Goal: Task Accomplishment & Management: Complete application form

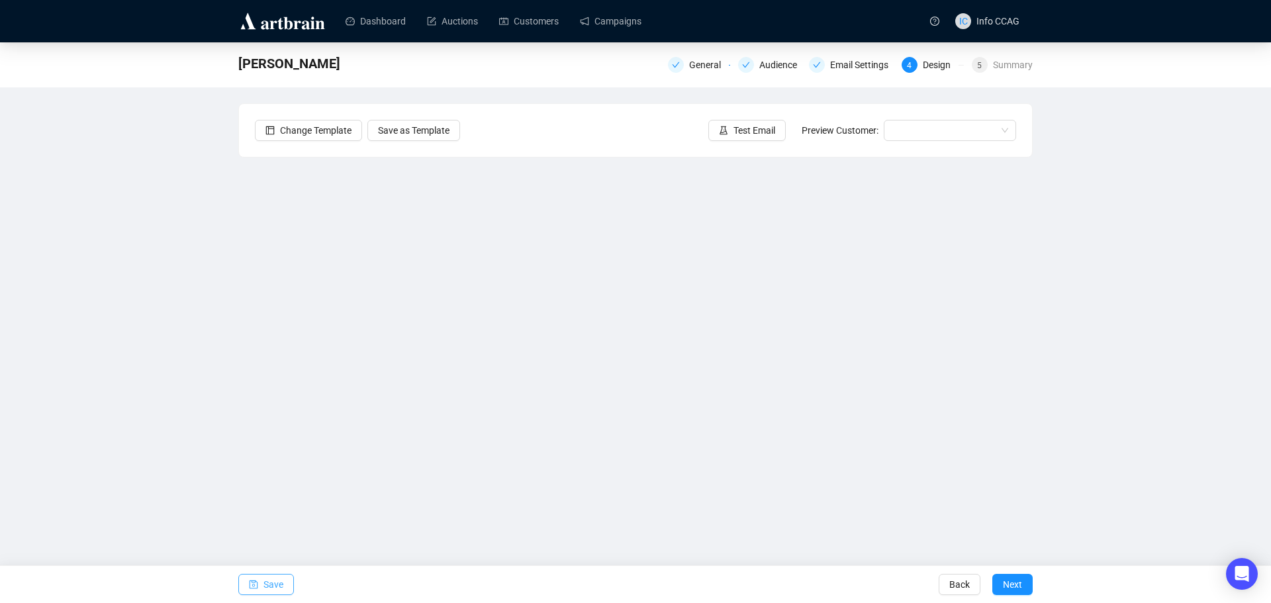
click at [263, 588] on button "Save" at bounding box center [266, 584] width 56 height 21
click at [266, 585] on span "Save" at bounding box center [273, 584] width 20 height 37
click at [263, 580] on span "Save" at bounding box center [273, 584] width 20 height 37
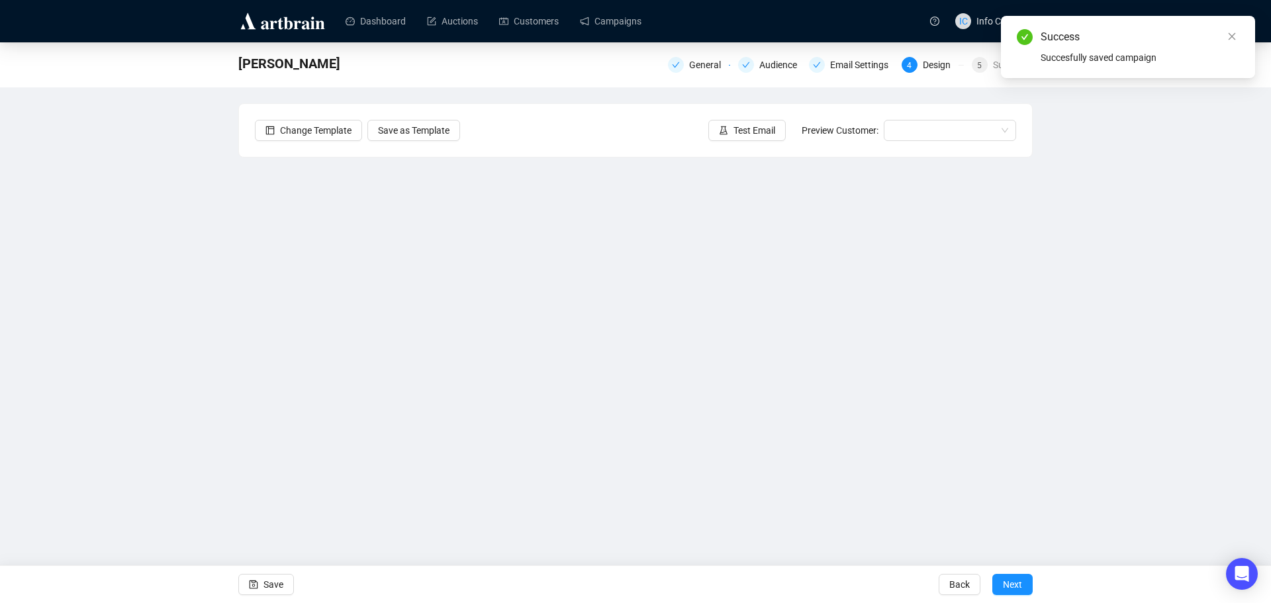
click at [1115, 375] on div "[PERSON_NAME] General Audience Email Settings 4 Design 5 Summary Change Templat…" at bounding box center [635, 286] width 1271 height 489
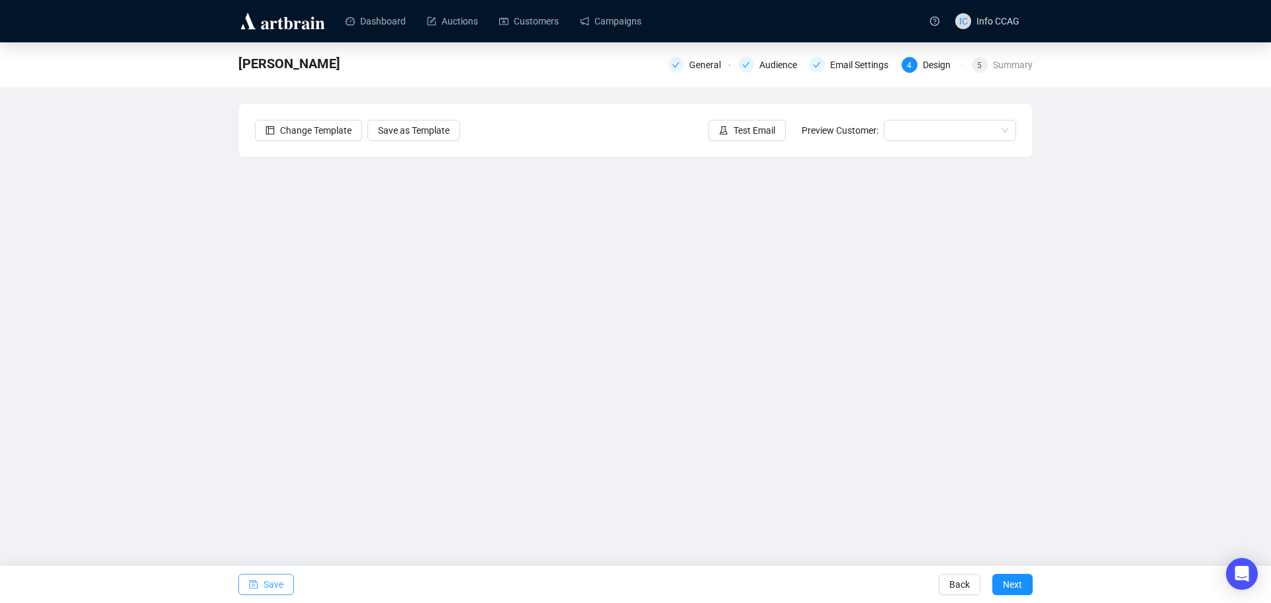
click at [270, 582] on span "Save" at bounding box center [273, 584] width 20 height 37
click at [1023, 575] on button "Next" at bounding box center [1012, 584] width 40 height 21
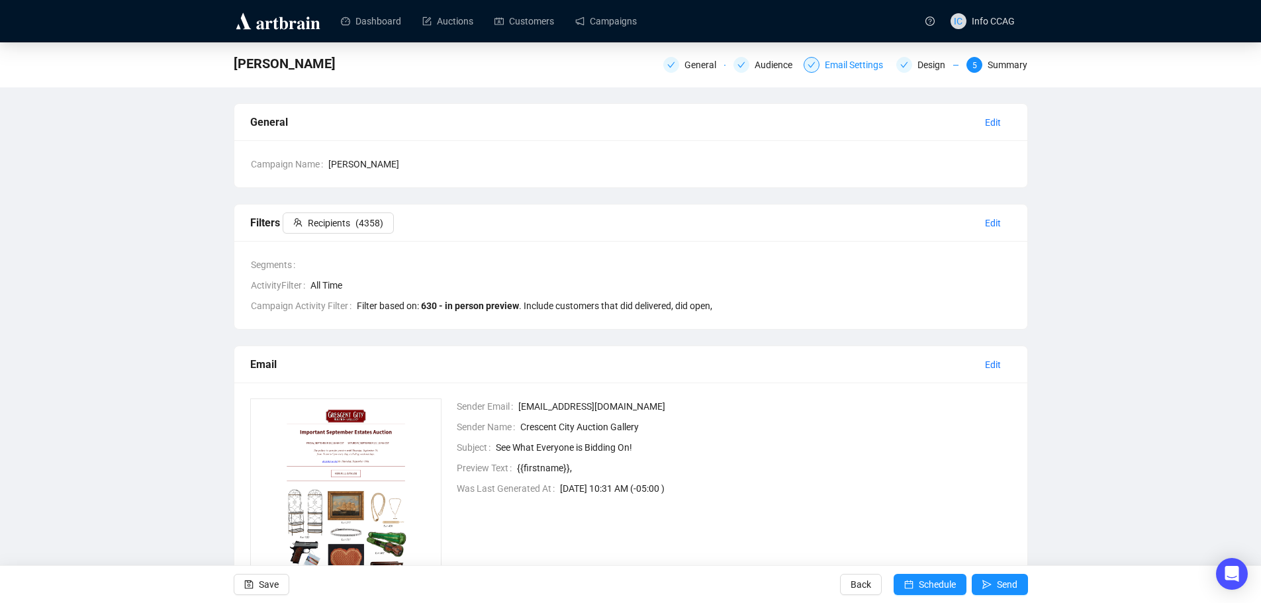
click at [829, 65] on div "Email Settings" at bounding box center [858, 65] width 66 height 16
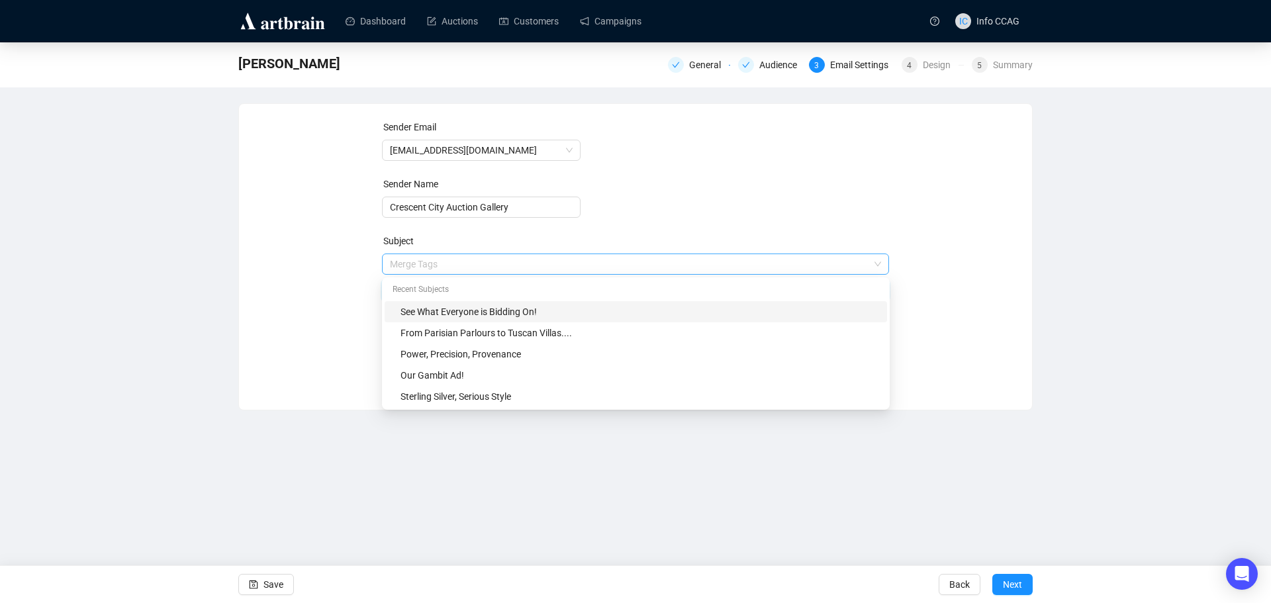
drag, startPoint x: 524, startPoint y: 268, endPoint x: 500, endPoint y: 268, distance: 23.8
click at [500, 268] on span "Merge Tags See What Everyone is Bidding On!" at bounding box center [636, 277] width 508 height 37
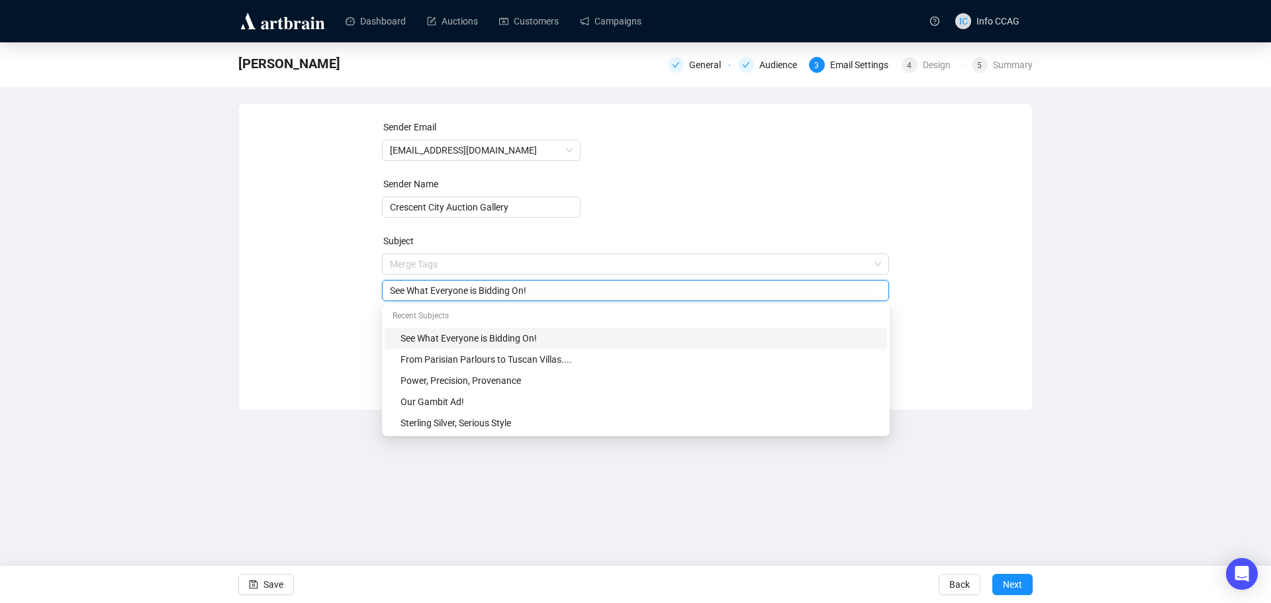
click at [521, 288] on input "See What Everyone is Bidding On!" at bounding box center [636, 290] width 492 height 15
click at [523, 290] on input "See What Everyone is Bidding On!" at bounding box center [636, 290] width 492 height 15
drag, startPoint x: 524, startPoint y: 290, endPoint x: 411, endPoint y: 293, distance: 112.6
click at [411, 293] on input "See What Everyone is Bidding On!" at bounding box center [636, 290] width 492 height 15
type input "See the Lots That Caught Everyone's Attention!"
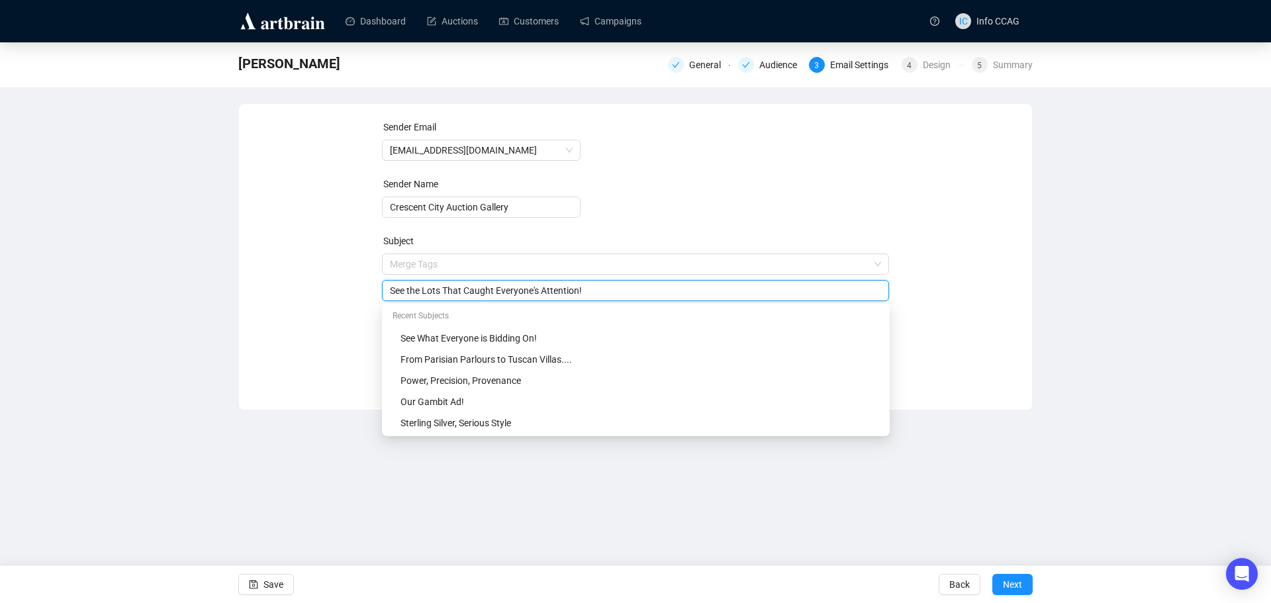
click at [717, 227] on form "Sender Email [EMAIL_ADDRESS][DOMAIN_NAME] Sender Name Crescent City Auction Gal…" at bounding box center [636, 239] width 508 height 238
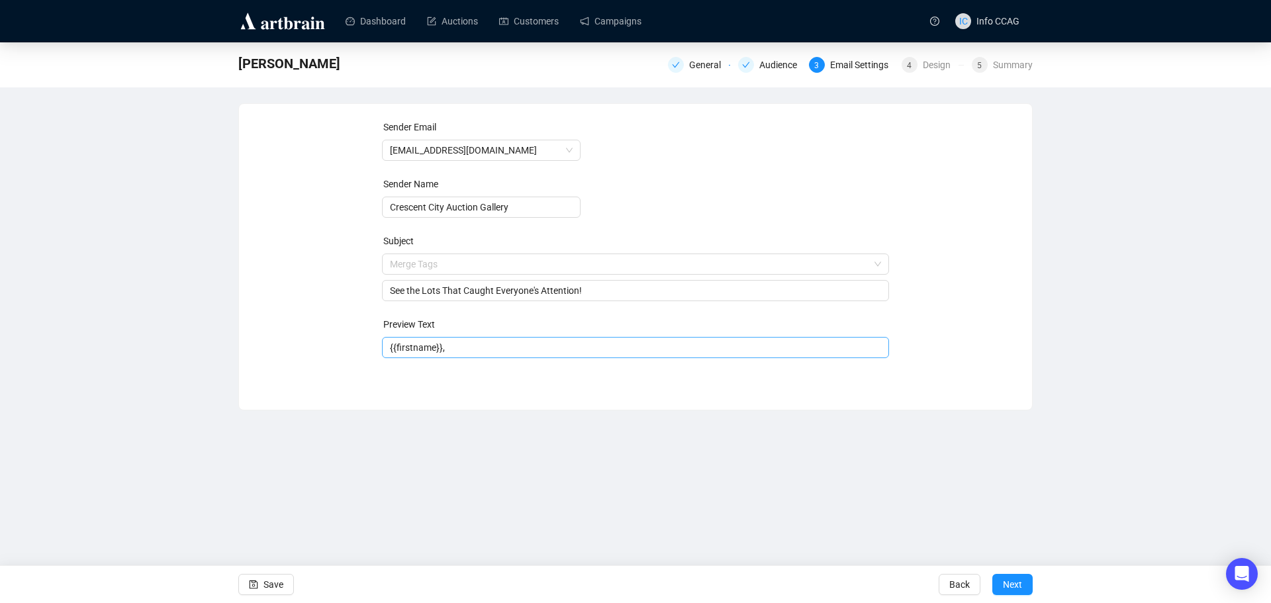
click at [481, 349] on input "{{firstname}}," at bounding box center [636, 347] width 492 height 15
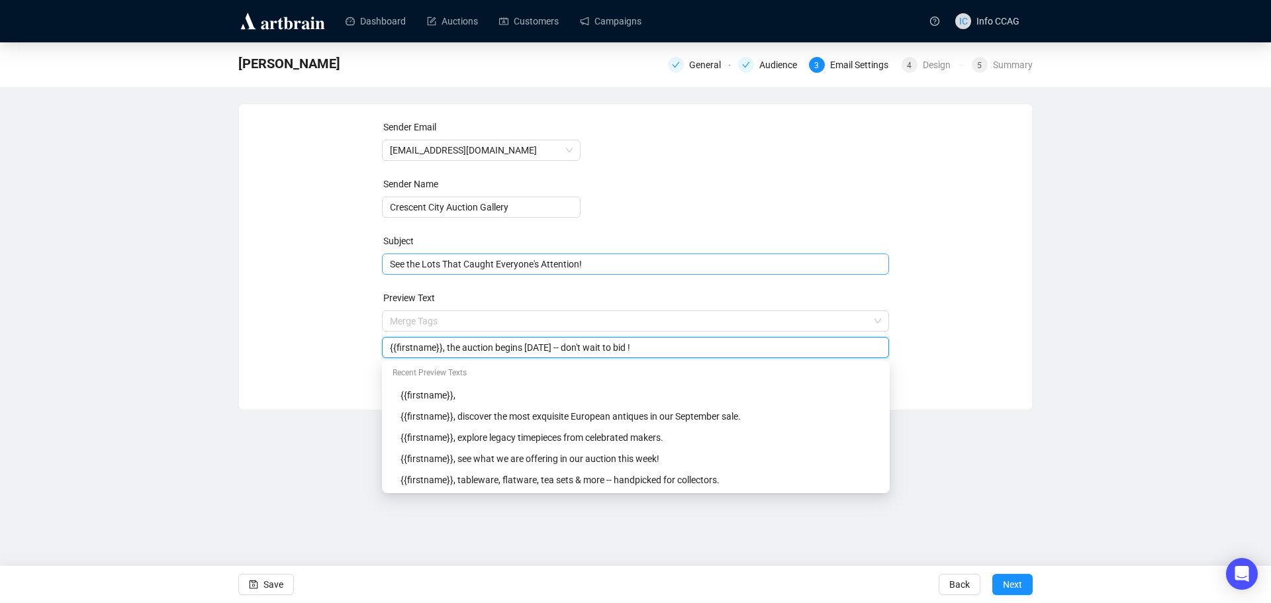
type input "{{firstname}}, the auction begins [DATE] -- don't wait to bid !"
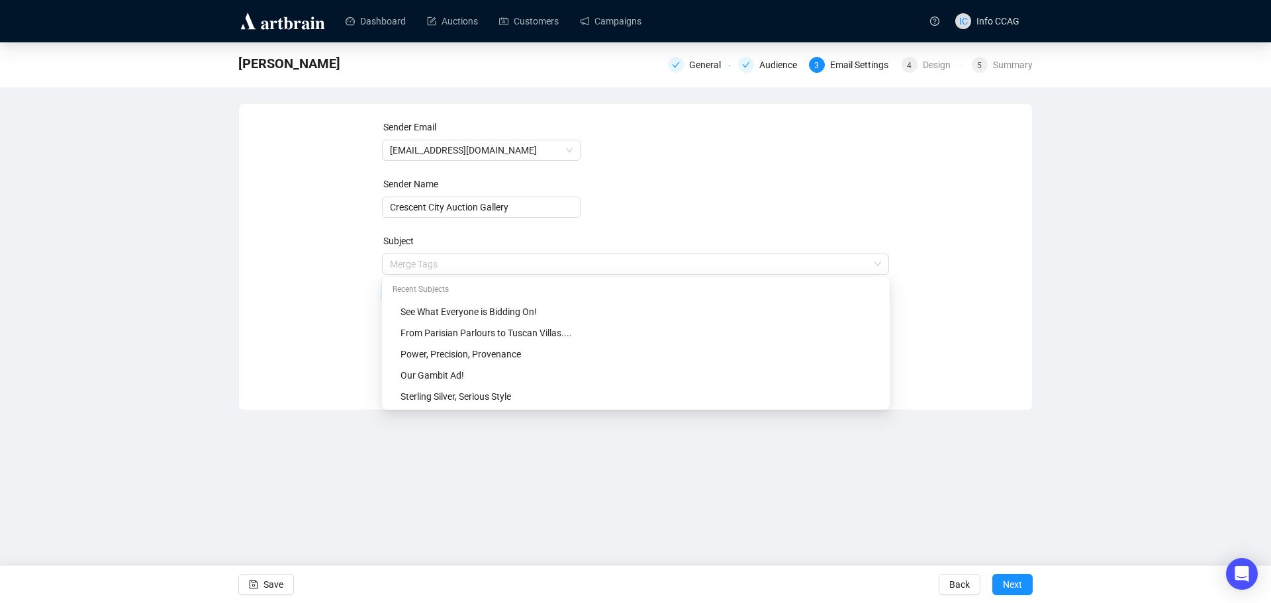
click at [598, 259] on span "Merge Tags See the Lots That Caught Everyone's Attention!" at bounding box center [636, 277] width 508 height 37
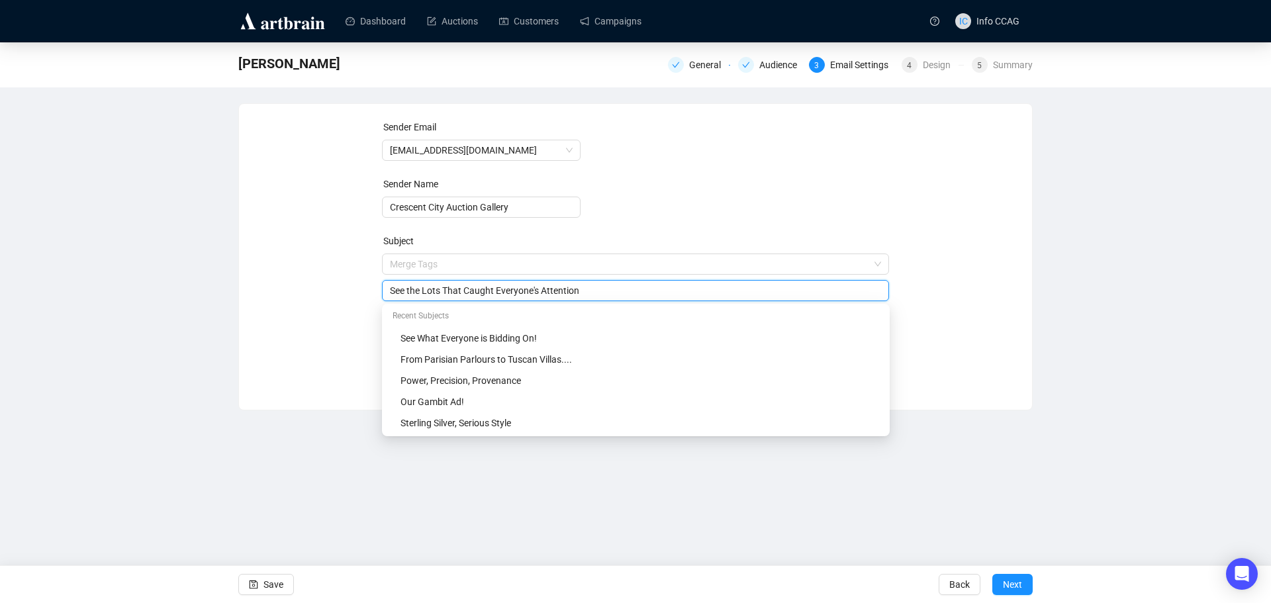
type input "See the Lots That Caught Everyone's Attention"
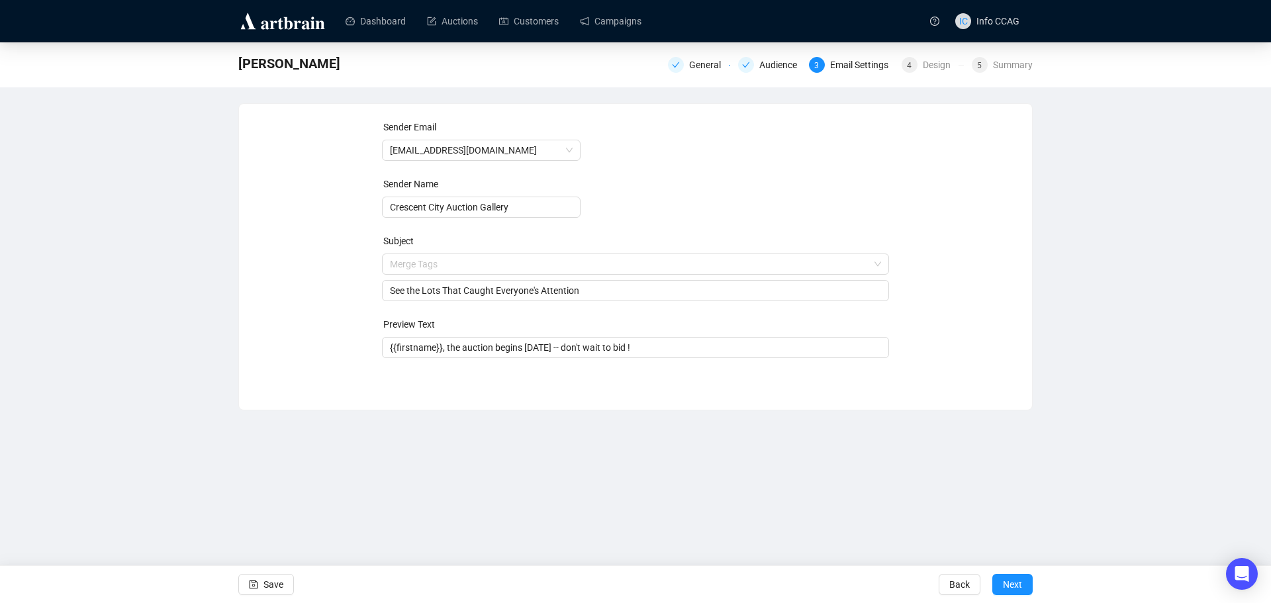
click at [963, 284] on div "Sender Email [EMAIL_ADDRESS][DOMAIN_NAME] Sender Name Crescent City Auction Gal…" at bounding box center [635, 247] width 761 height 254
click at [275, 580] on span "Save" at bounding box center [273, 584] width 20 height 37
click at [1025, 586] on button "Next" at bounding box center [1012, 584] width 40 height 21
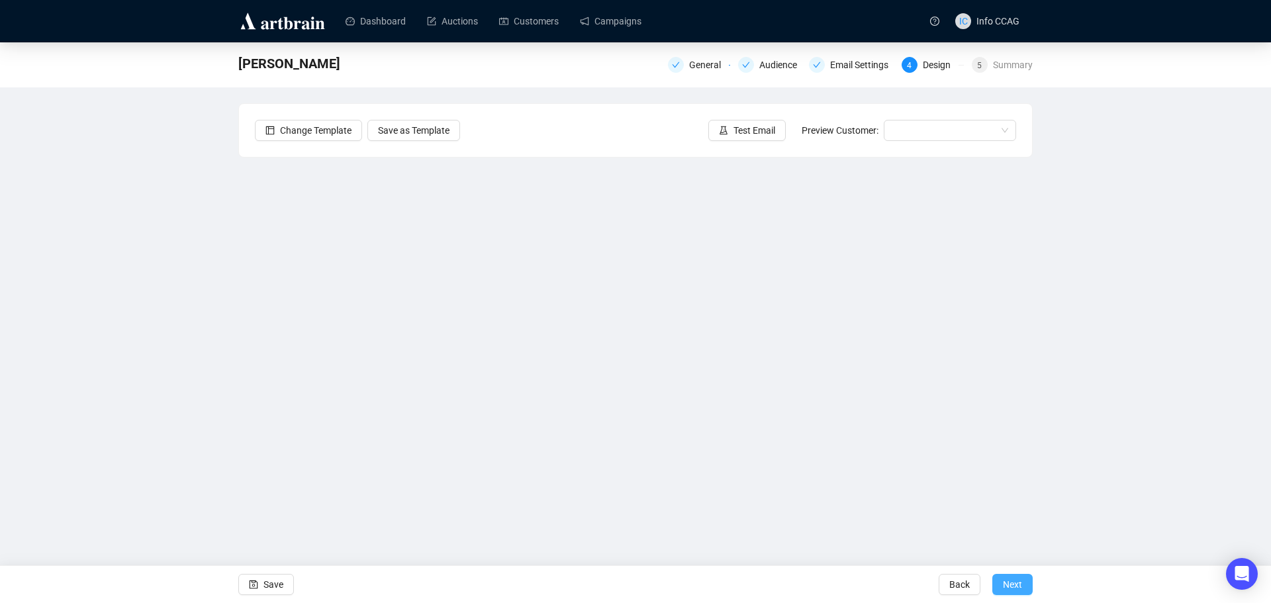
click at [1011, 575] on span "Next" at bounding box center [1012, 584] width 19 height 37
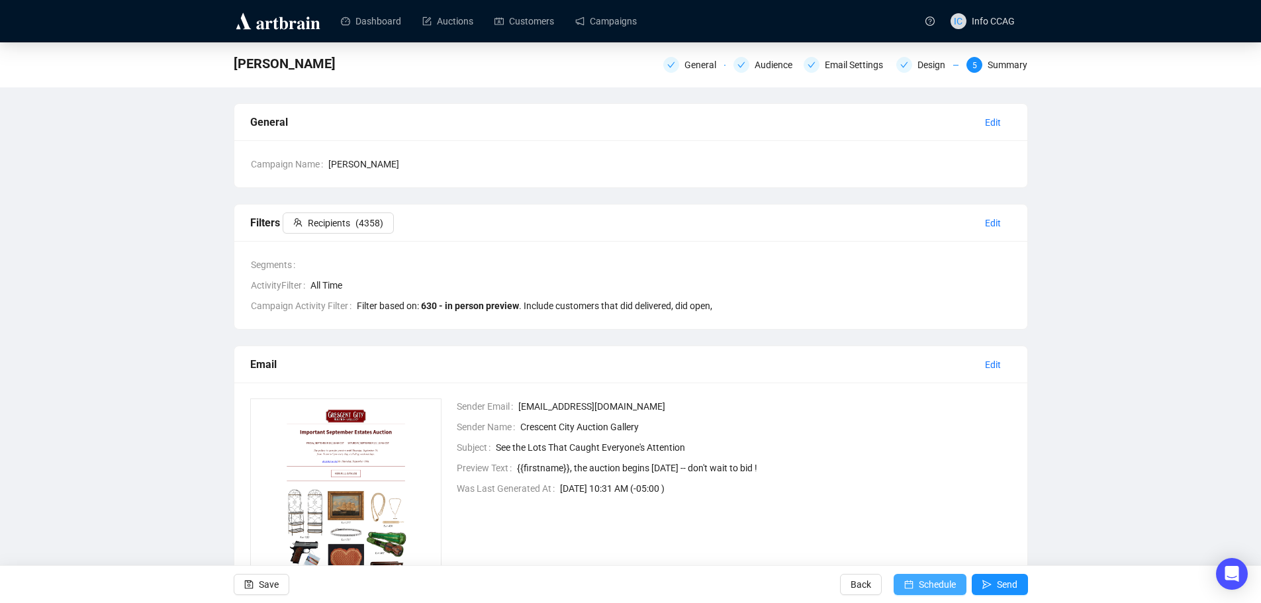
click at [937, 583] on span "Schedule" at bounding box center [937, 584] width 37 height 37
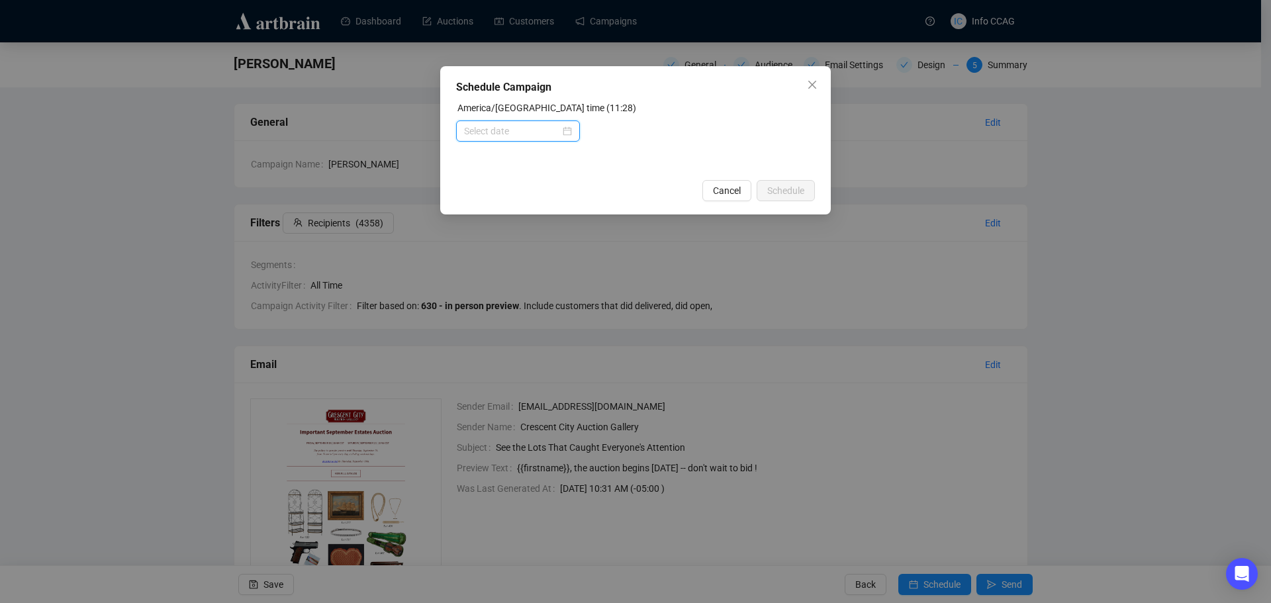
click at [510, 126] on input at bounding box center [512, 131] width 96 height 15
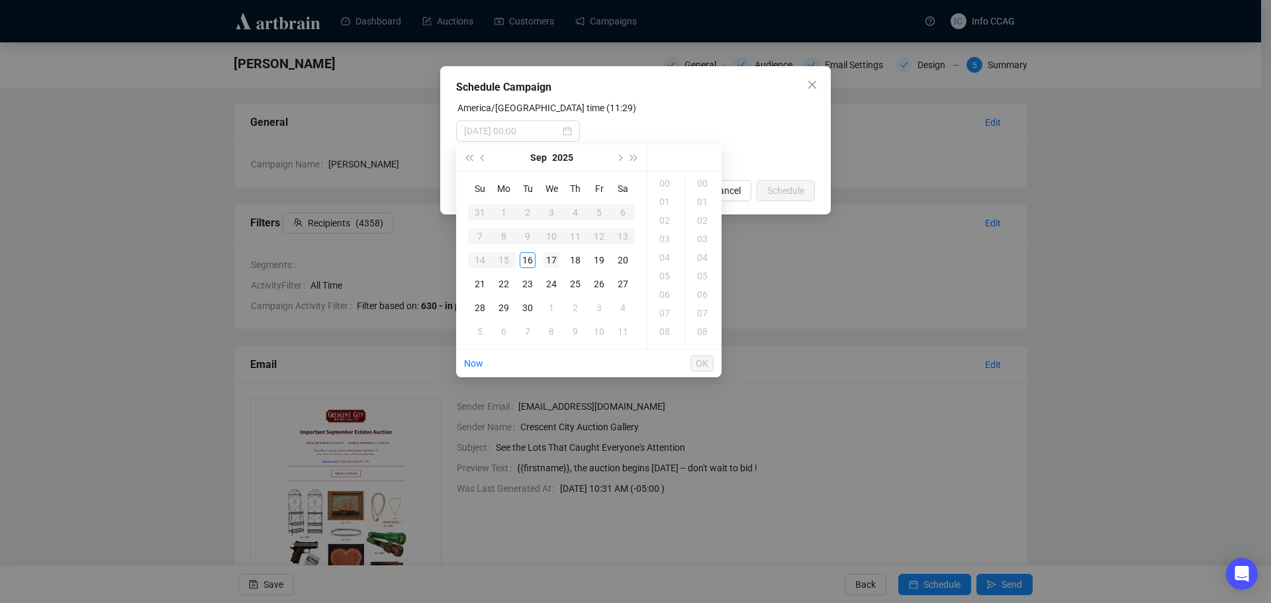
click at [555, 260] on div "17" at bounding box center [551, 260] width 16 height 16
click at [671, 285] on div "09" at bounding box center [666, 284] width 32 height 19
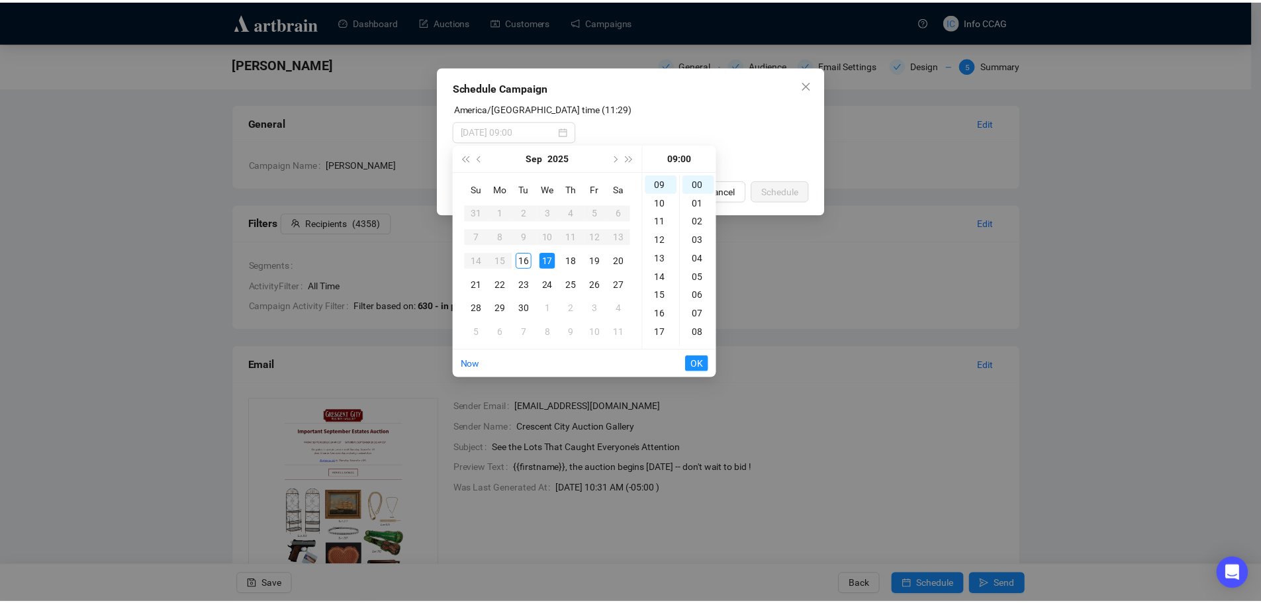
scroll to position [167, 0]
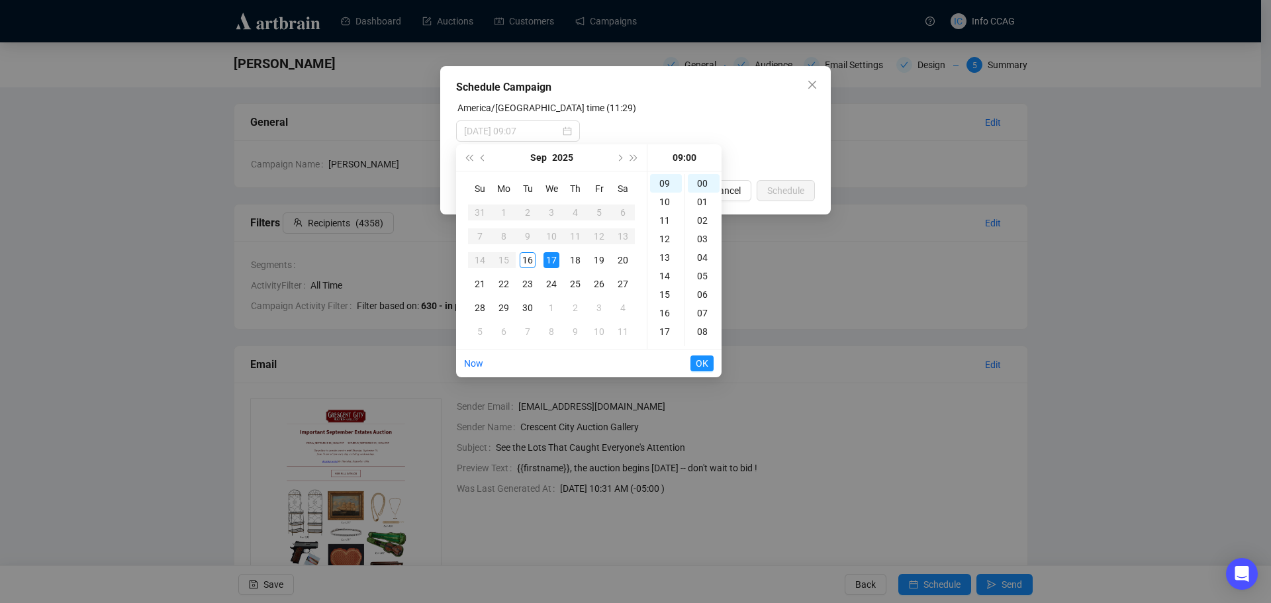
type input "[DATE] 09:00"
click at [702, 364] on span "OK" at bounding box center [702, 363] width 13 height 25
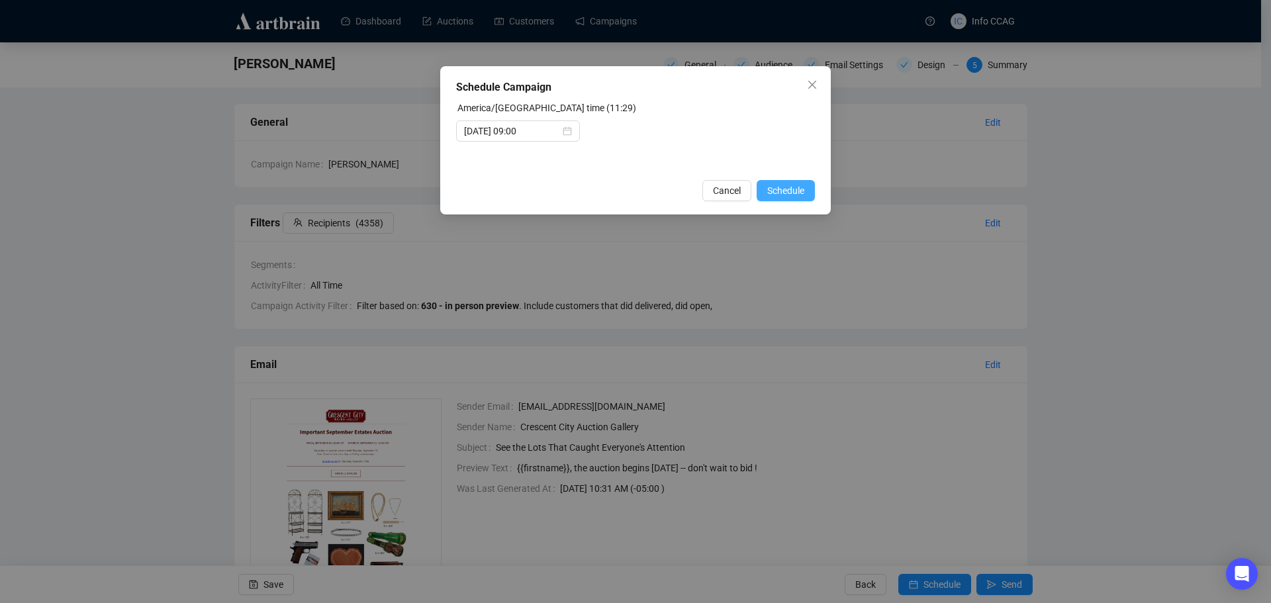
click at [790, 189] on span "Schedule" at bounding box center [785, 190] width 37 height 15
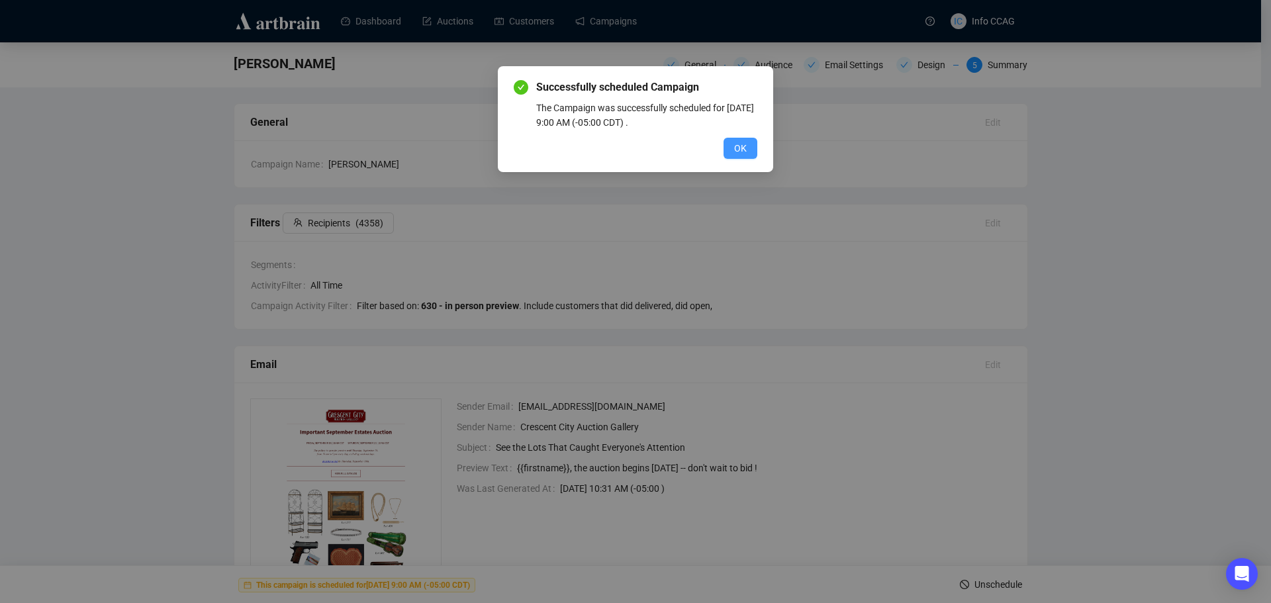
click at [743, 138] on button "OK" at bounding box center [740, 148] width 34 height 21
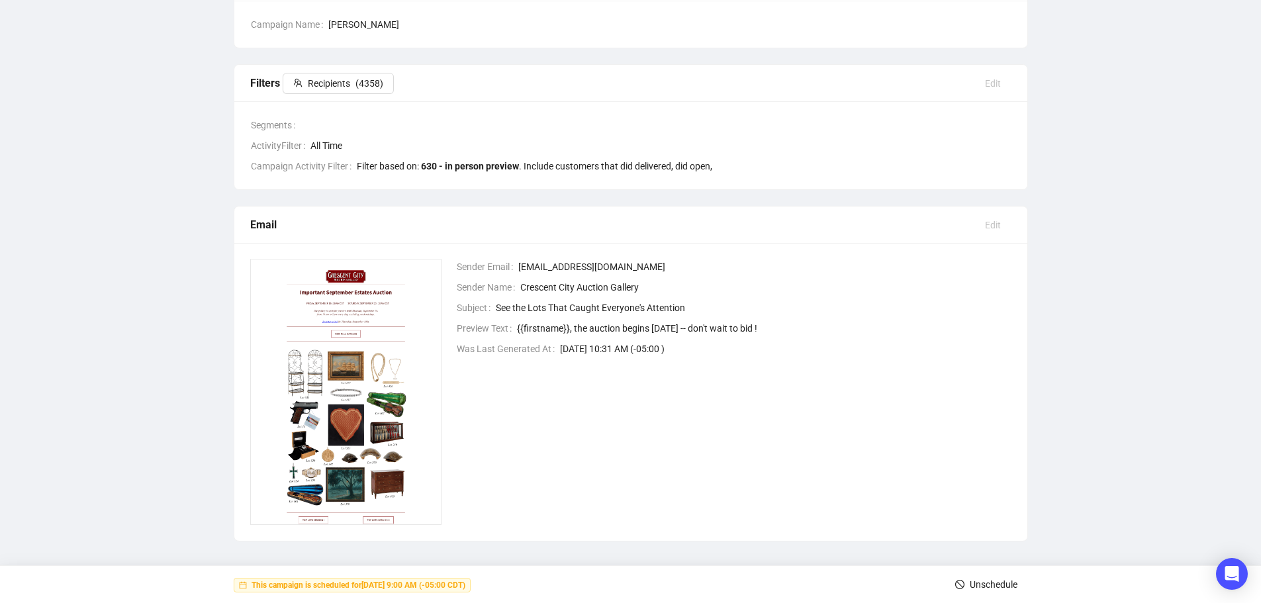
scroll to position [144, 0]
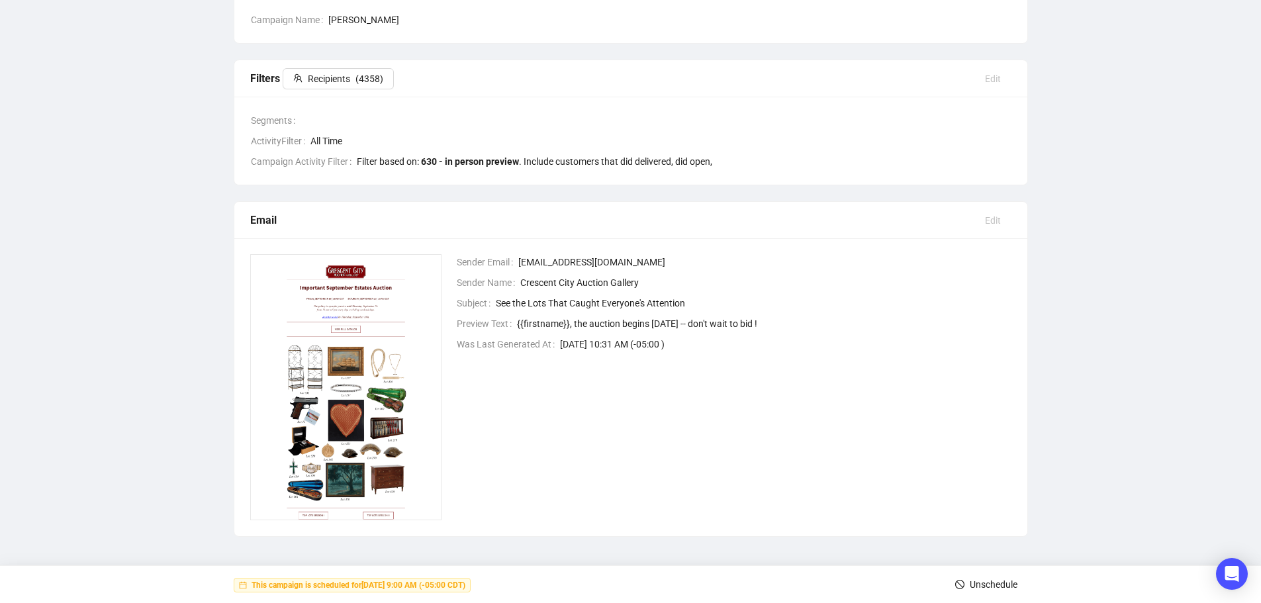
click at [992, 583] on span "Unschedule" at bounding box center [994, 584] width 48 height 37
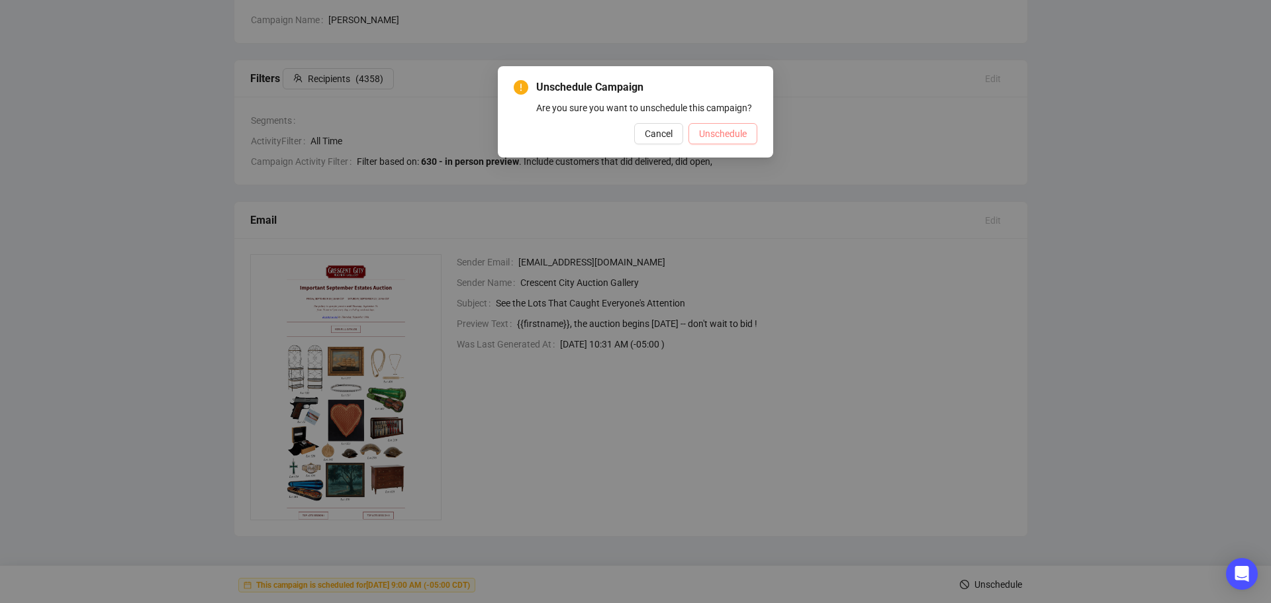
click at [710, 132] on span "Unschedule" at bounding box center [723, 133] width 48 height 15
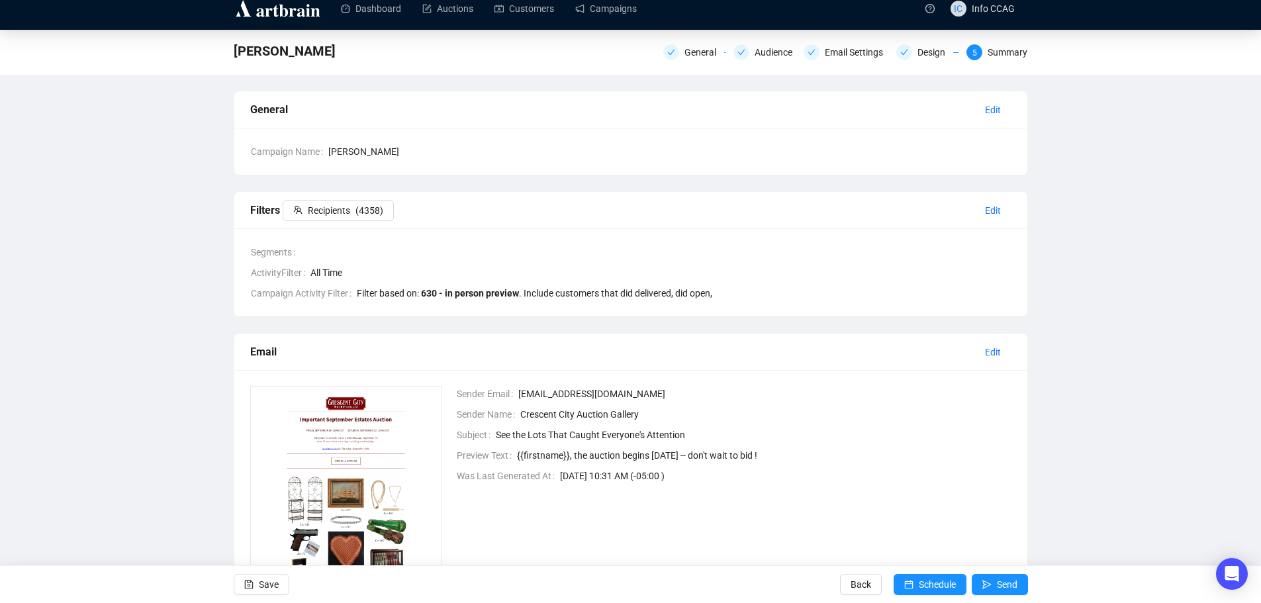
scroll to position [0, 0]
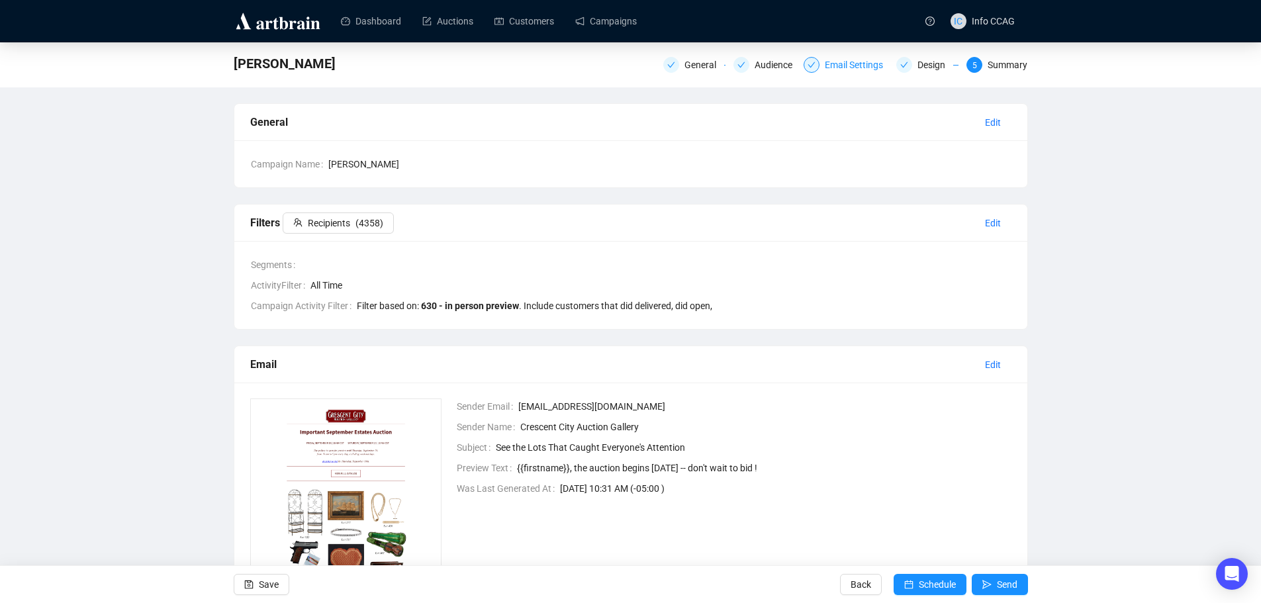
click at [825, 62] on div "Email Settings" at bounding box center [846, 65] width 85 height 16
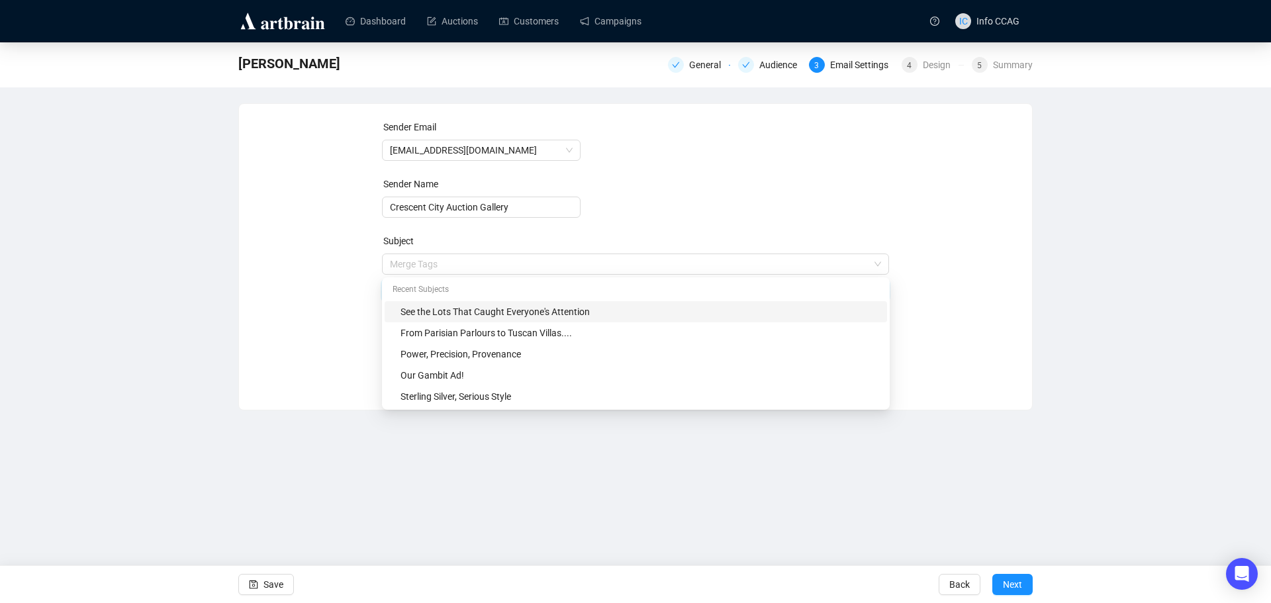
click at [489, 266] on span "Merge Tags See the Lots That Caught Everyone's Attention" at bounding box center [636, 277] width 508 height 37
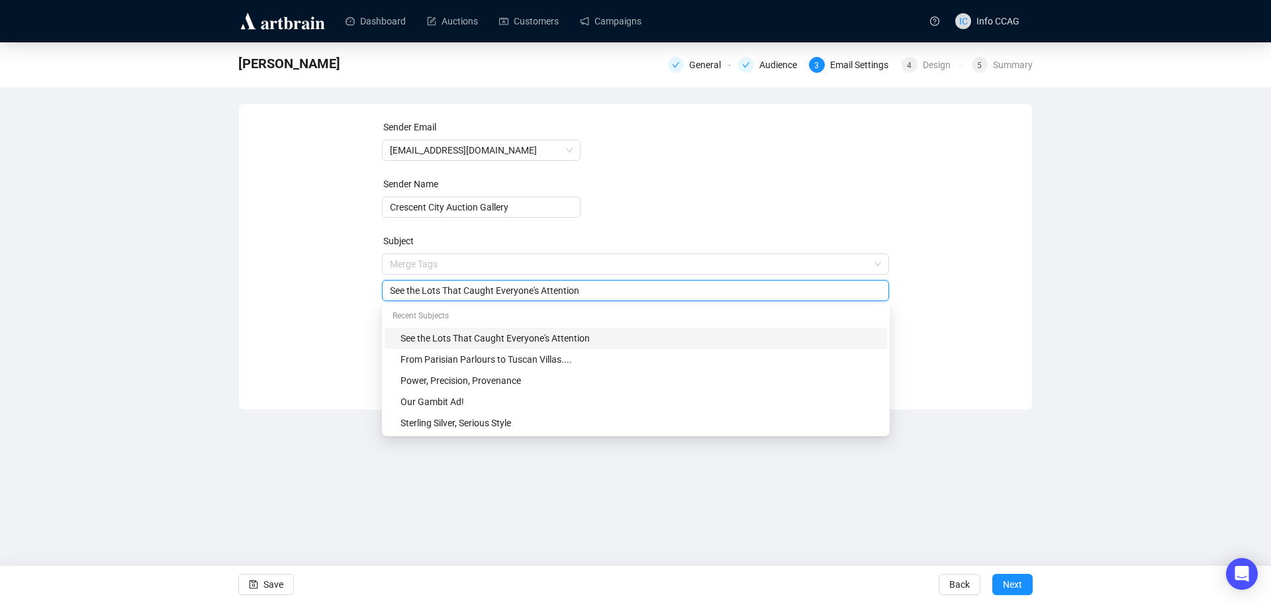
drag, startPoint x: 492, startPoint y: 291, endPoint x: 465, endPoint y: 291, distance: 26.5
click at [465, 291] on input "See the Lots That Caught Everyone's Attention" at bounding box center [636, 290] width 492 height 15
type input "See the Lots That Has Everyone's Attention"
click at [874, 214] on form "Sender Email [EMAIL_ADDRESS][DOMAIN_NAME] Sender Name Crescent City Auction Gal…" at bounding box center [636, 239] width 508 height 238
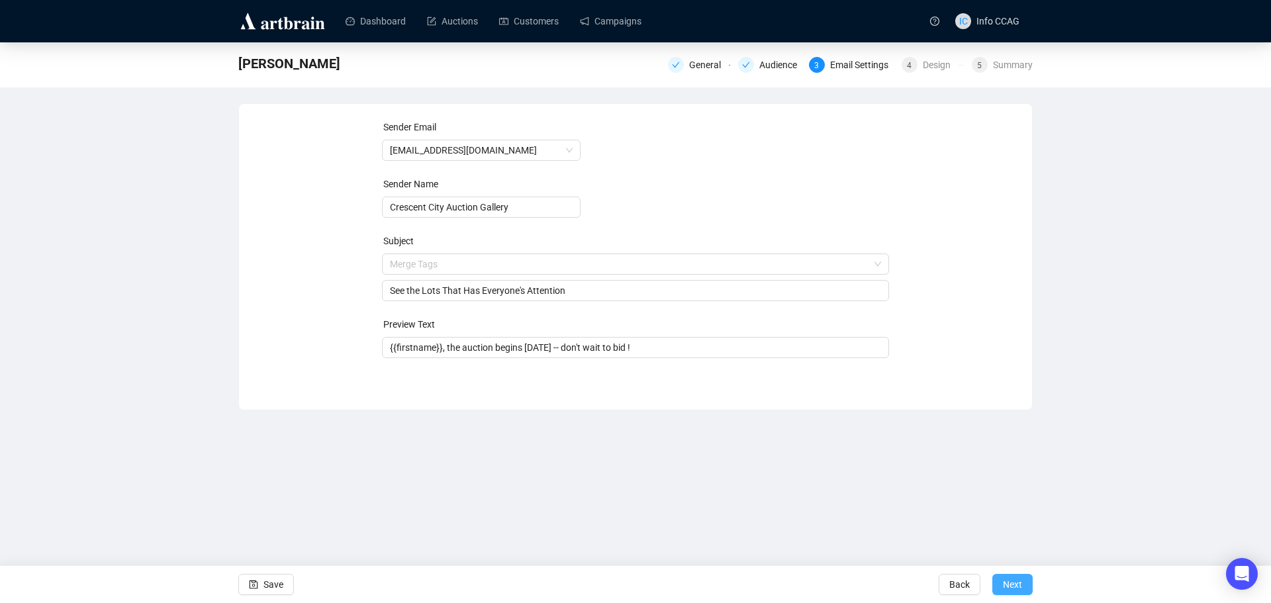
click at [1007, 585] on span "Next" at bounding box center [1012, 584] width 19 height 37
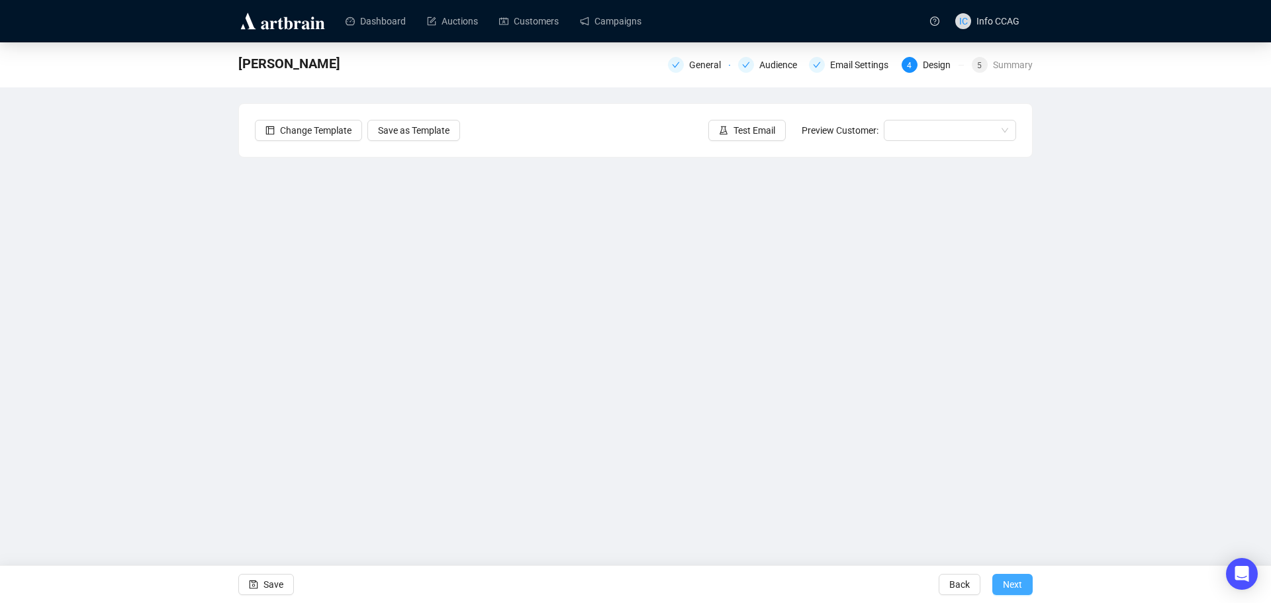
click at [1007, 579] on span "Next" at bounding box center [1012, 584] width 19 height 37
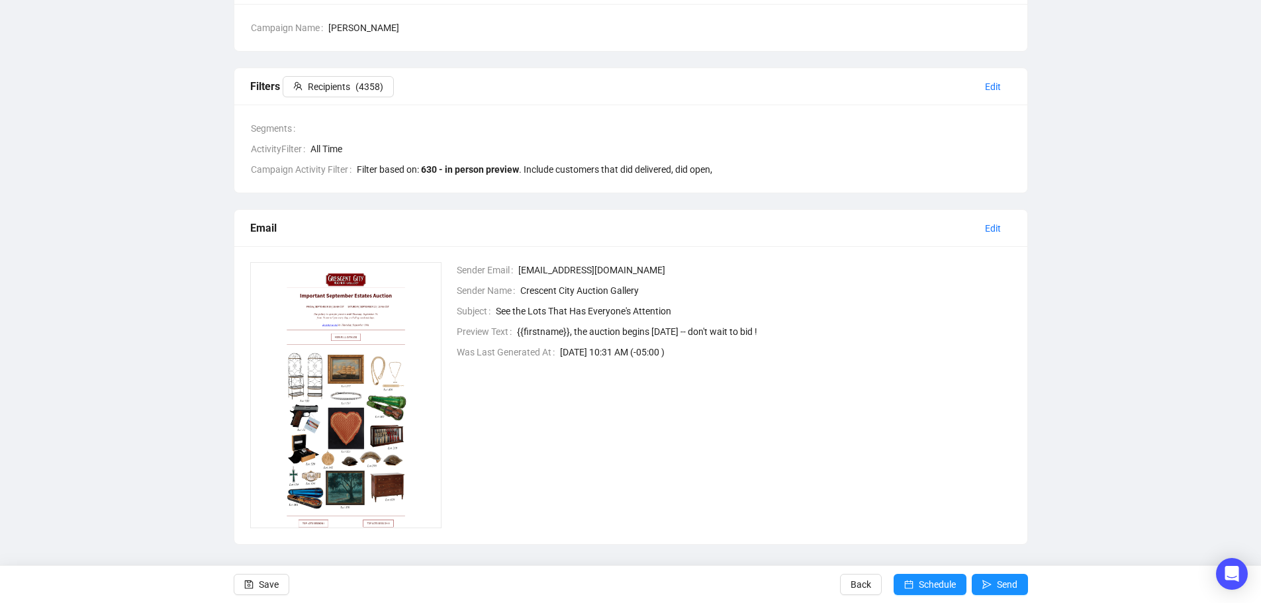
scroll to position [144, 0]
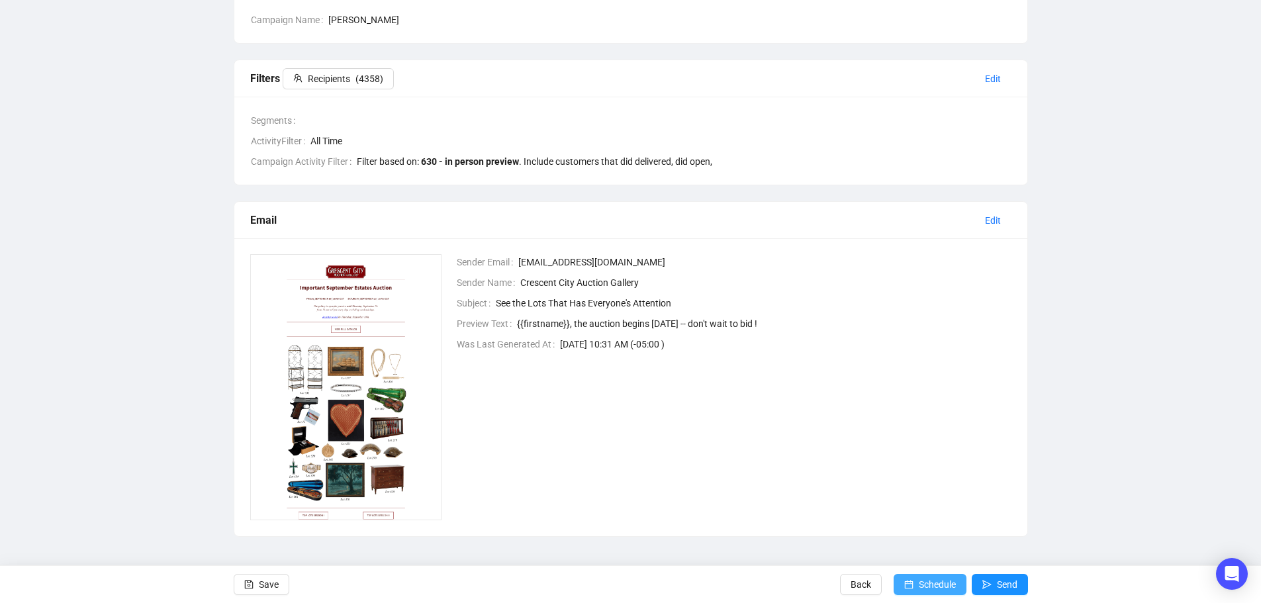
click at [923, 580] on span "Schedule" at bounding box center [937, 584] width 37 height 37
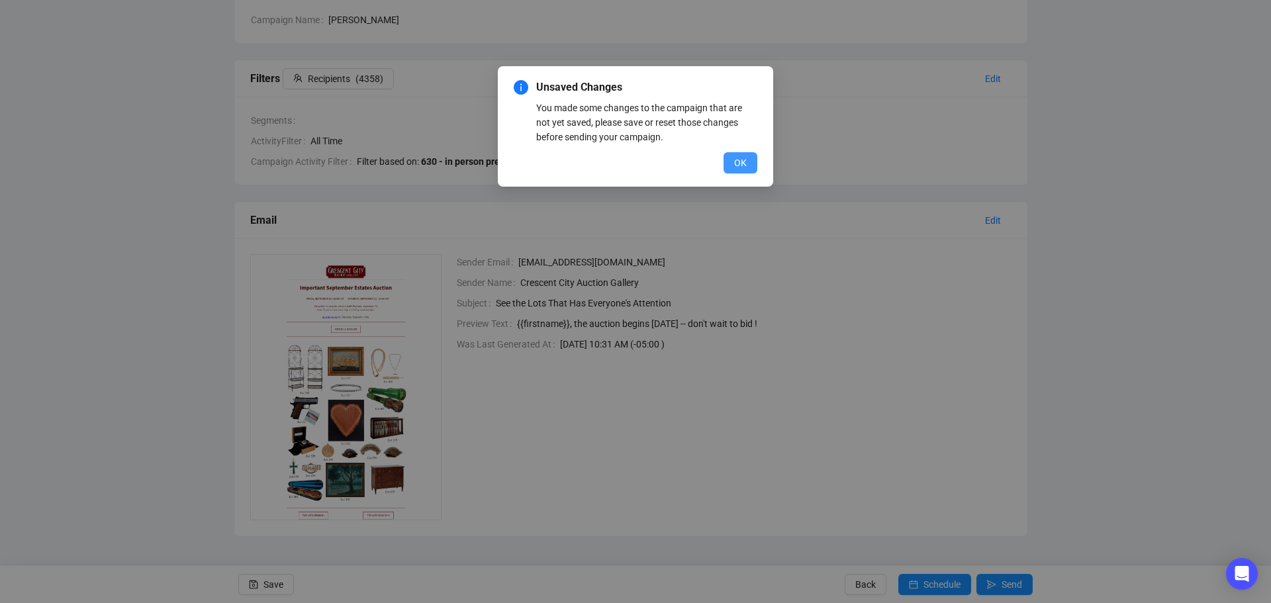
click at [745, 155] on button "OK" at bounding box center [740, 162] width 34 height 21
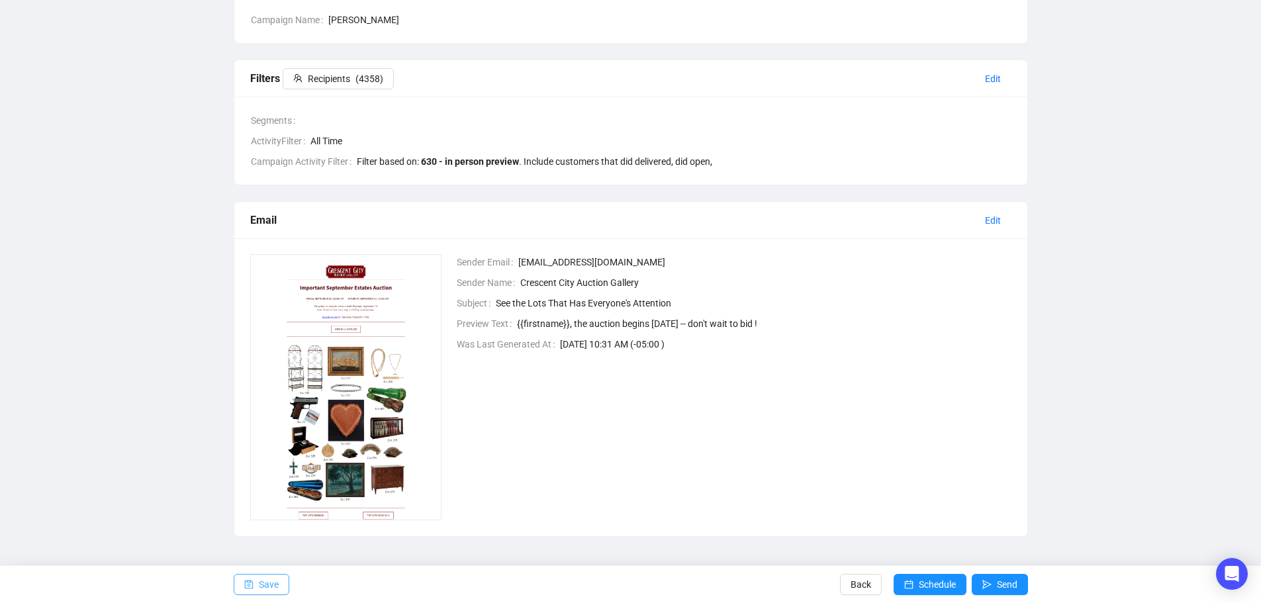
click at [267, 588] on span "Save" at bounding box center [269, 584] width 20 height 37
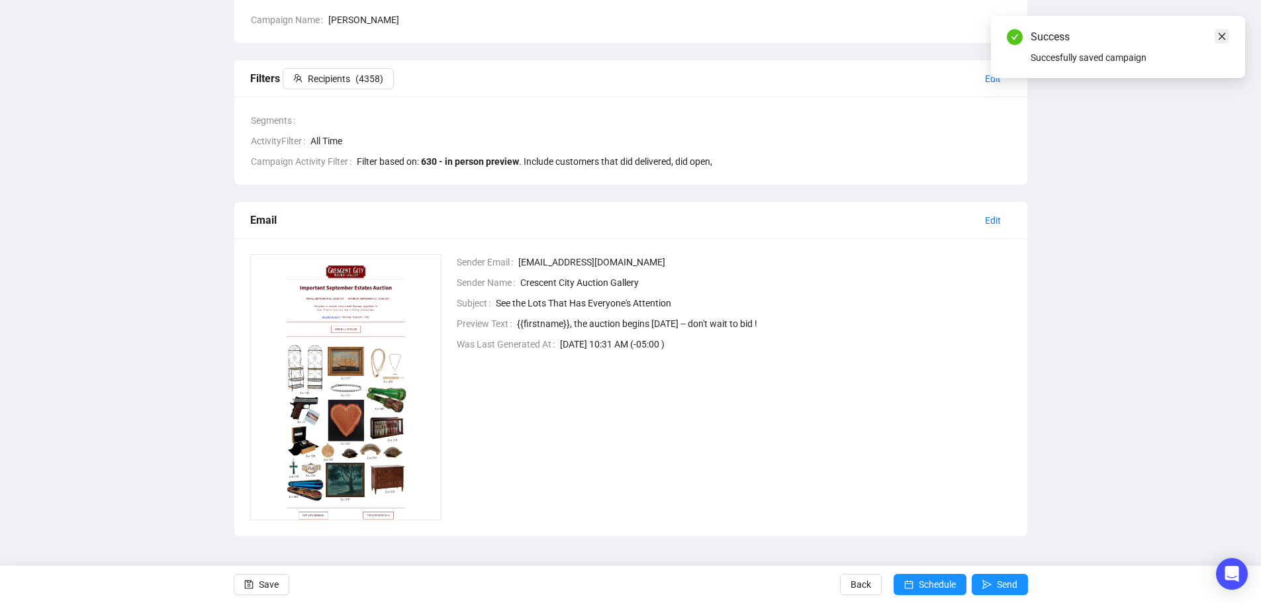
click at [1225, 37] on icon "close" at bounding box center [1221, 36] width 9 height 9
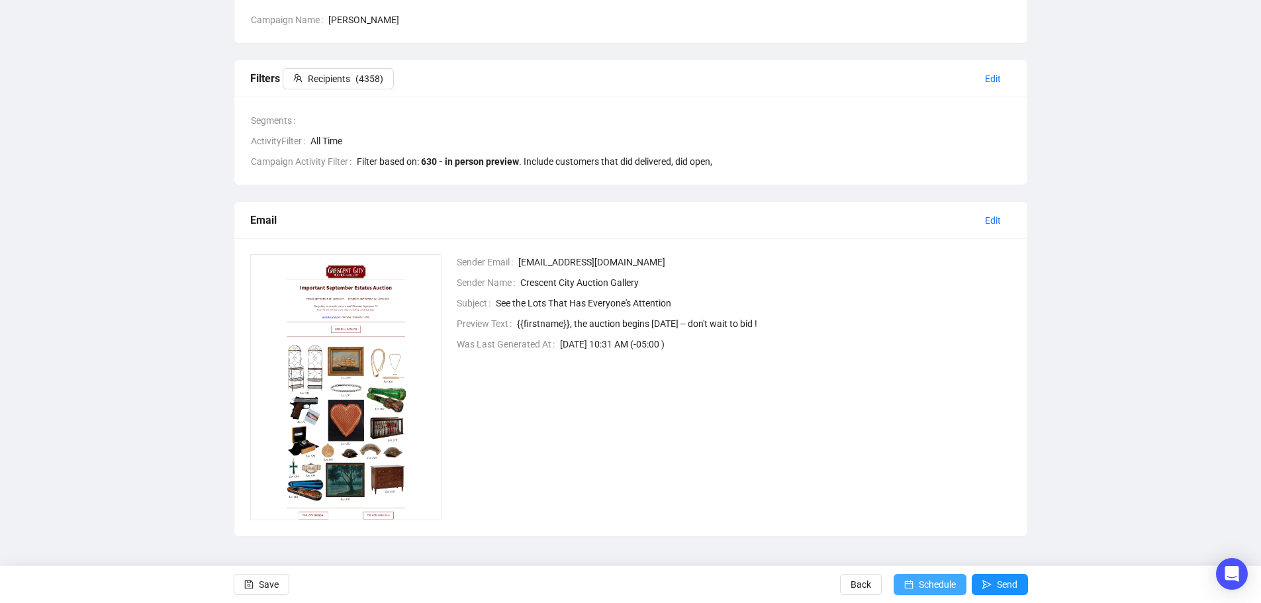
click at [925, 581] on span "Schedule" at bounding box center [937, 584] width 37 height 37
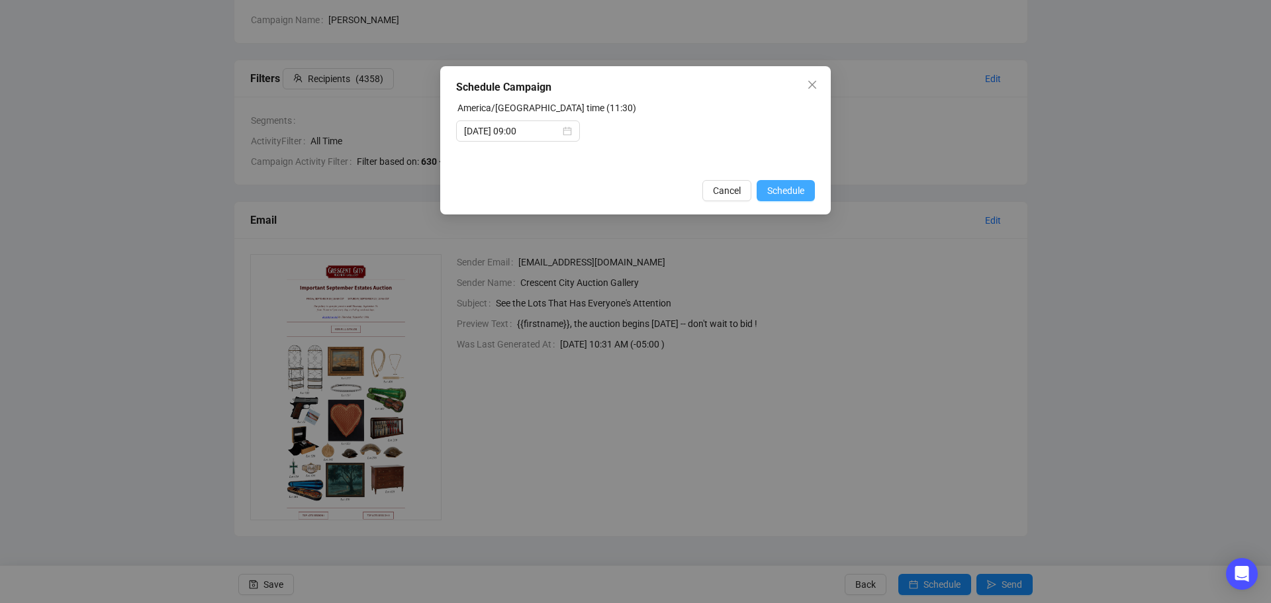
click at [773, 189] on span "Schedule" at bounding box center [785, 190] width 37 height 15
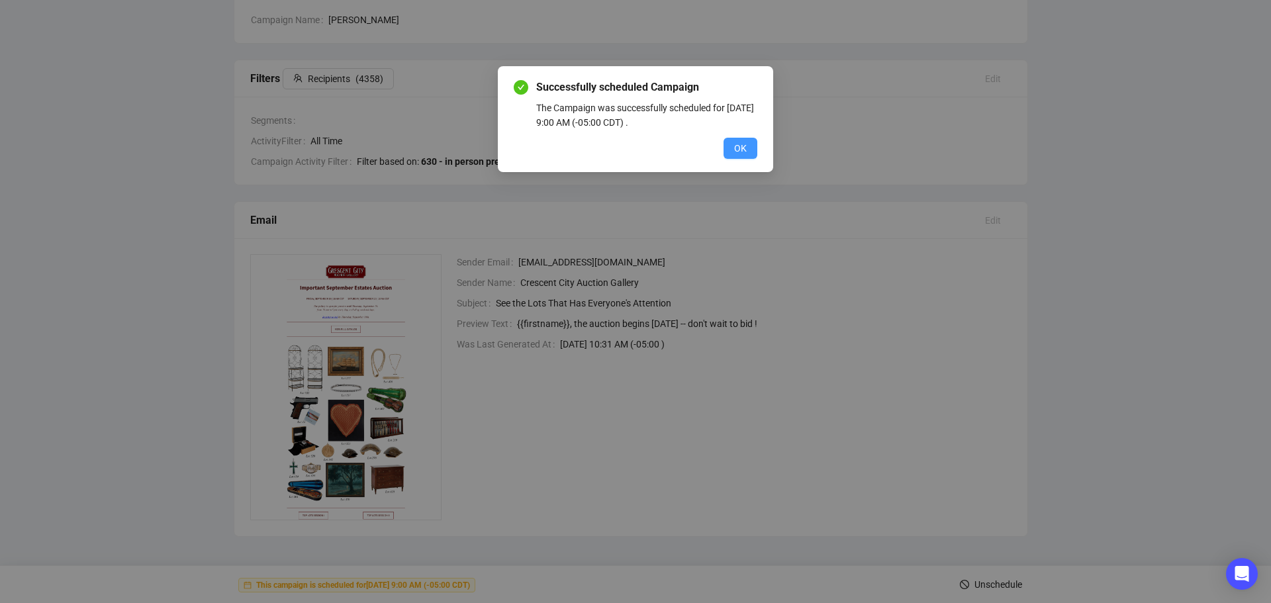
click at [739, 151] on span "OK" at bounding box center [740, 148] width 13 height 15
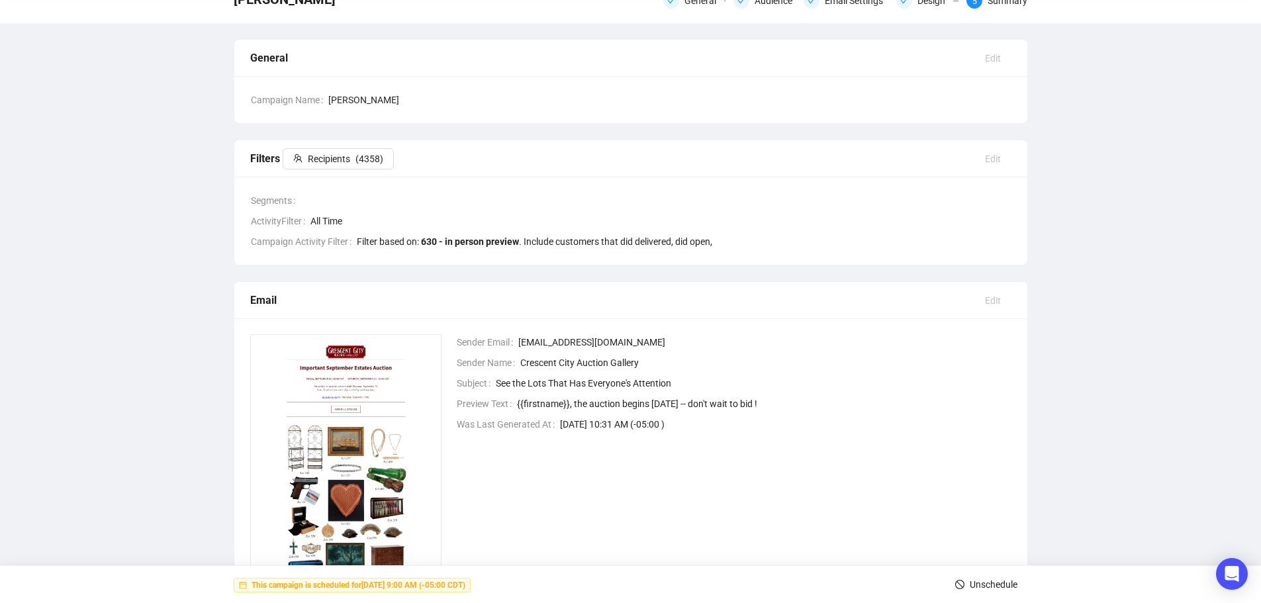
scroll to position [0, 0]
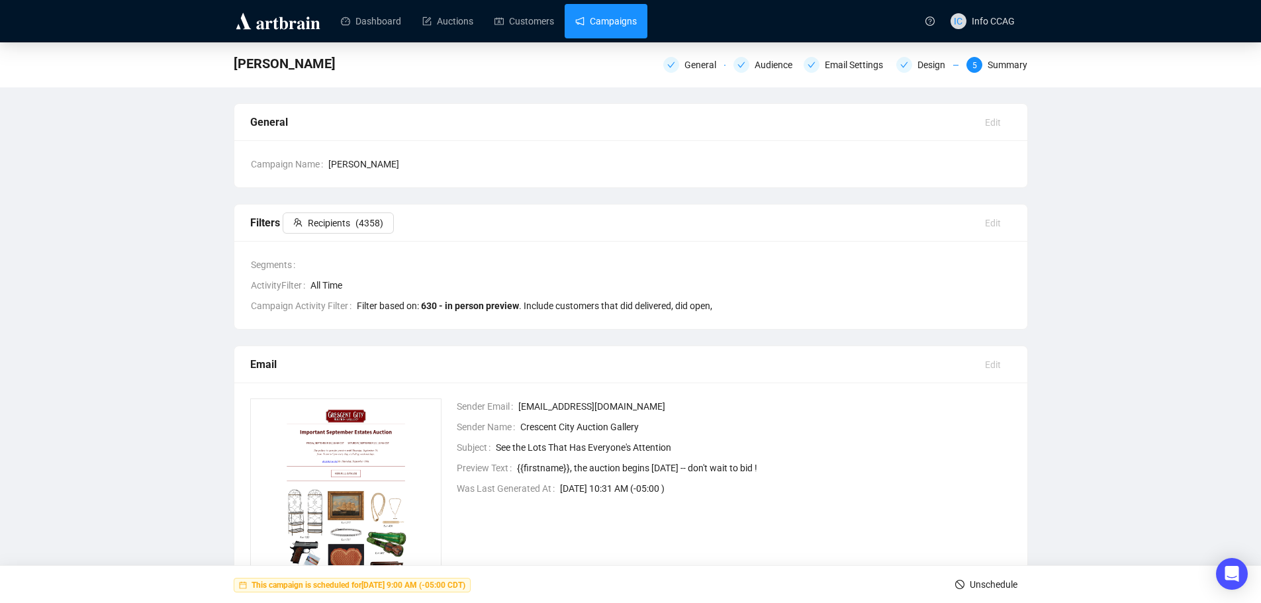
click at [594, 18] on link "Campaigns" at bounding box center [606, 21] width 62 height 34
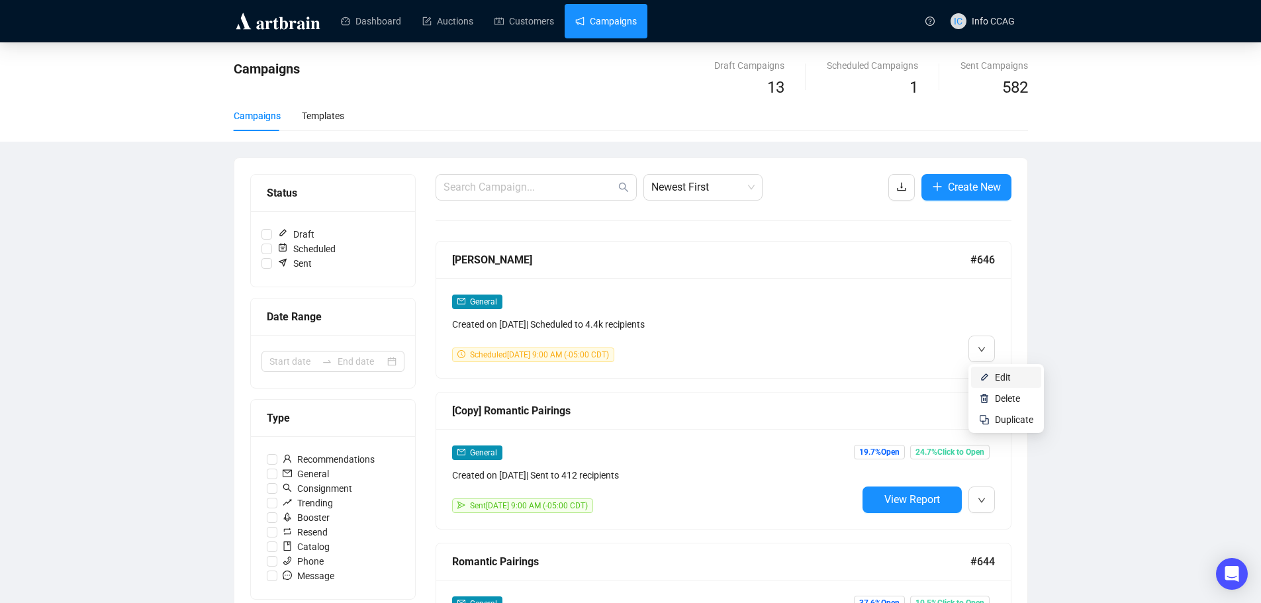
click at [994, 375] on li "Edit" at bounding box center [1006, 377] width 70 height 21
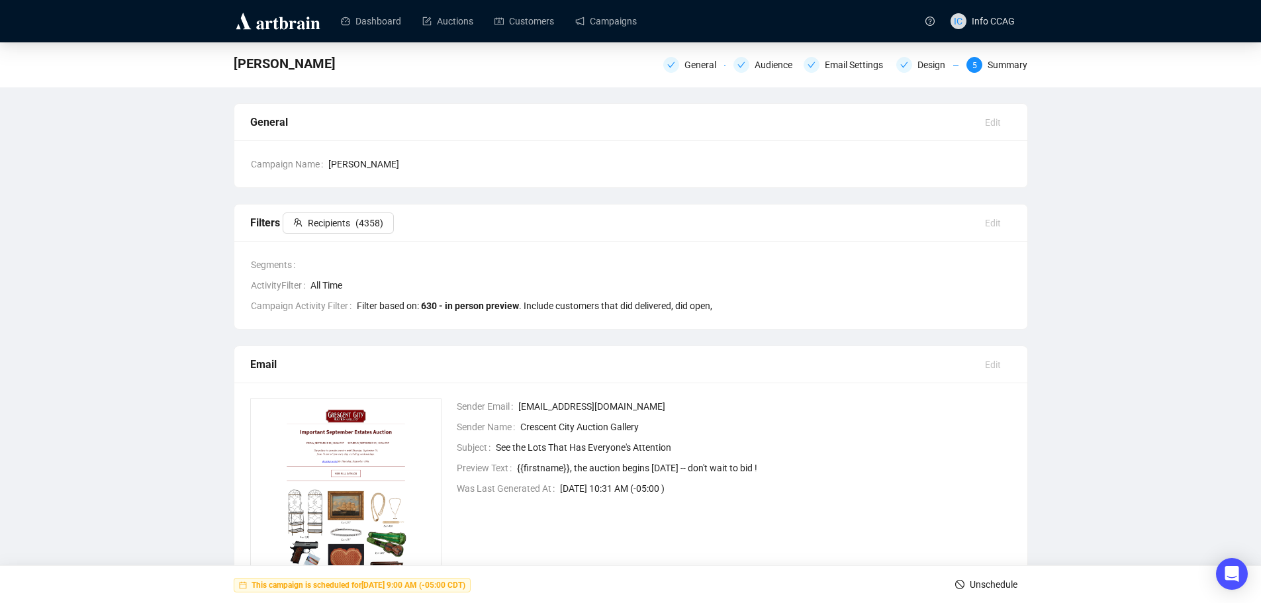
click at [991, 583] on span "Unschedule" at bounding box center [994, 584] width 48 height 37
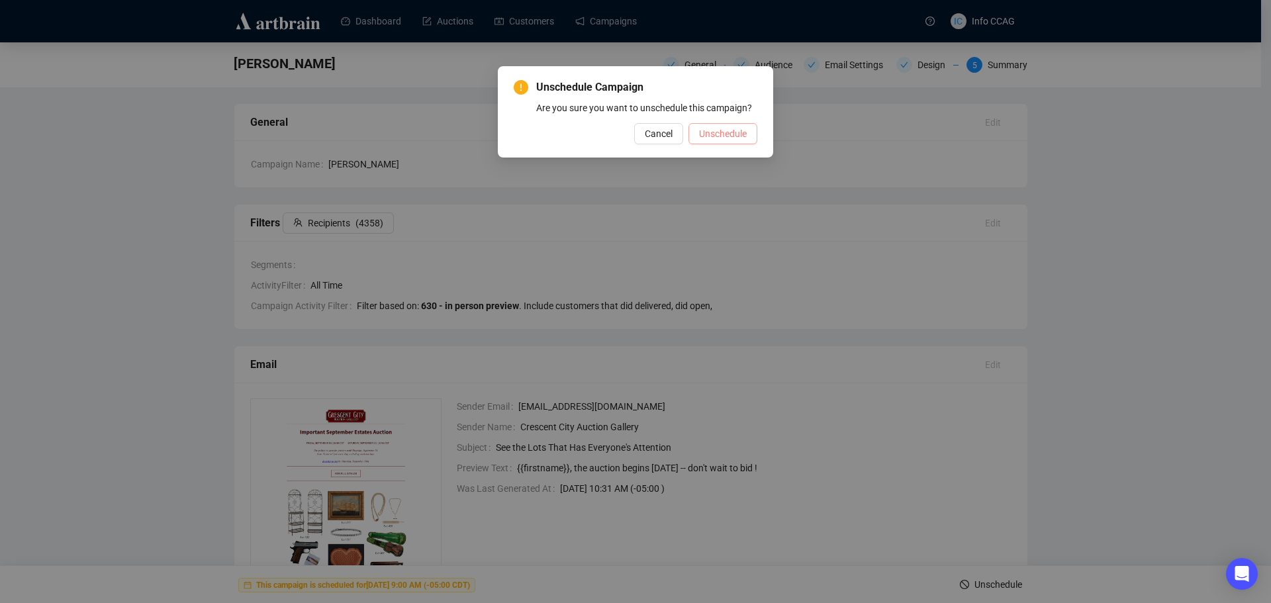
click at [733, 128] on span "Unschedule" at bounding box center [723, 133] width 48 height 15
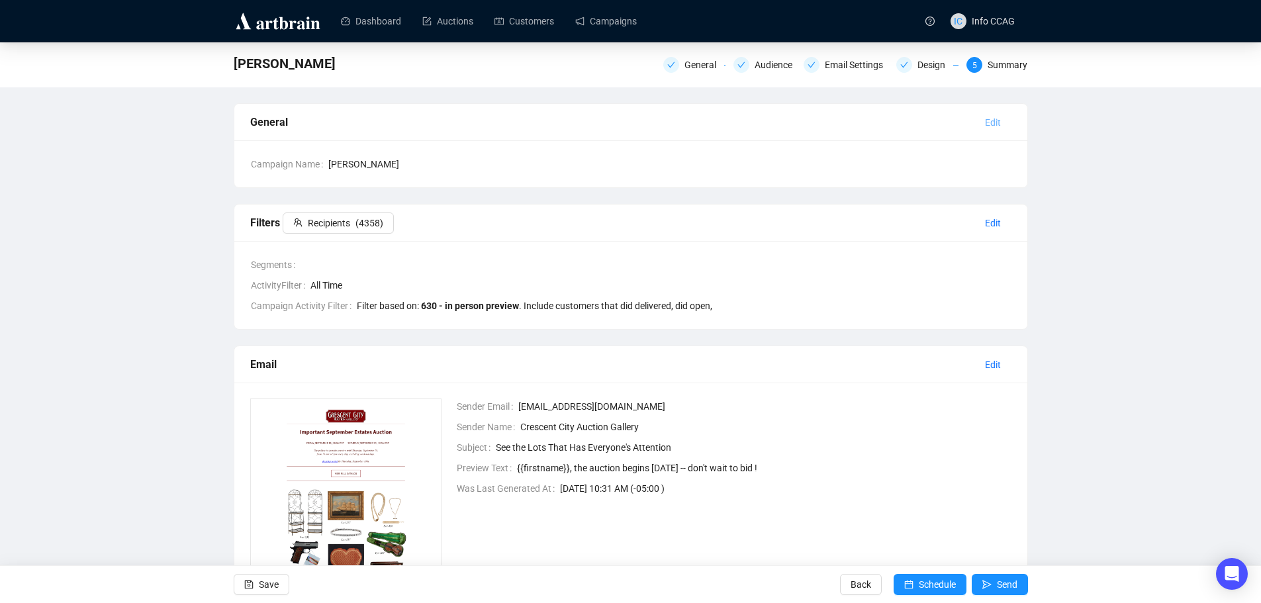
click at [994, 121] on span "Edit" at bounding box center [993, 122] width 16 height 15
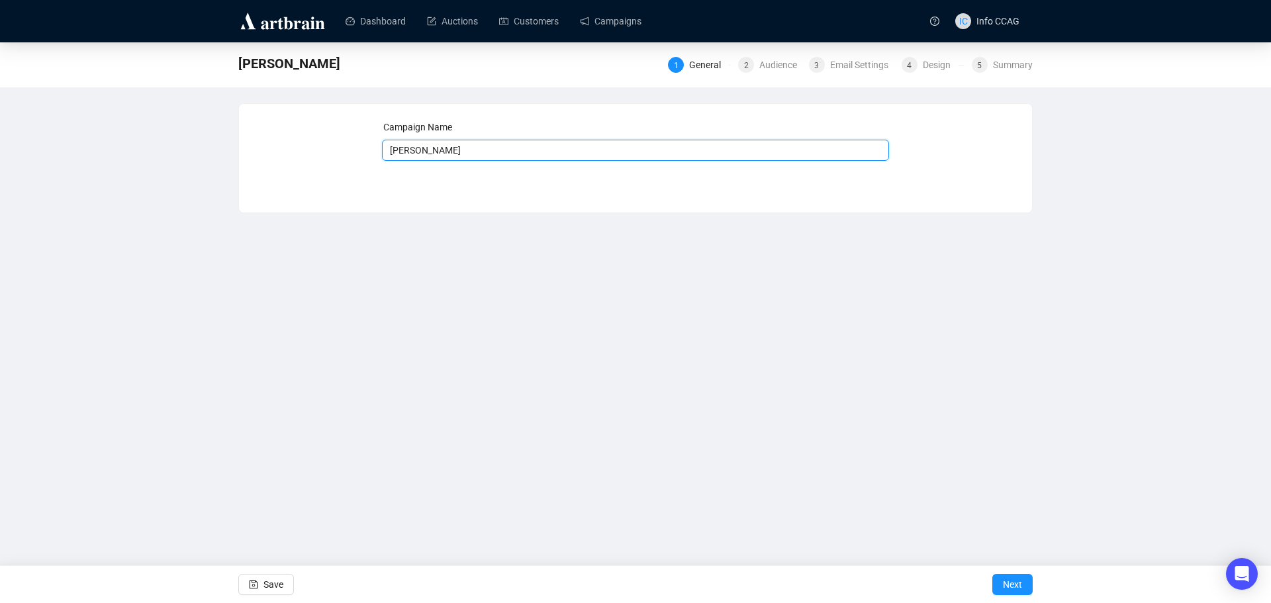
drag, startPoint x: 510, startPoint y: 152, endPoint x: 336, endPoint y: 150, distance: 173.4
click at [336, 150] on div "Campaign Name [PERSON_NAME] Save Next" at bounding box center [635, 148] width 761 height 57
type input "Top Lots September"
click at [1019, 583] on span "Next" at bounding box center [1012, 584] width 19 height 37
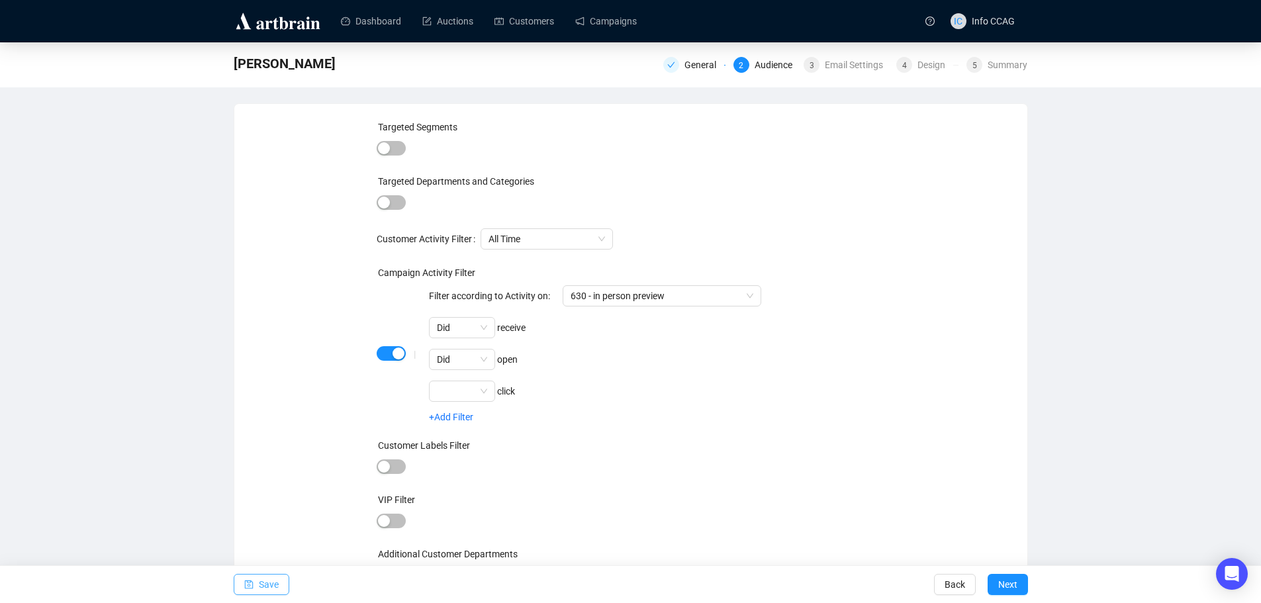
click at [274, 588] on span "Save" at bounding box center [269, 584] width 20 height 37
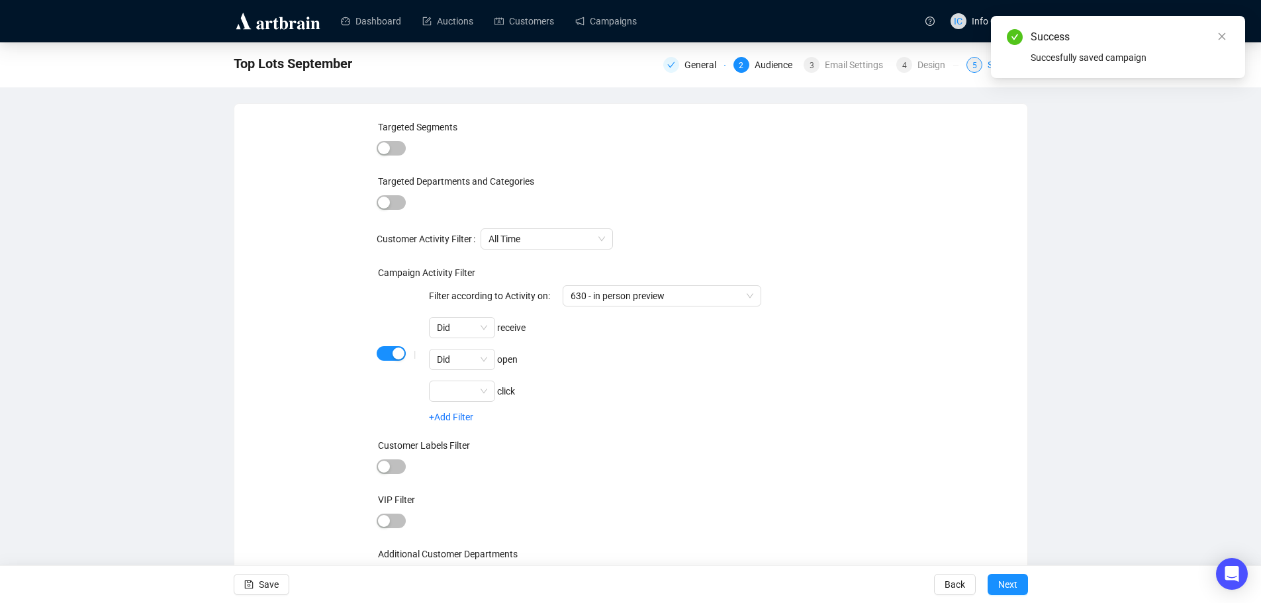
click at [980, 63] on div "5" at bounding box center [974, 65] width 16 height 16
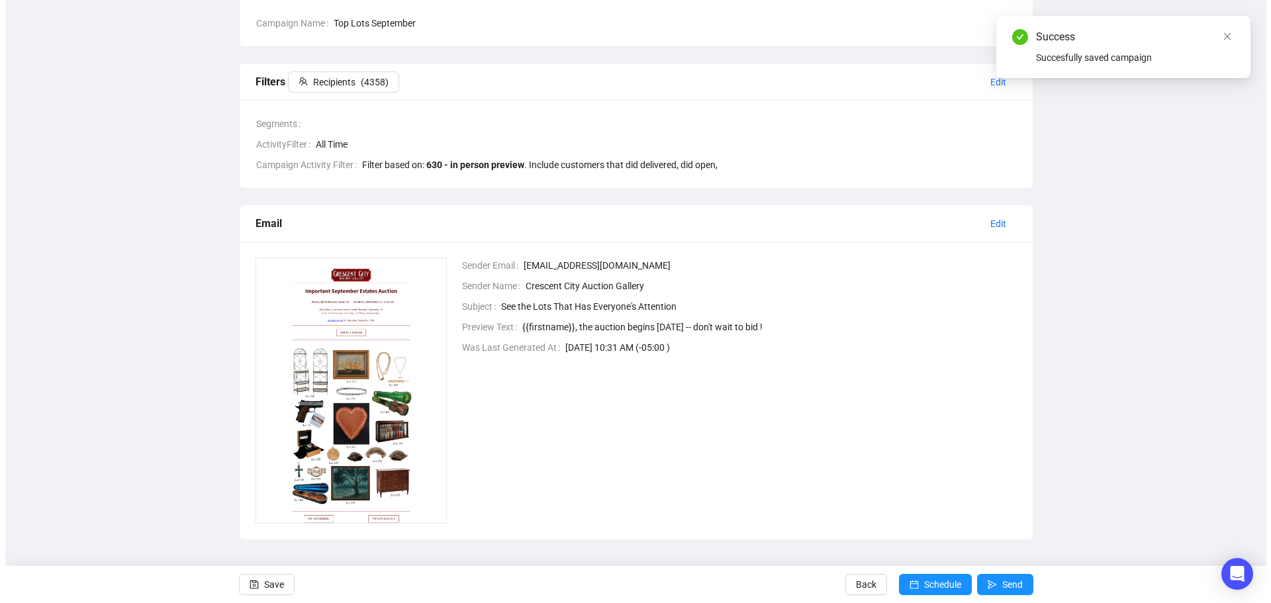
scroll to position [144, 0]
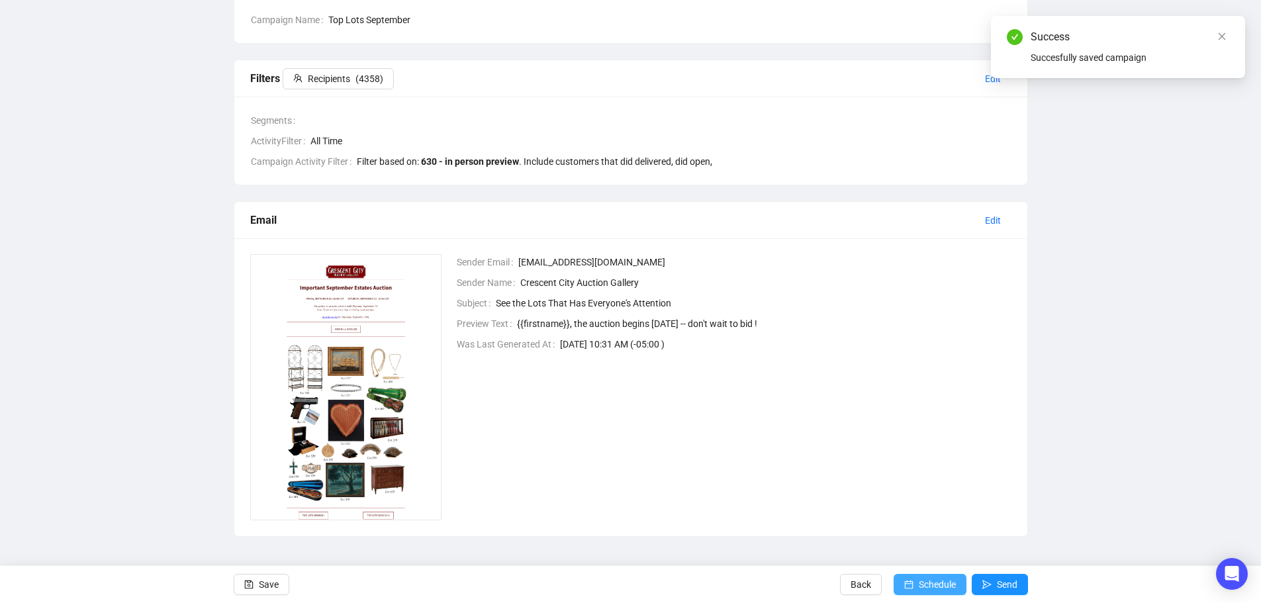
click at [909, 577] on span "submit" at bounding box center [908, 584] width 9 height 37
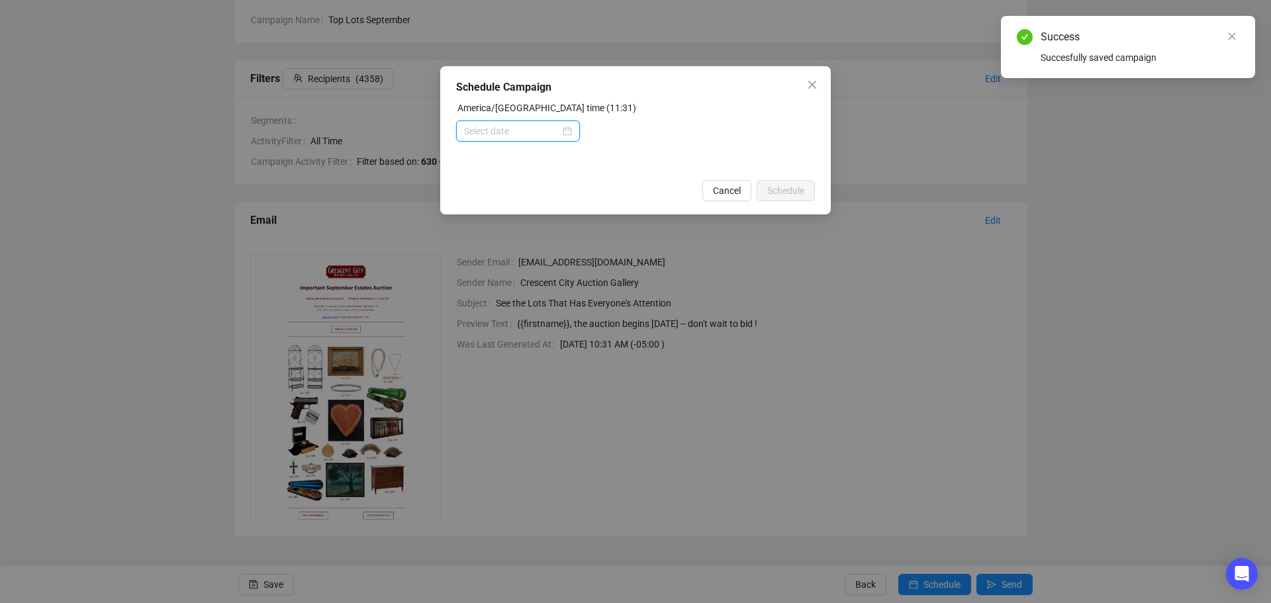
click at [510, 124] on input at bounding box center [512, 131] width 96 height 15
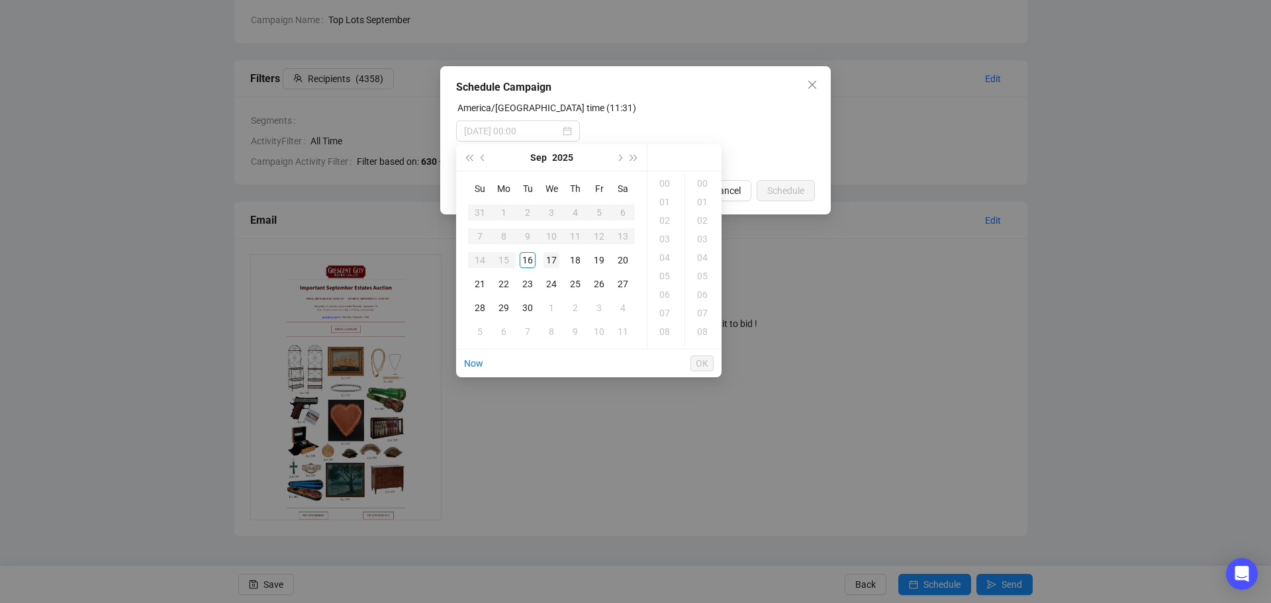
click at [553, 260] on div "17" at bounding box center [551, 260] width 16 height 16
click at [664, 220] on div "09" at bounding box center [666, 217] width 32 height 19
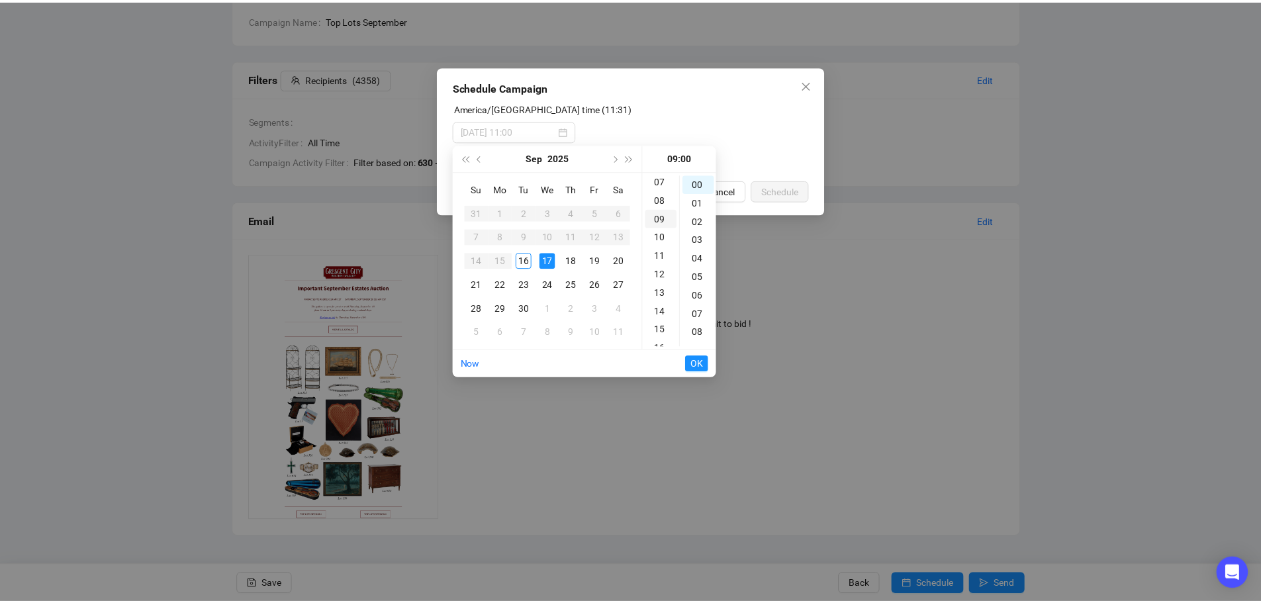
scroll to position [167, 0]
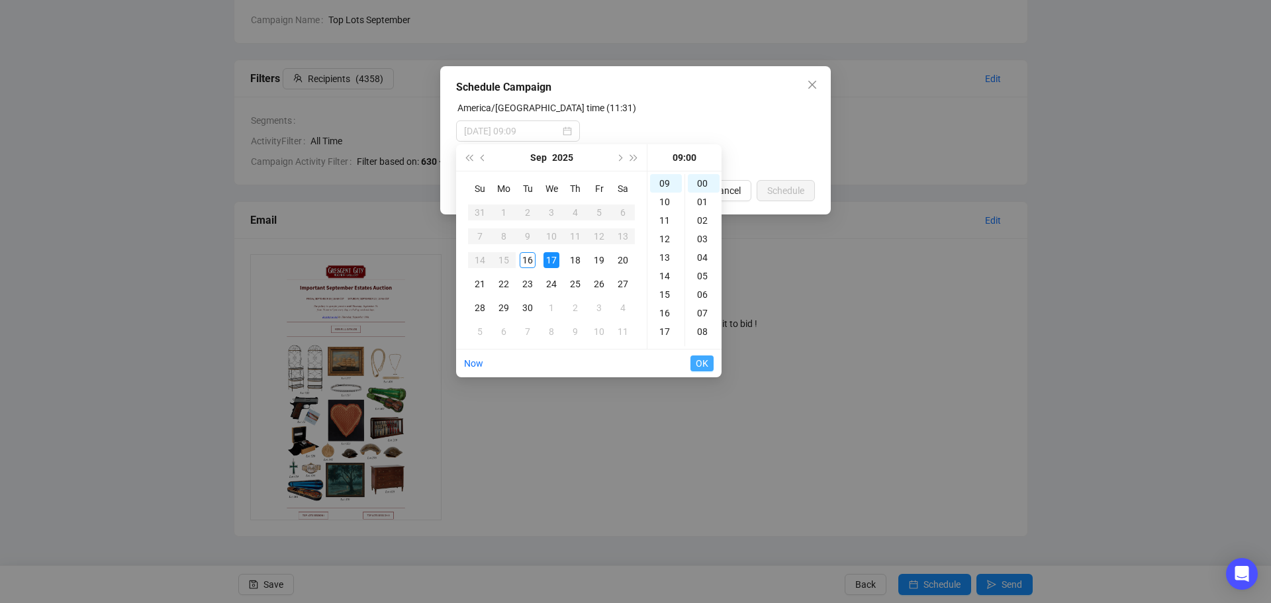
type input "[DATE] 09:00"
click at [703, 365] on span "OK" at bounding box center [702, 363] width 13 height 25
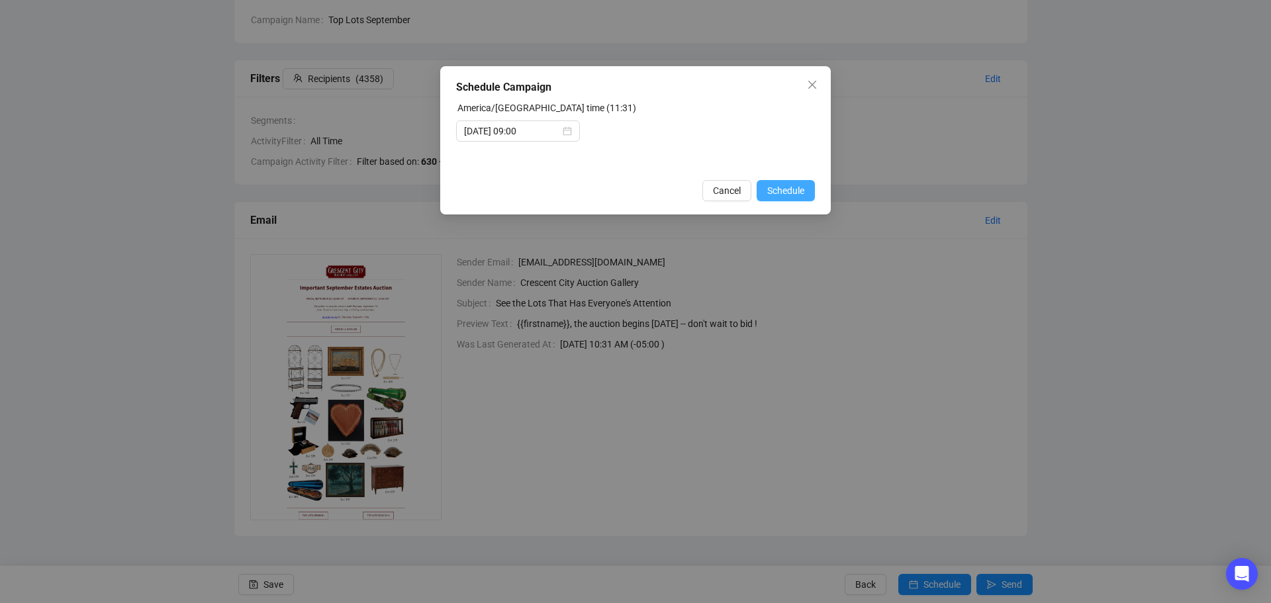
click at [784, 194] on span "Schedule" at bounding box center [785, 190] width 37 height 15
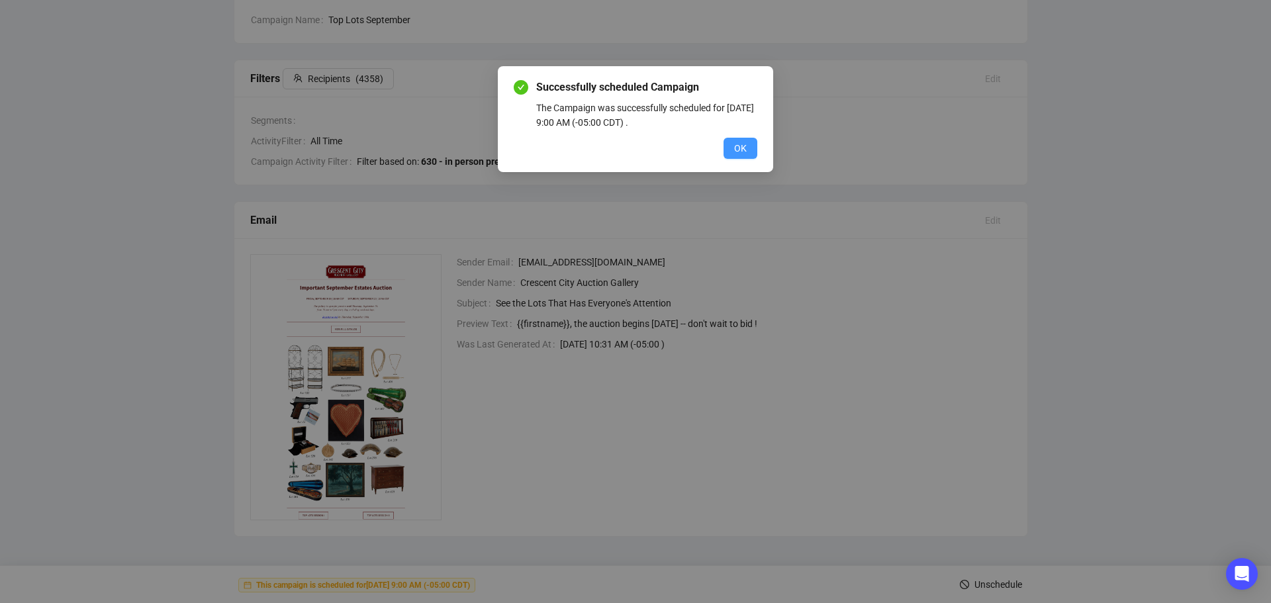
click at [749, 151] on button "OK" at bounding box center [740, 148] width 34 height 21
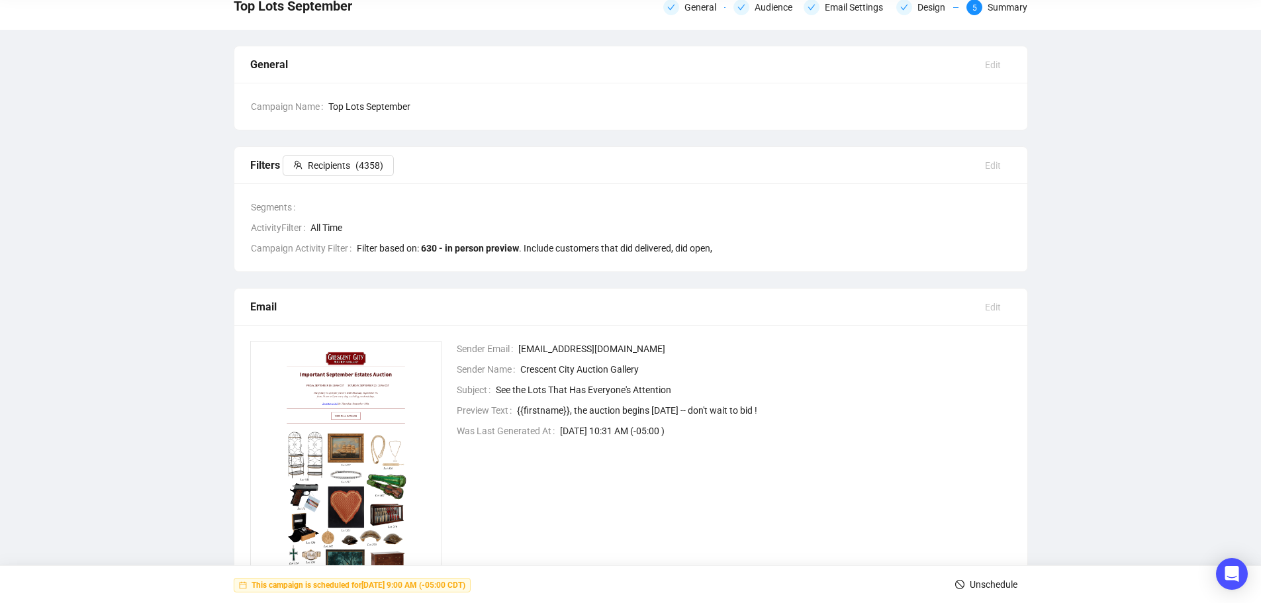
scroll to position [132, 0]
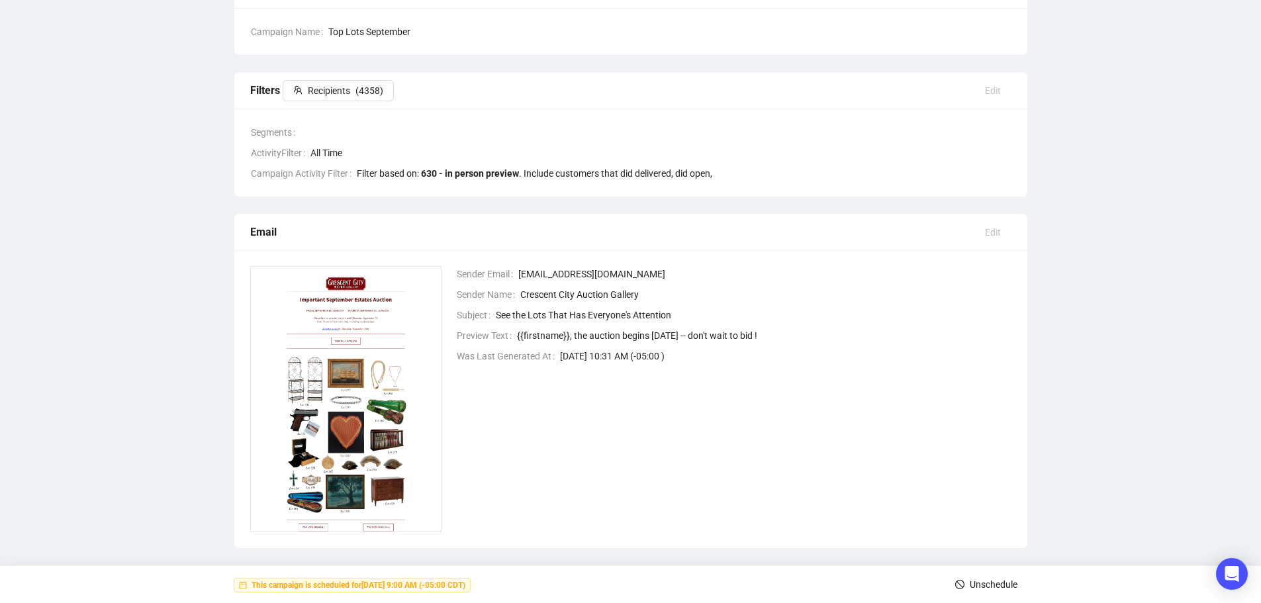
click at [984, 588] on span "Unschedule" at bounding box center [994, 584] width 48 height 37
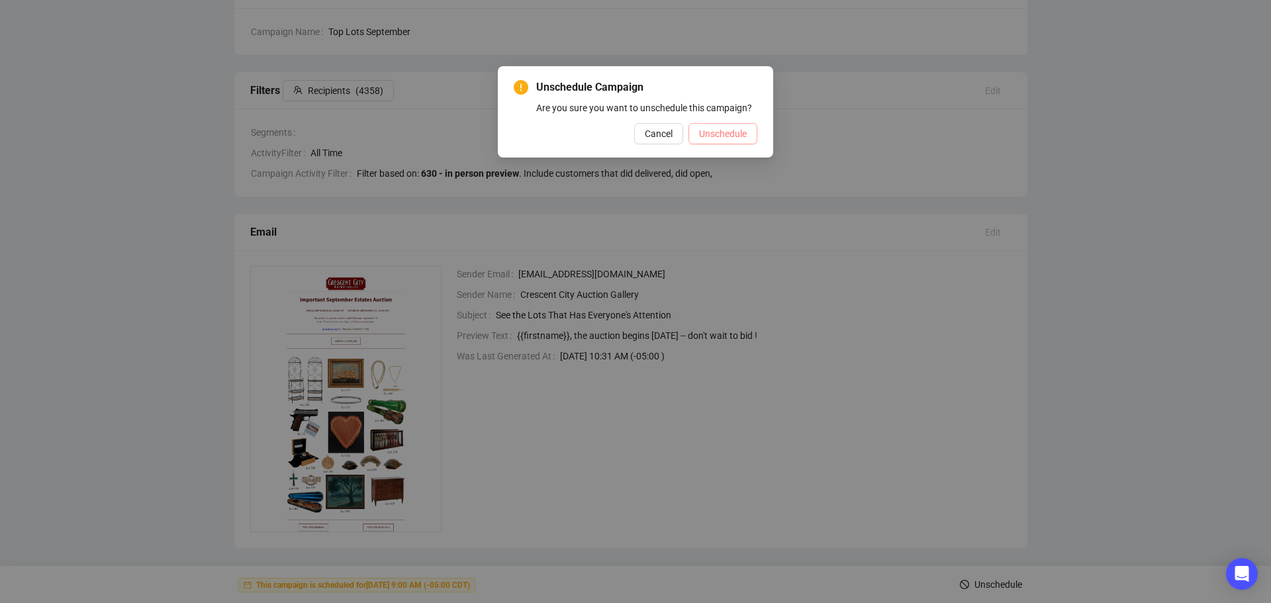
click at [723, 130] on span "Unschedule" at bounding box center [723, 133] width 48 height 15
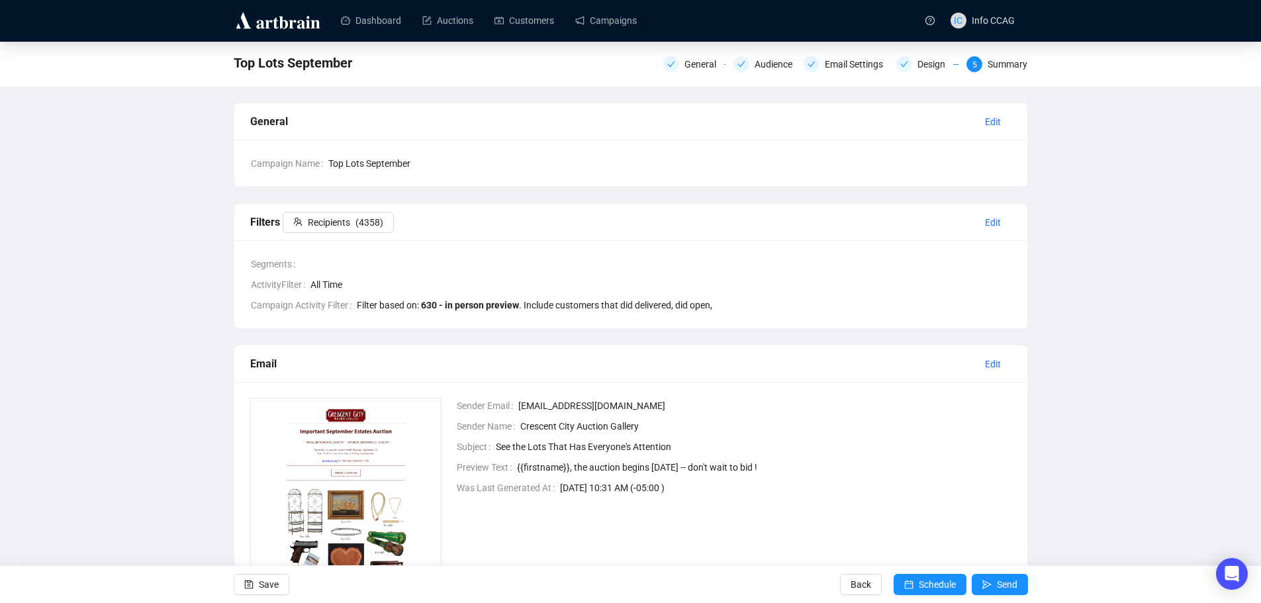
scroll to position [0, 0]
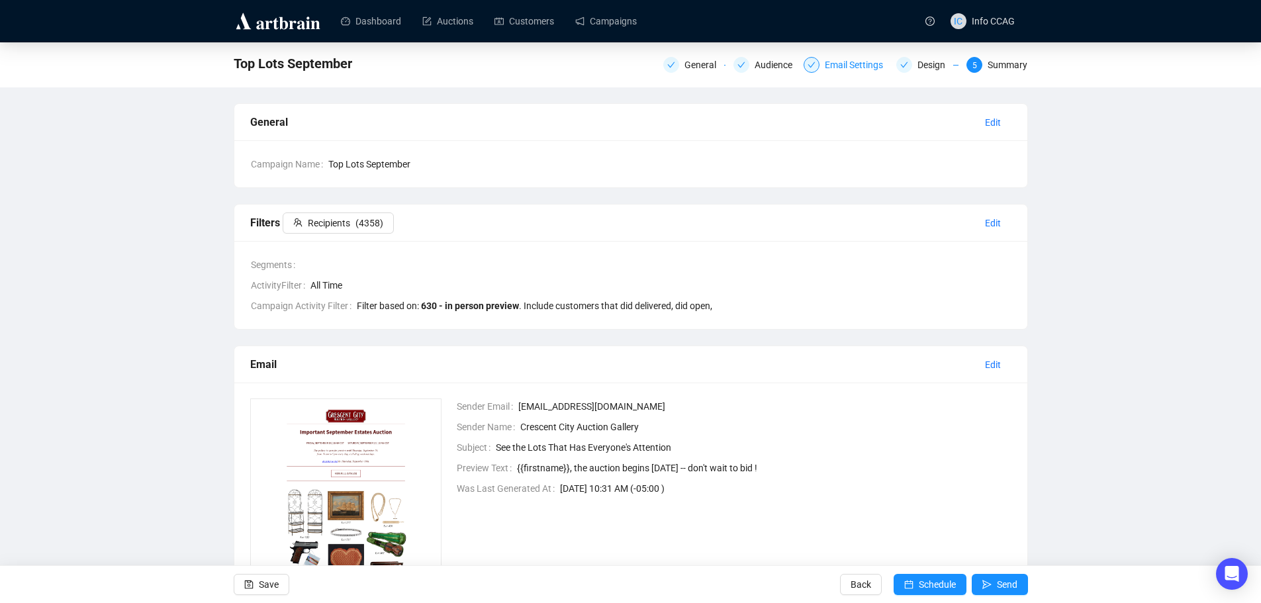
click at [827, 65] on div "Email Settings" at bounding box center [858, 65] width 66 height 16
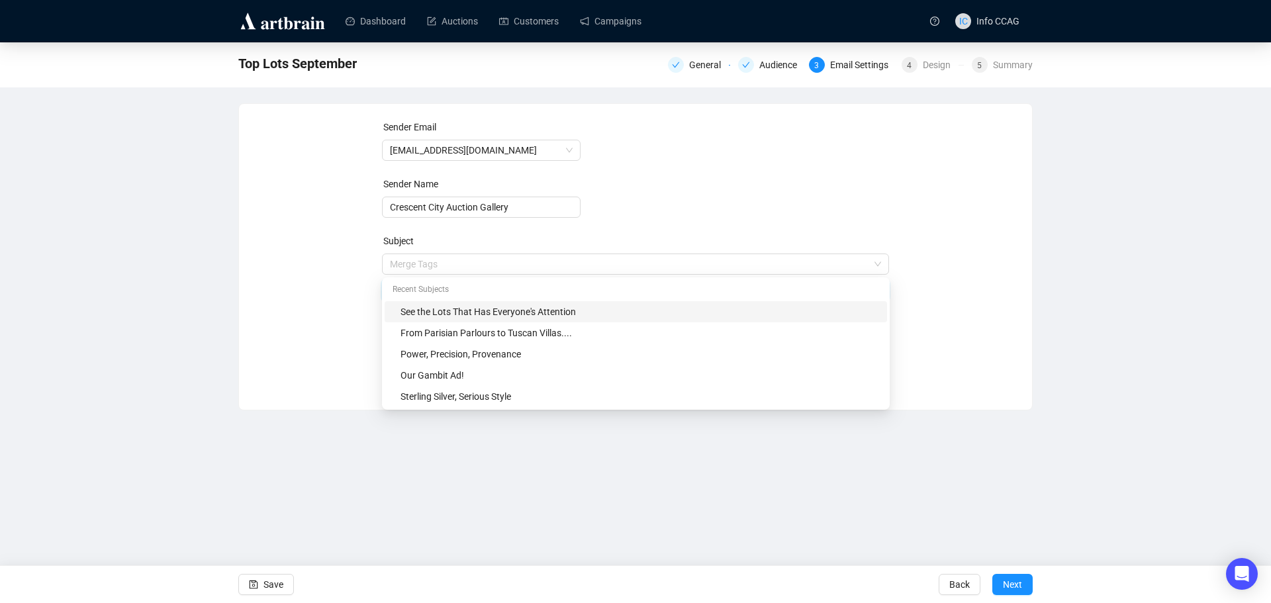
click at [478, 267] on span "Merge Tags See the Lots That Has Everyone's Attention" at bounding box center [636, 277] width 508 height 37
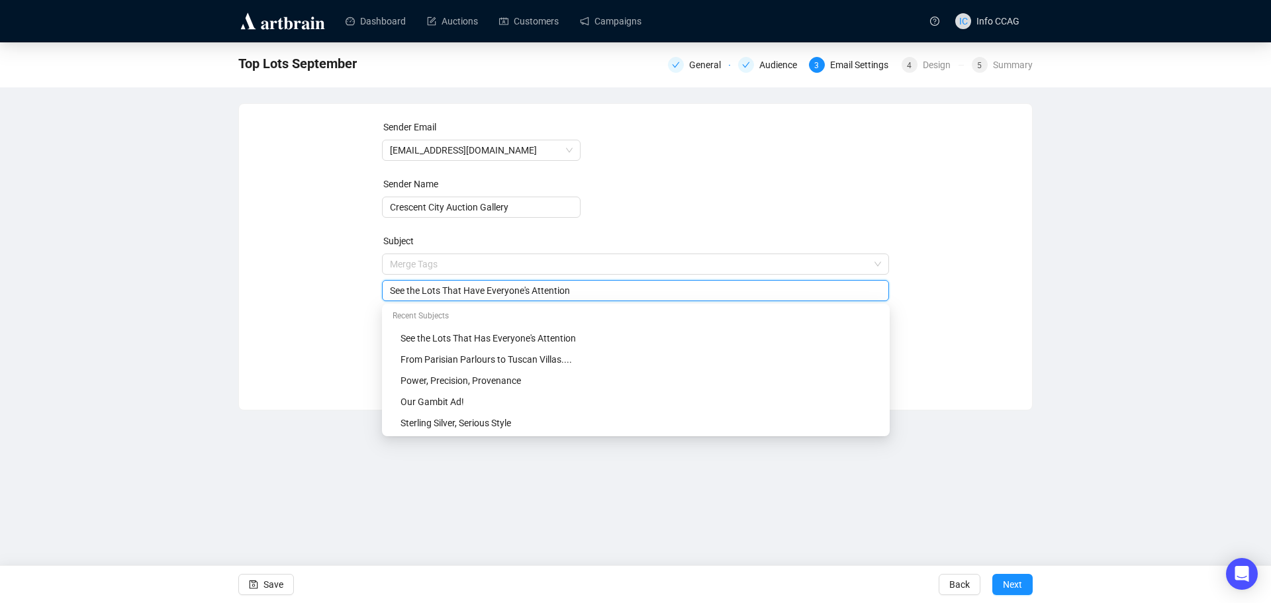
type input "See the Lots That Have Everyone's Attention"
click at [827, 185] on form "Sender Email [EMAIL_ADDRESS][DOMAIN_NAME] Sender Name Crescent City Auction Gal…" at bounding box center [636, 239] width 508 height 238
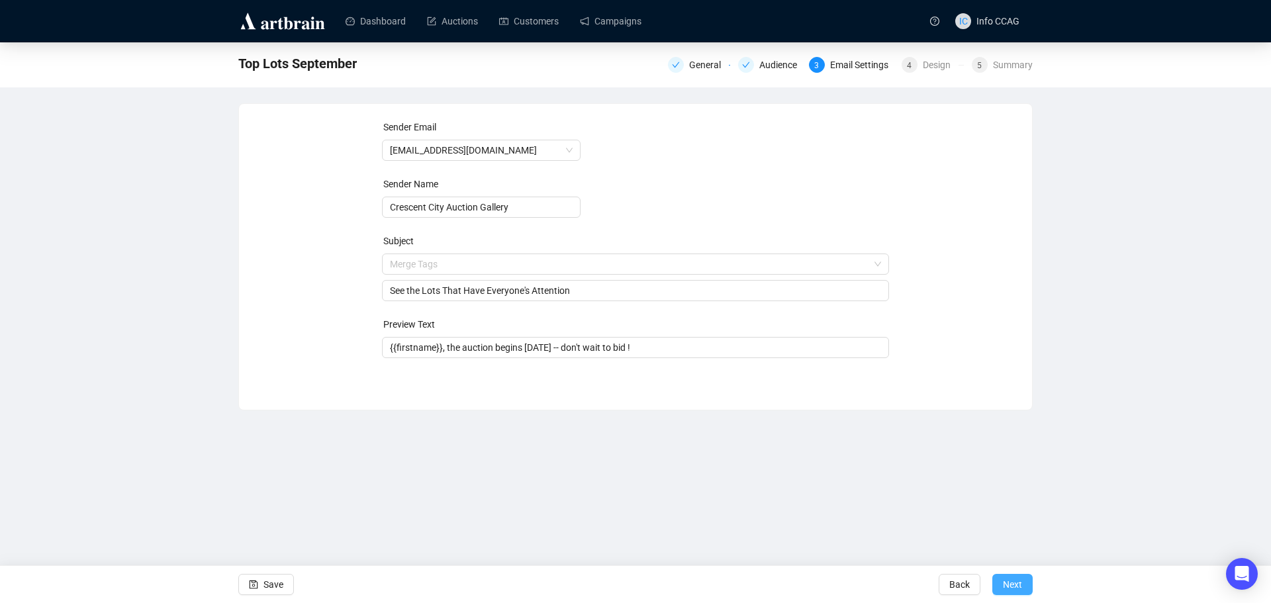
click at [1019, 580] on span "Next" at bounding box center [1012, 584] width 19 height 37
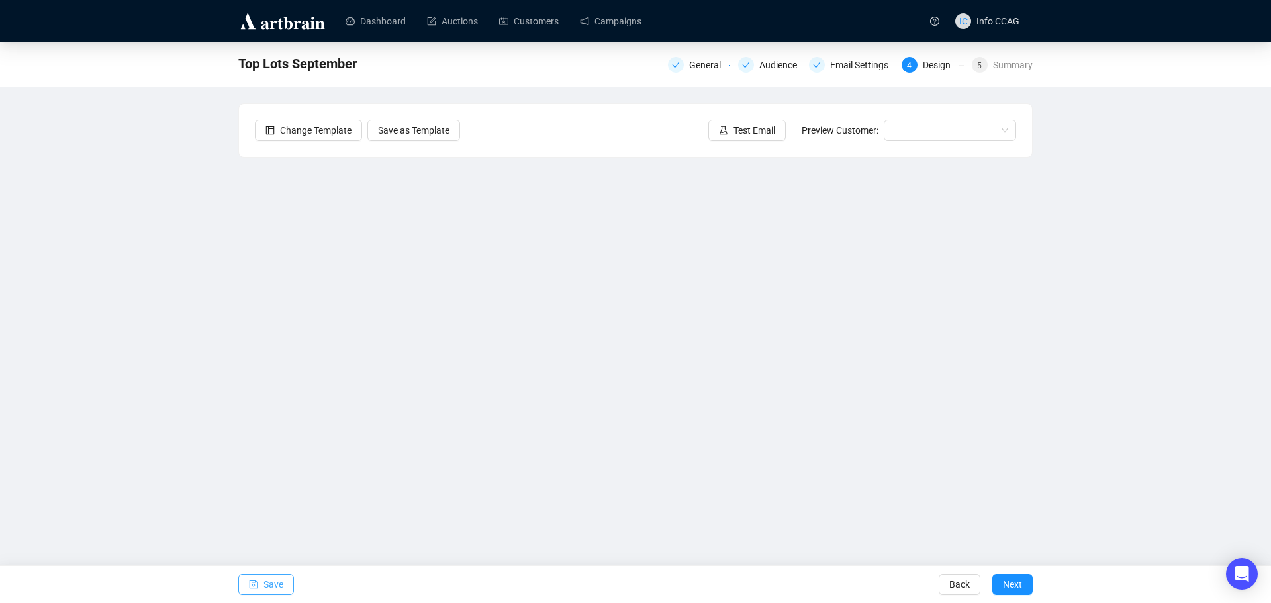
click at [264, 580] on span "Save" at bounding box center [273, 584] width 20 height 37
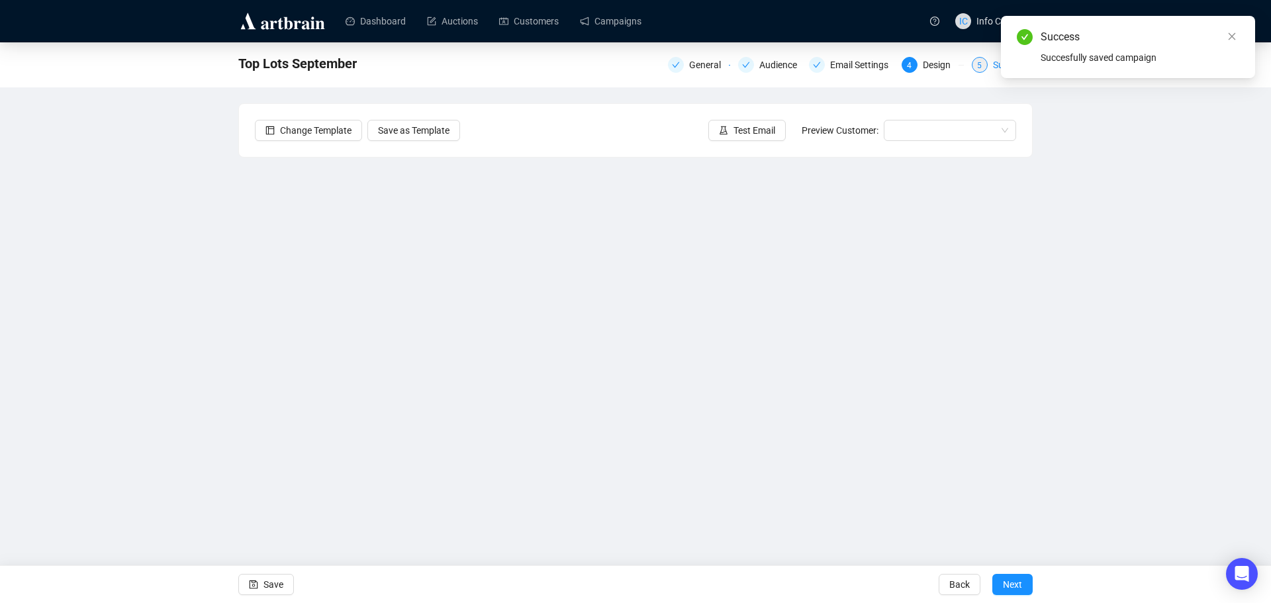
click at [987, 68] on div "5" at bounding box center [980, 65] width 16 height 16
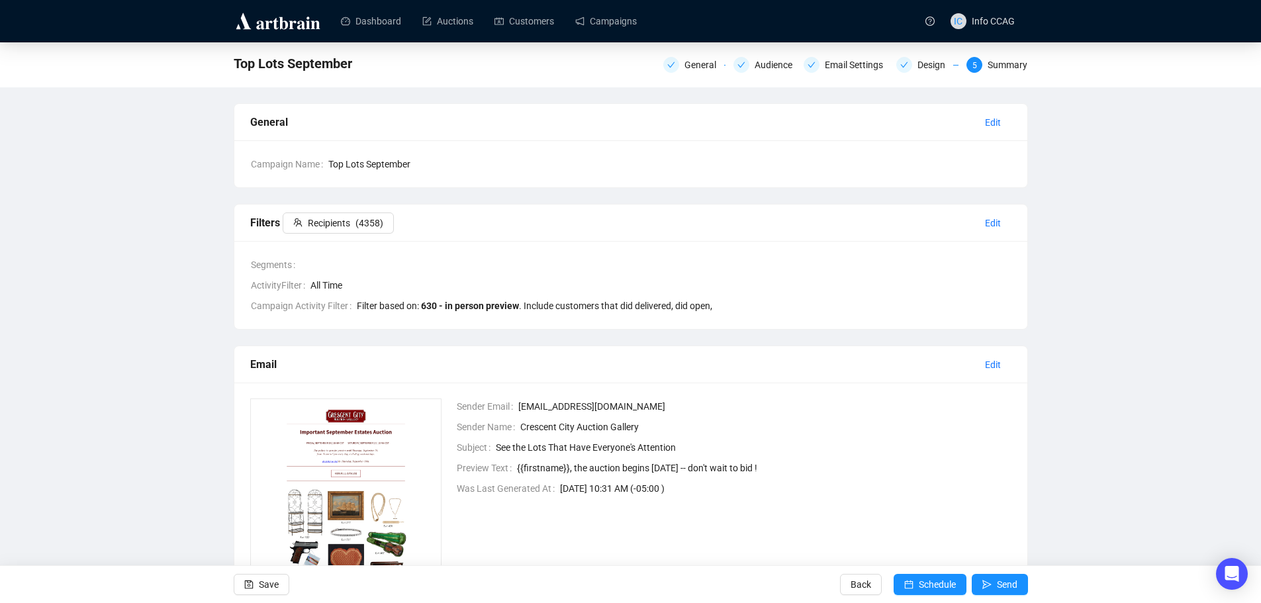
scroll to position [66, 0]
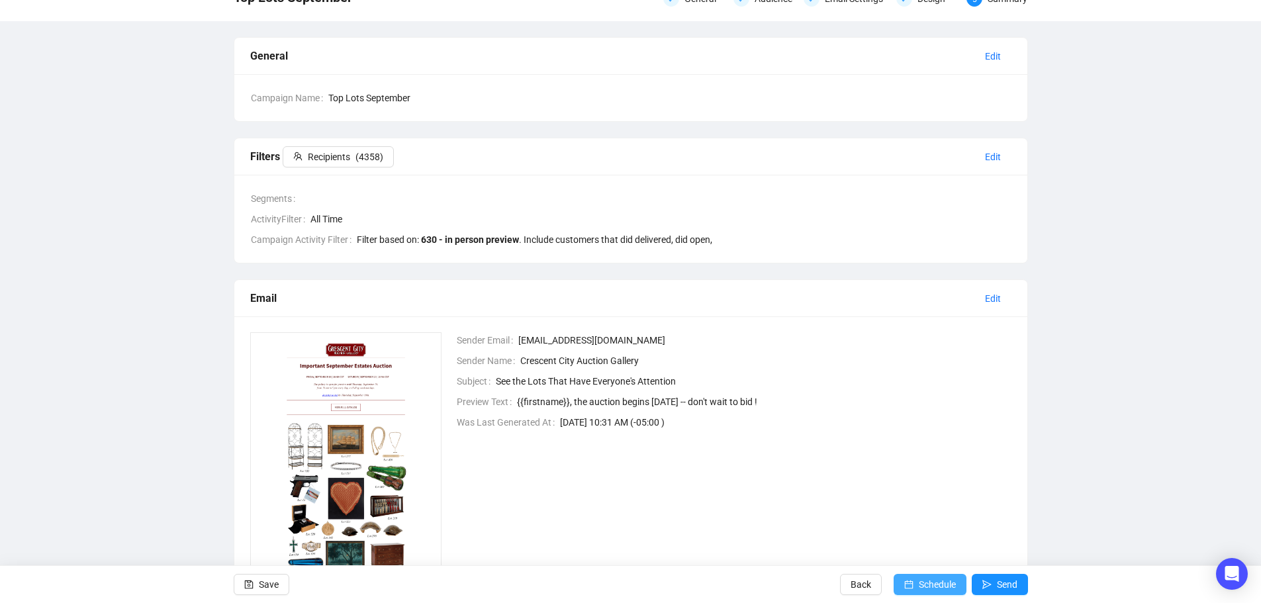
click at [921, 586] on span "Schedule" at bounding box center [937, 584] width 37 height 37
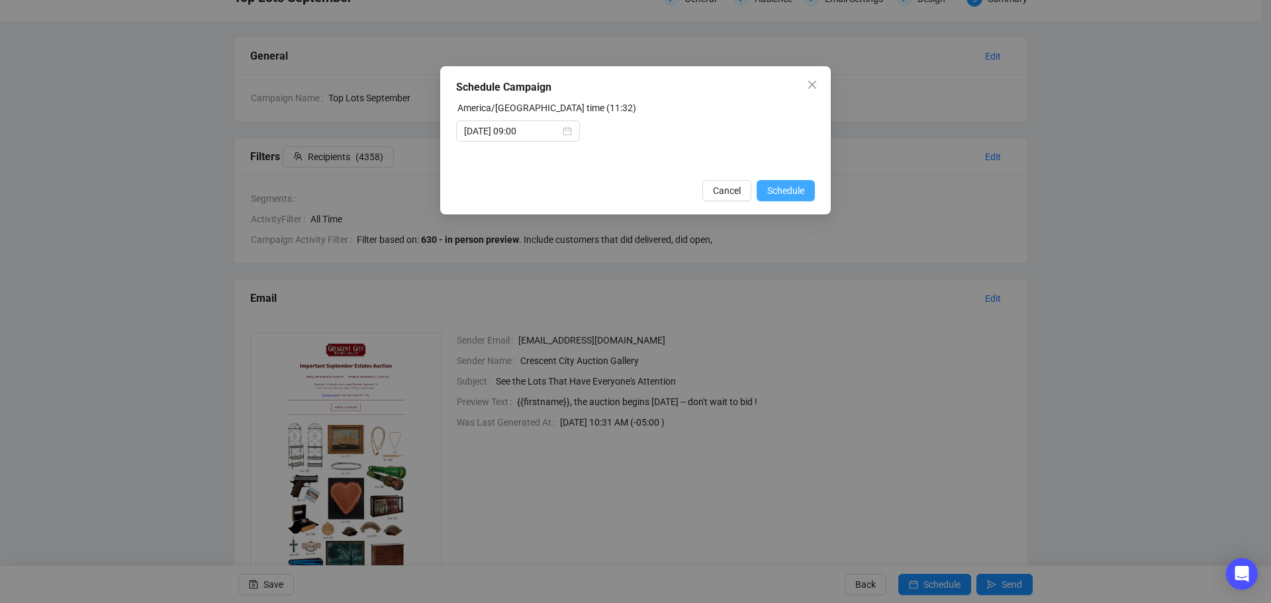
click at [784, 195] on span "Schedule" at bounding box center [785, 190] width 37 height 15
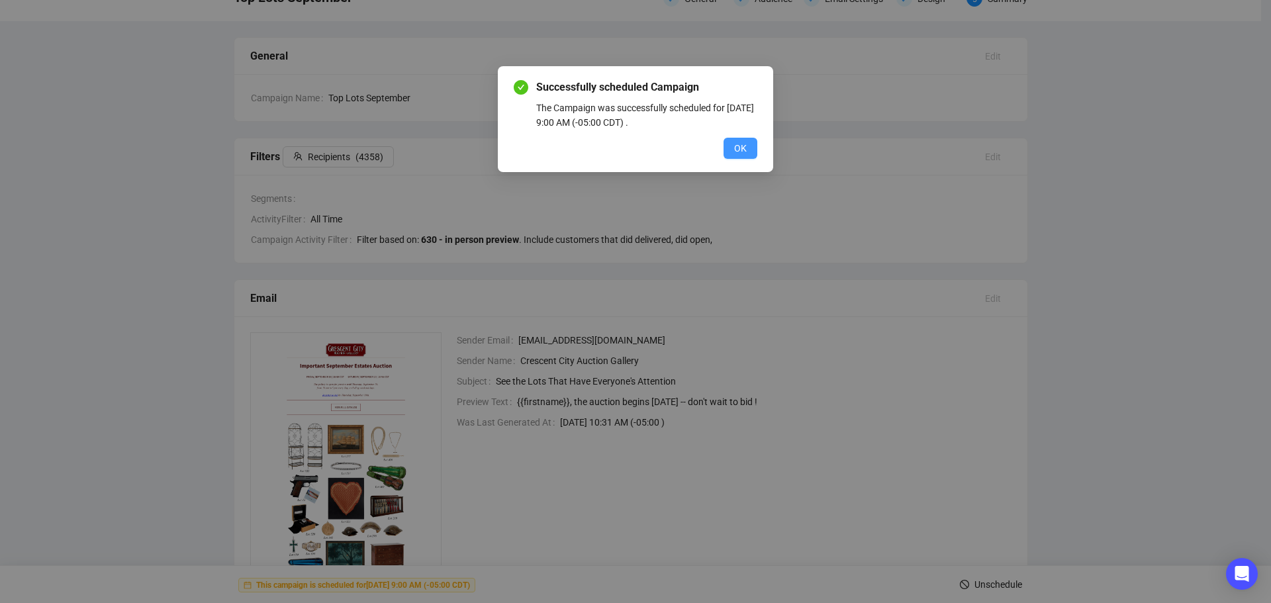
click at [737, 149] on span "OK" at bounding box center [740, 148] width 13 height 15
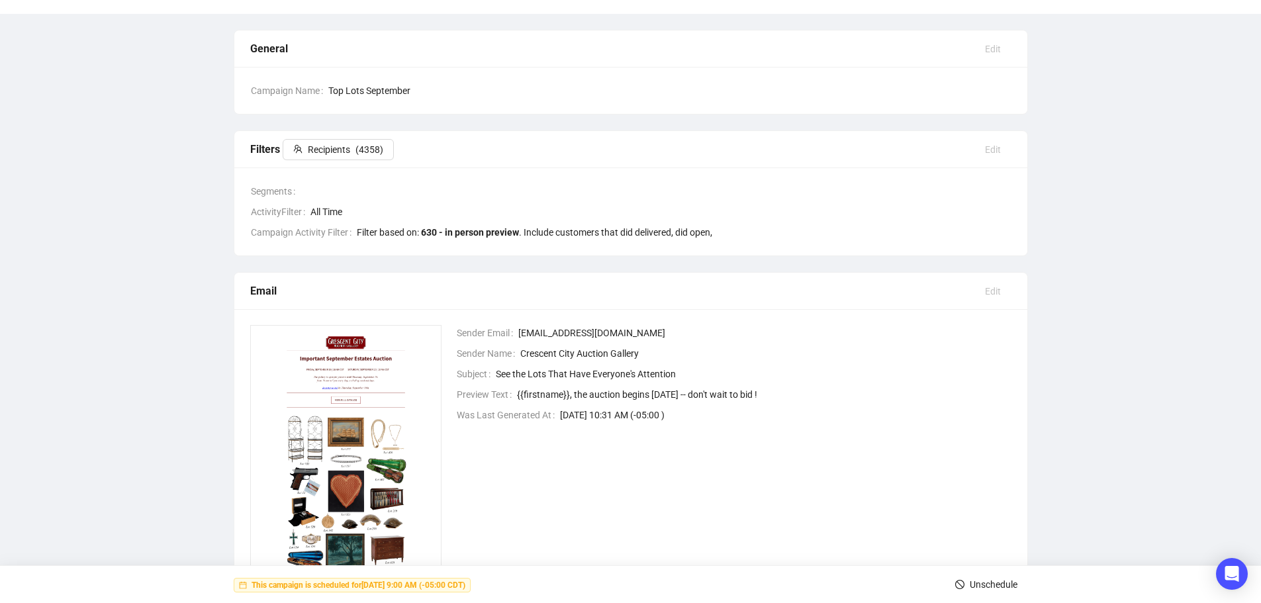
scroll to position [0, 0]
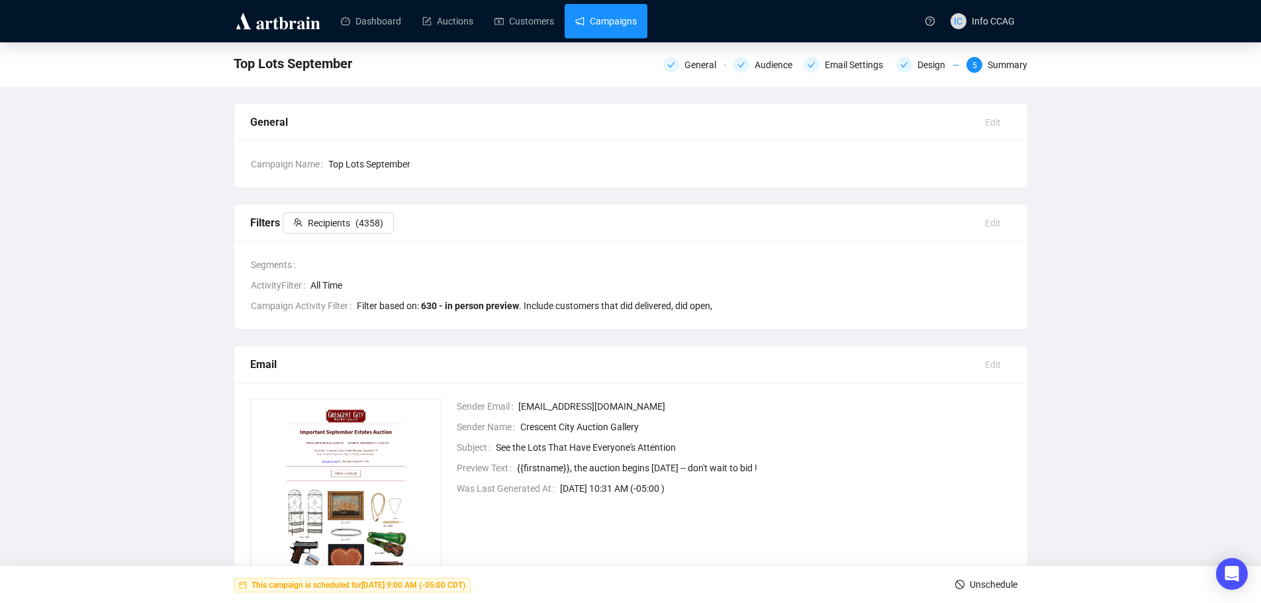
click at [612, 21] on link "Campaigns" at bounding box center [606, 21] width 62 height 34
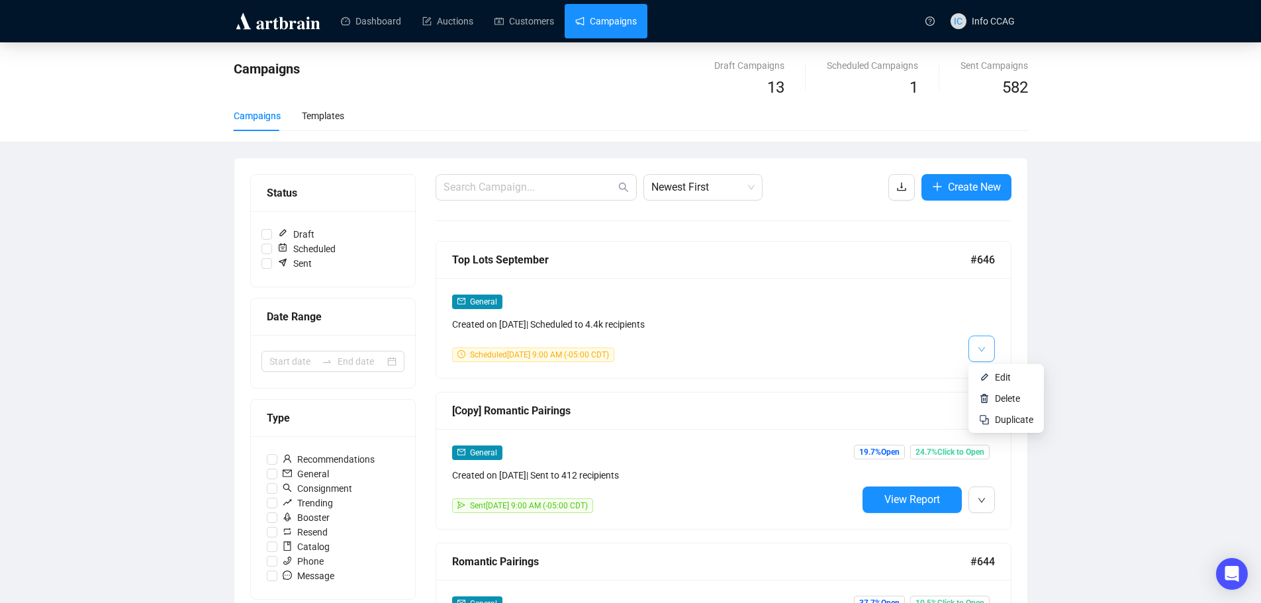
click at [984, 344] on span "button" at bounding box center [982, 348] width 8 height 17
click at [994, 418] on li "Duplicate" at bounding box center [1006, 419] width 70 height 21
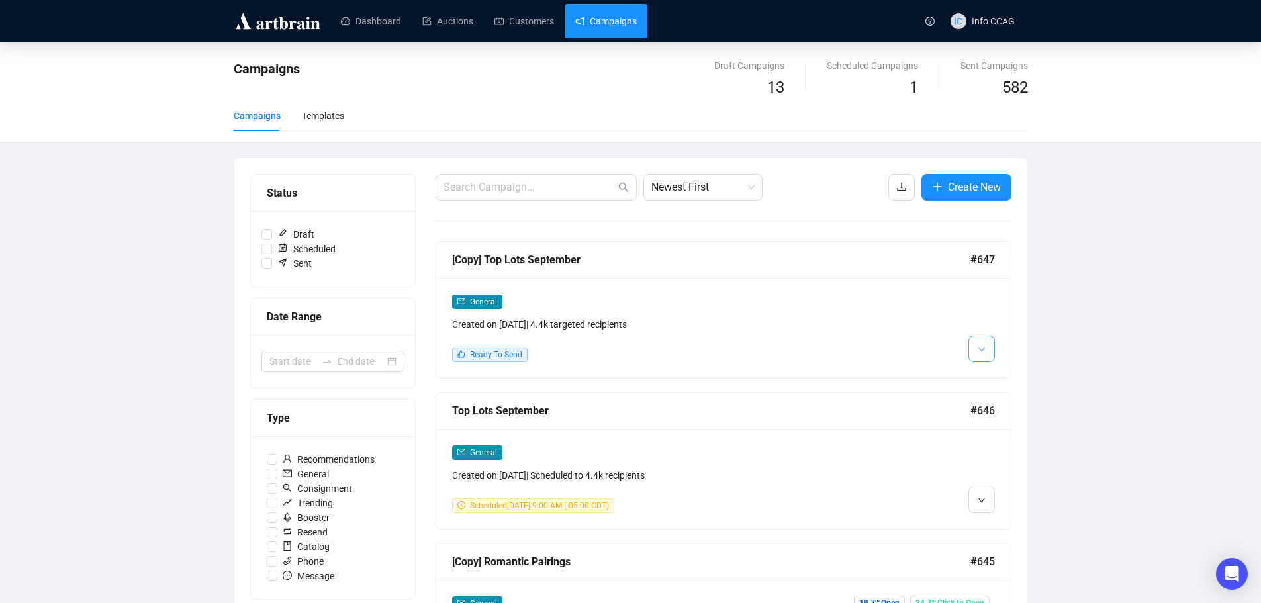
click at [974, 357] on button "button" at bounding box center [981, 349] width 26 height 26
click at [985, 382] on img at bounding box center [984, 377] width 11 height 11
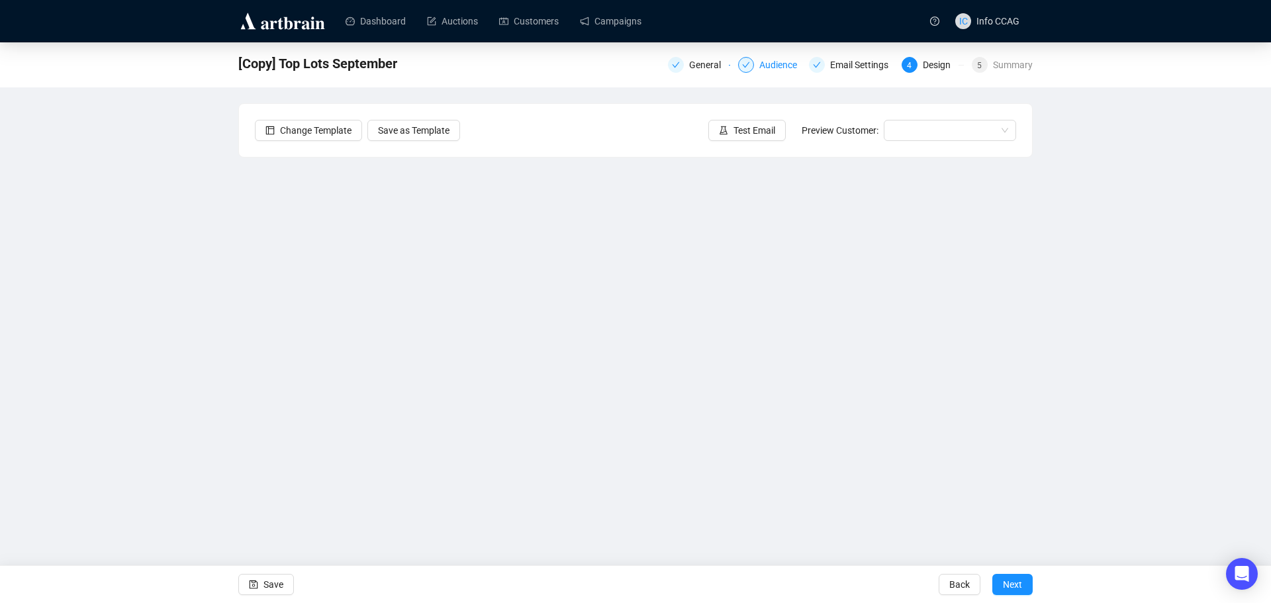
click at [775, 63] on div "Audience" at bounding box center [782, 65] width 46 height 16
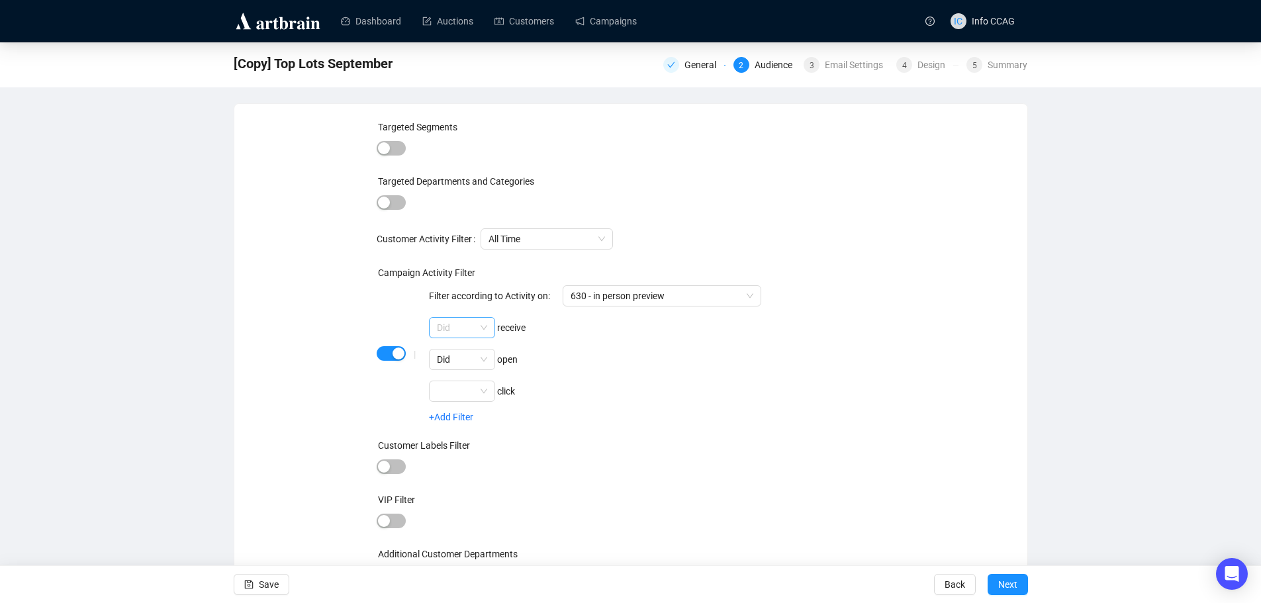
click at [481, 329] on span "Did" at bounding box center [462, 328] width 50 height 20
click at [696, 298] on span "630 - in person preview" at bounding box center [662, 296] width 183 height 20
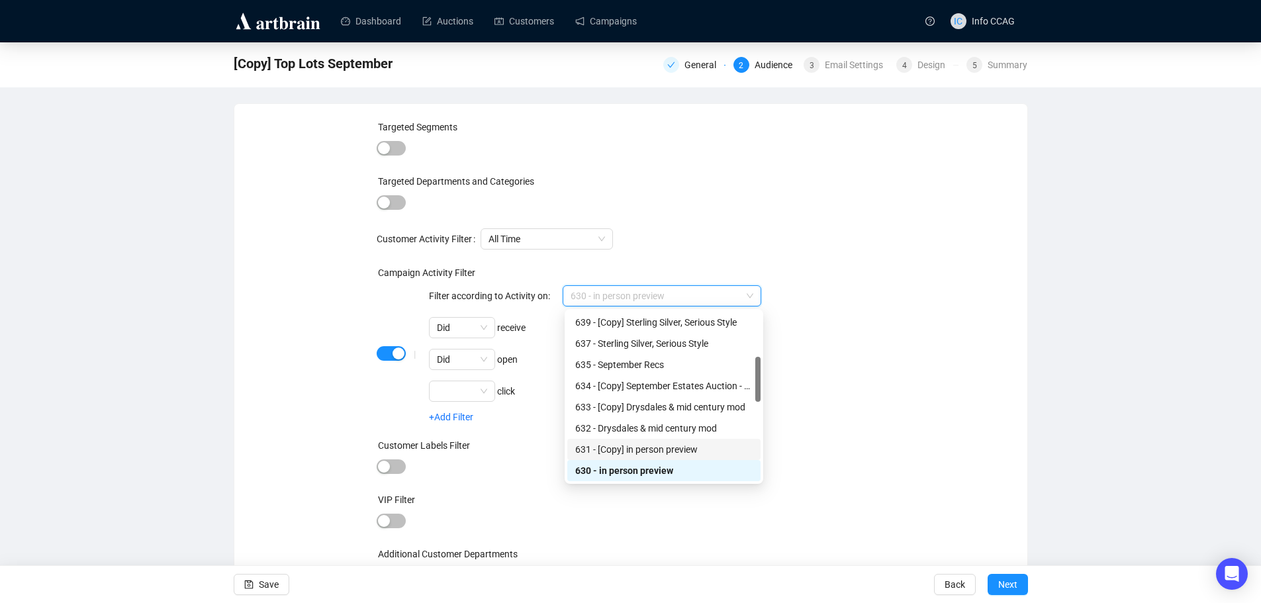
click at [658, 449] on div "631 - [Copy] in person preview" at bounding box center [663, 449] width 177 height 15
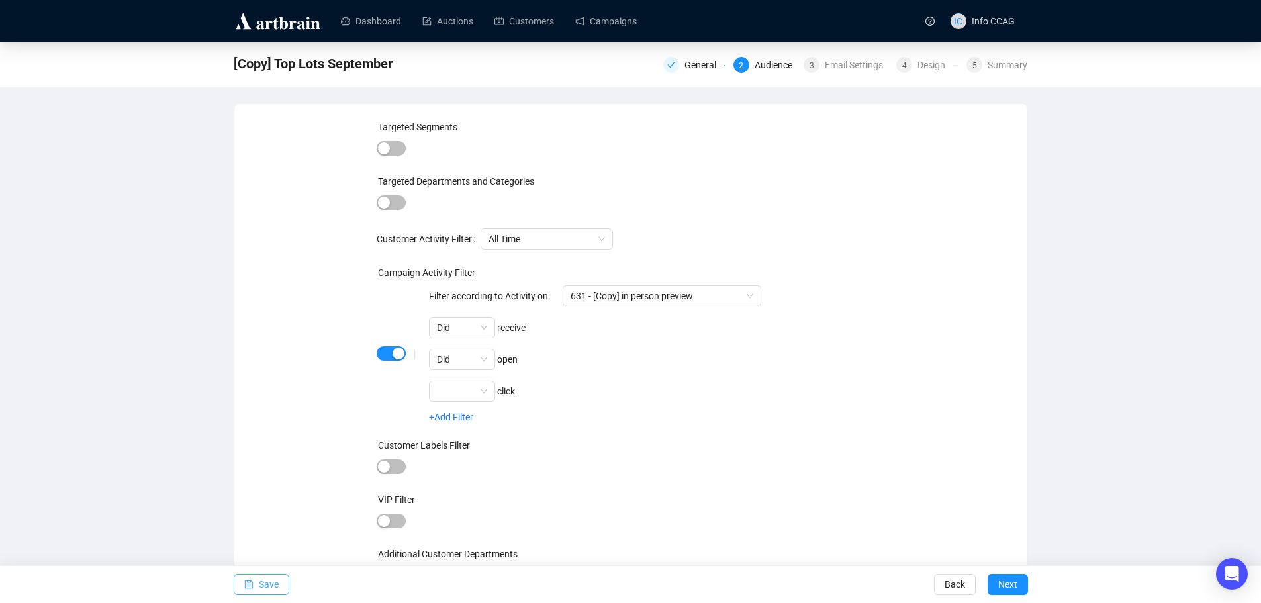
click at [268, 580] on span "Save" at bounding box center [269, 584] width 20 height 37
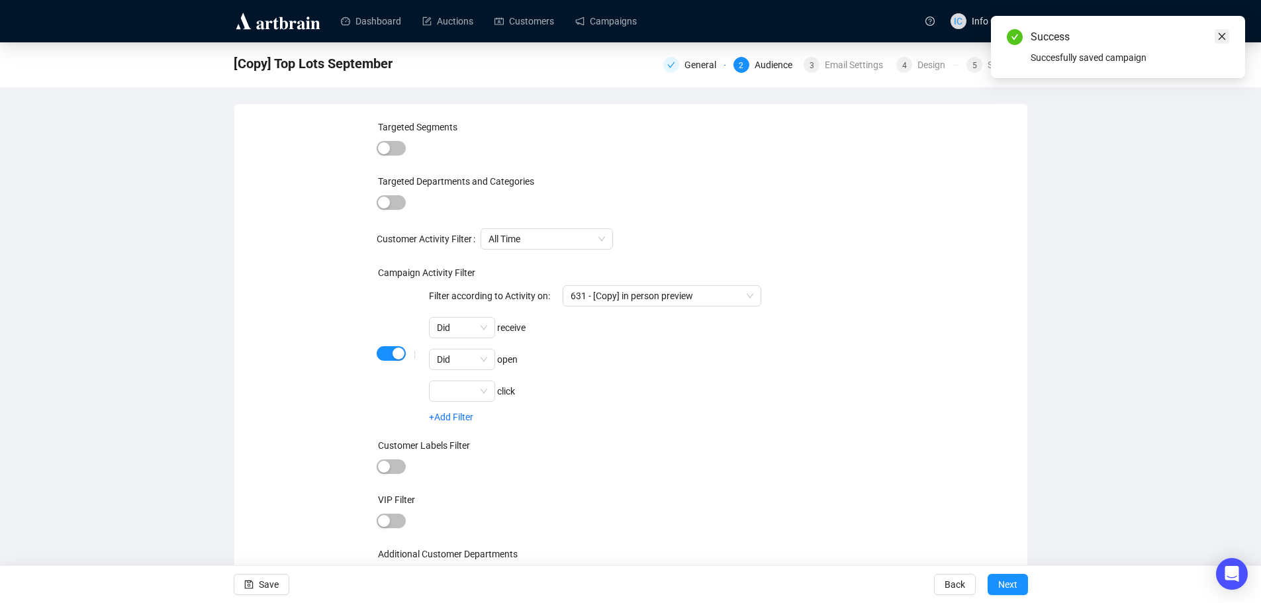
click at [1220, 40] on icon "close" at bounding box center [1221, 36] width 9 height 9
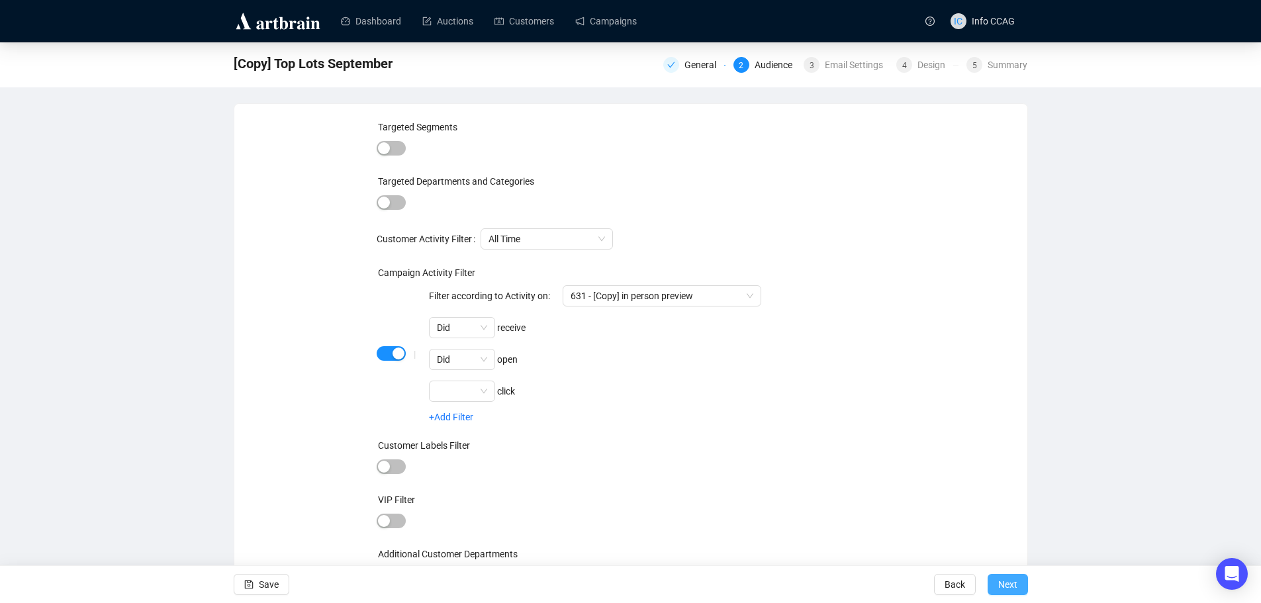
click at [999, 584] on span "Next" at bounding box center [1007, 584] width 19 height 37
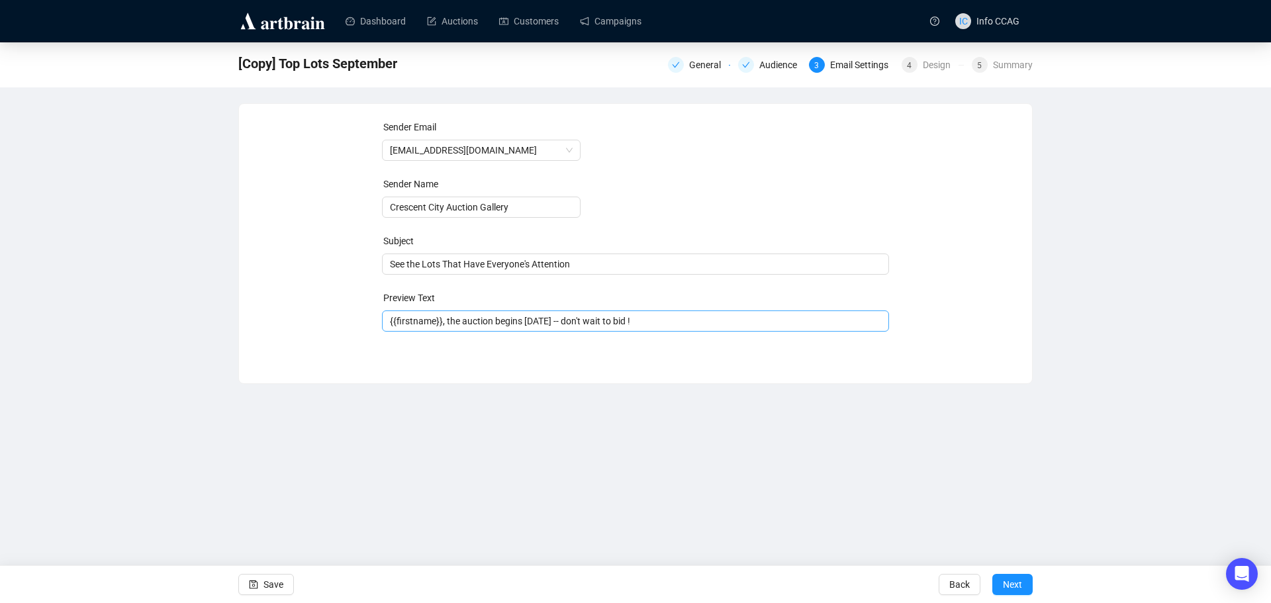
click at [646, 318] on span "{{firstname}}, the auction begins [DATE] -- don't wait to bid !" at bounding box center [636, 321] width 508 height 11
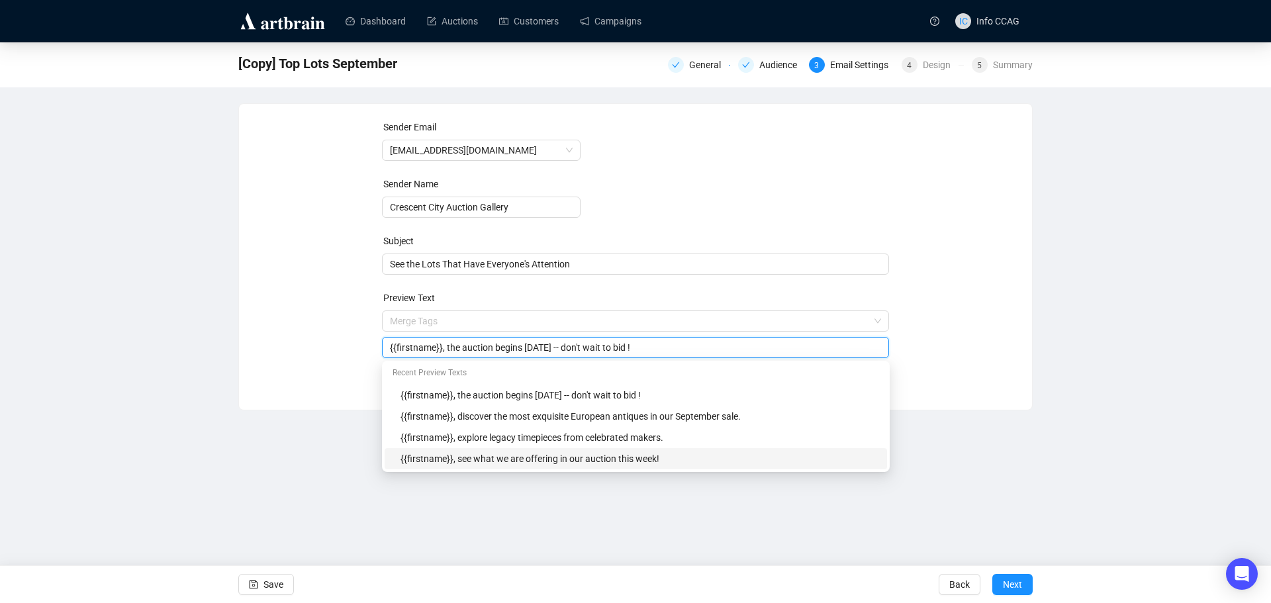
click at [641, 460] on div "{{firstname}}, see what we are offering in our auction this week!" at bounding box center [639, 458] width 479 height 15
type input "{{firstname}}, see what we are offering in our auction this week!"
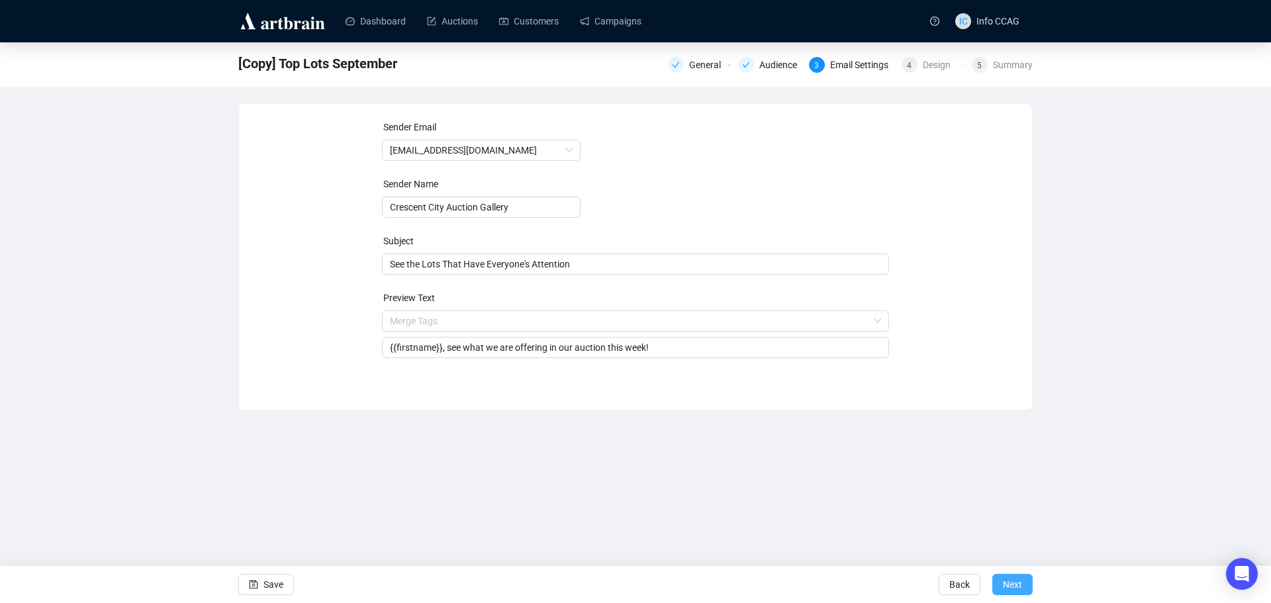
click at [998, 580] on button "Next" at bounding box center [1012, 584] width 40 height 21
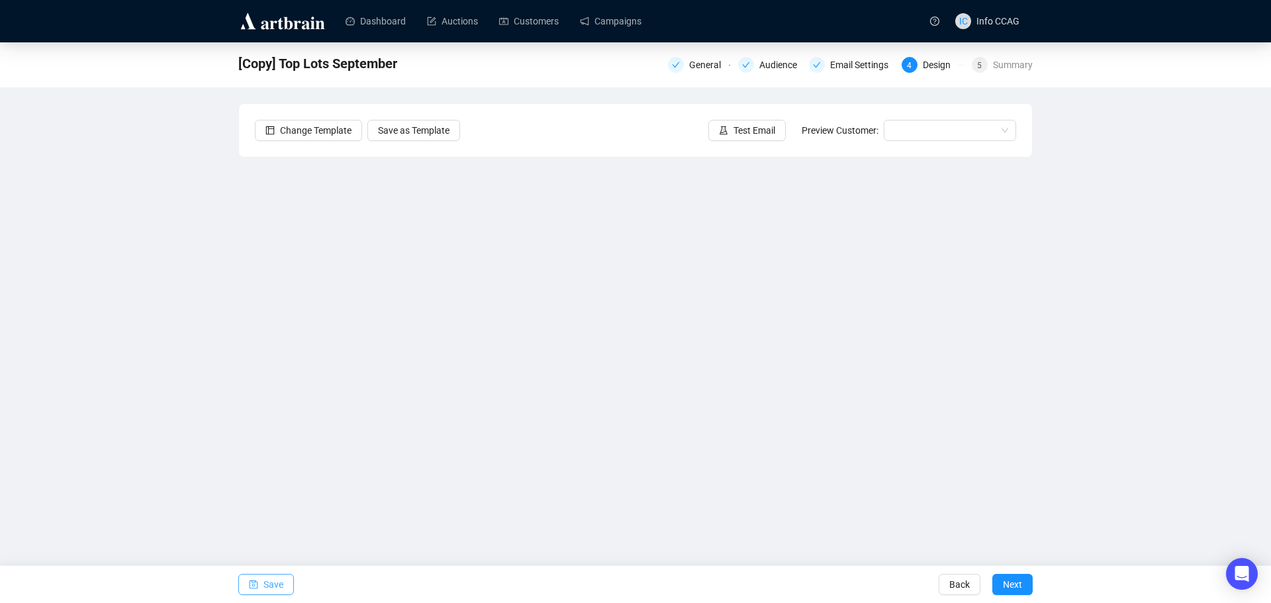
click at [274, 586] on span "Save" at bounding box center [273, 584] width 20 height 37
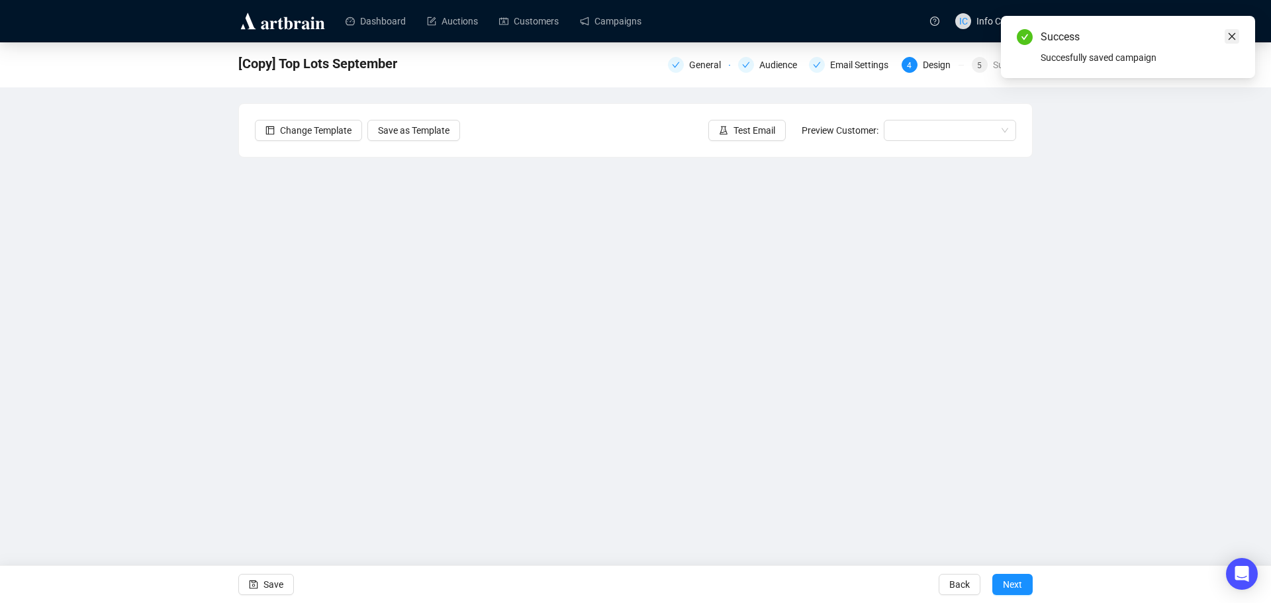
click at [1234, 31] on link "Close" at bounding box center [1232, 36] width 15 height 15
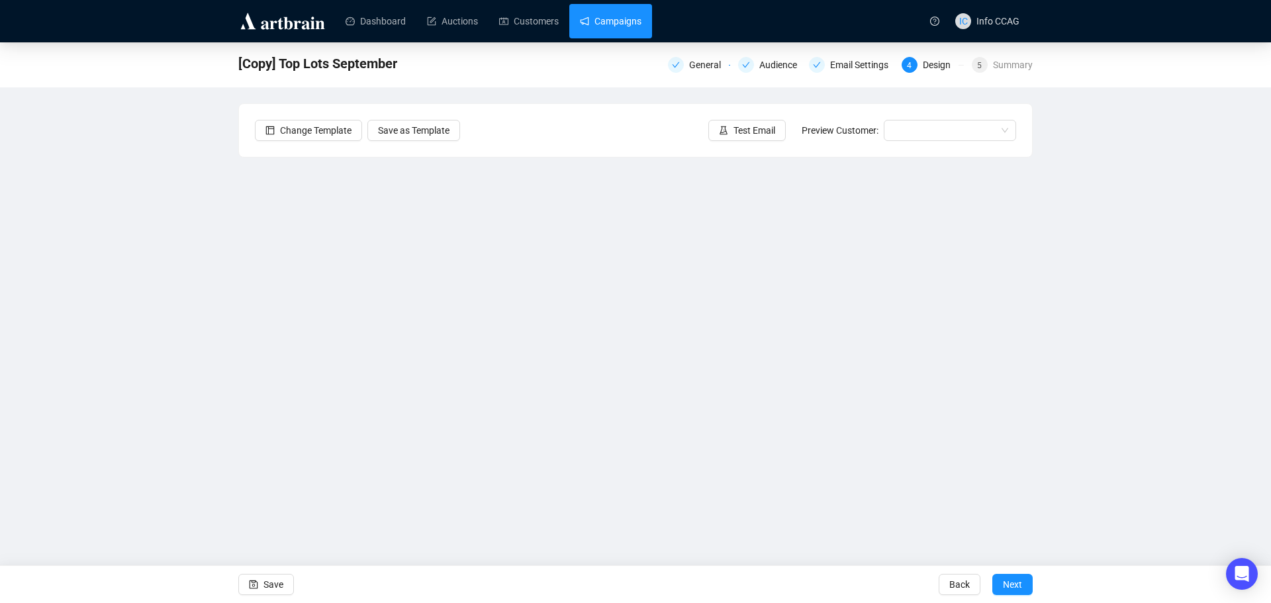
click at [611, 28] on link "Campaigns" at bounding box center [611, 21] width 62 height 34
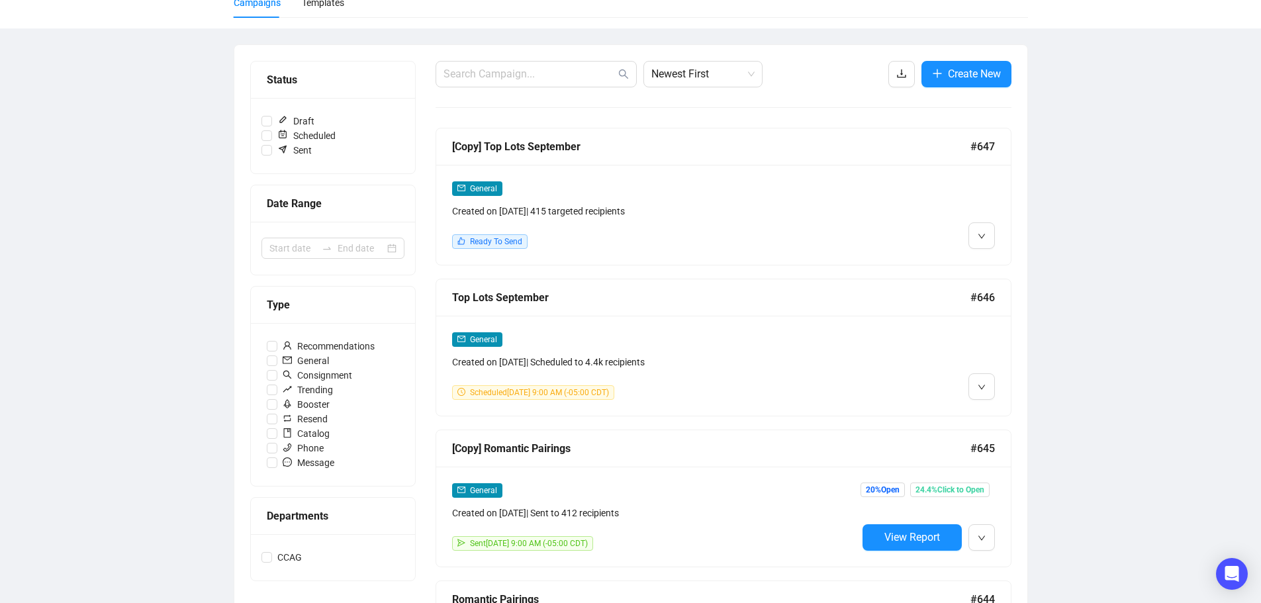
scroll to position [132, 0]
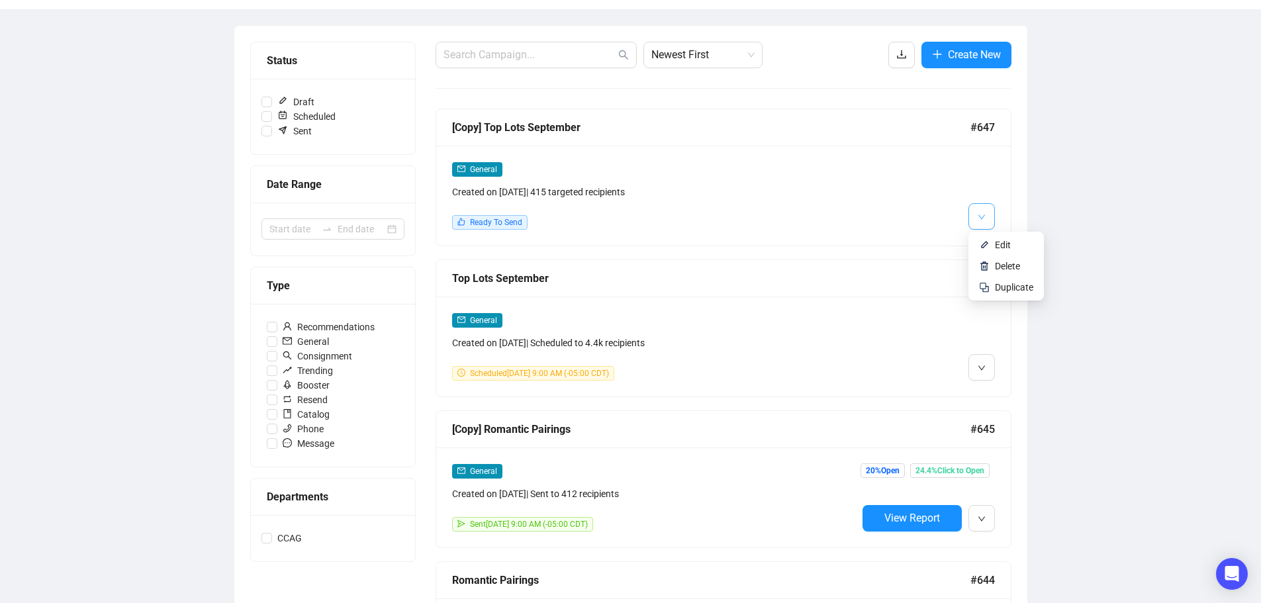
click at [980, 213] on icon "down" at bounding box center [982, 217] width 8 height 8
click at [984, 245] on img at bounding box center [984, 245] width 11 height 11
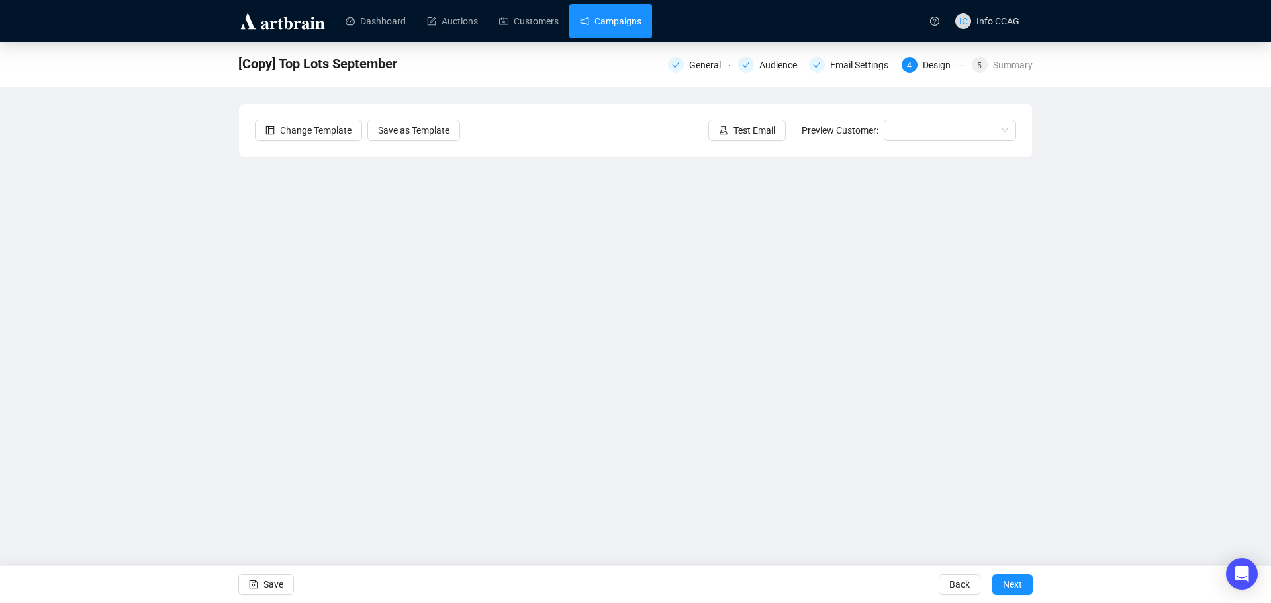
click at [616, 25] on link "Campaigns" at bounding box center [611, 21] width 62 height 34
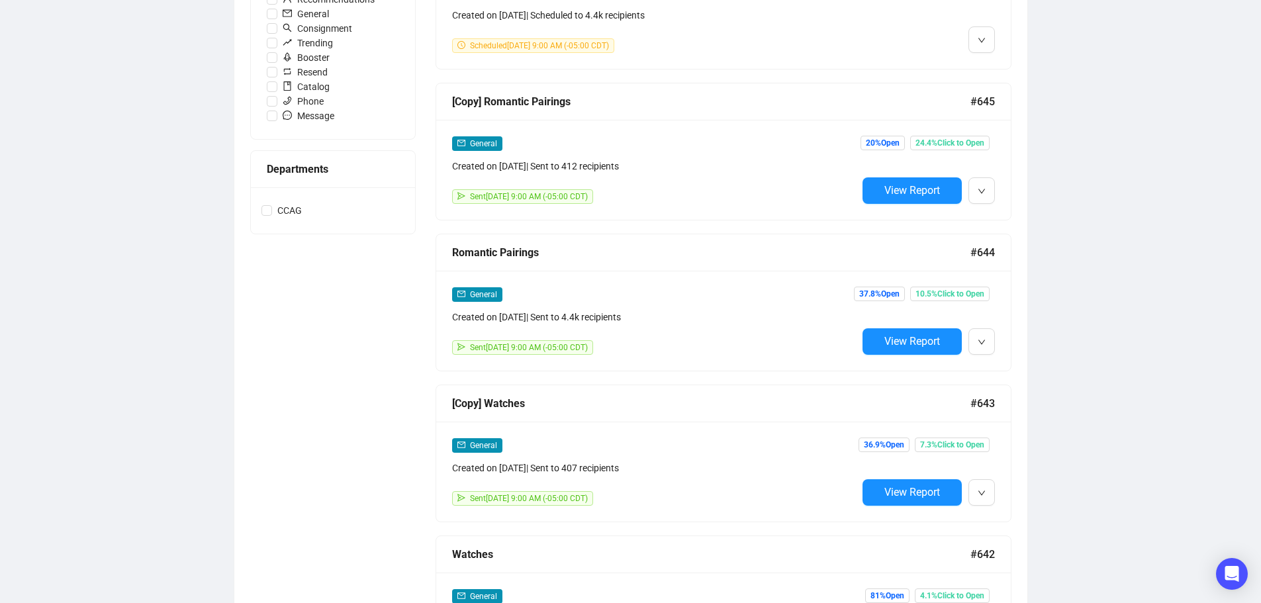
scroll to position [463, 0]
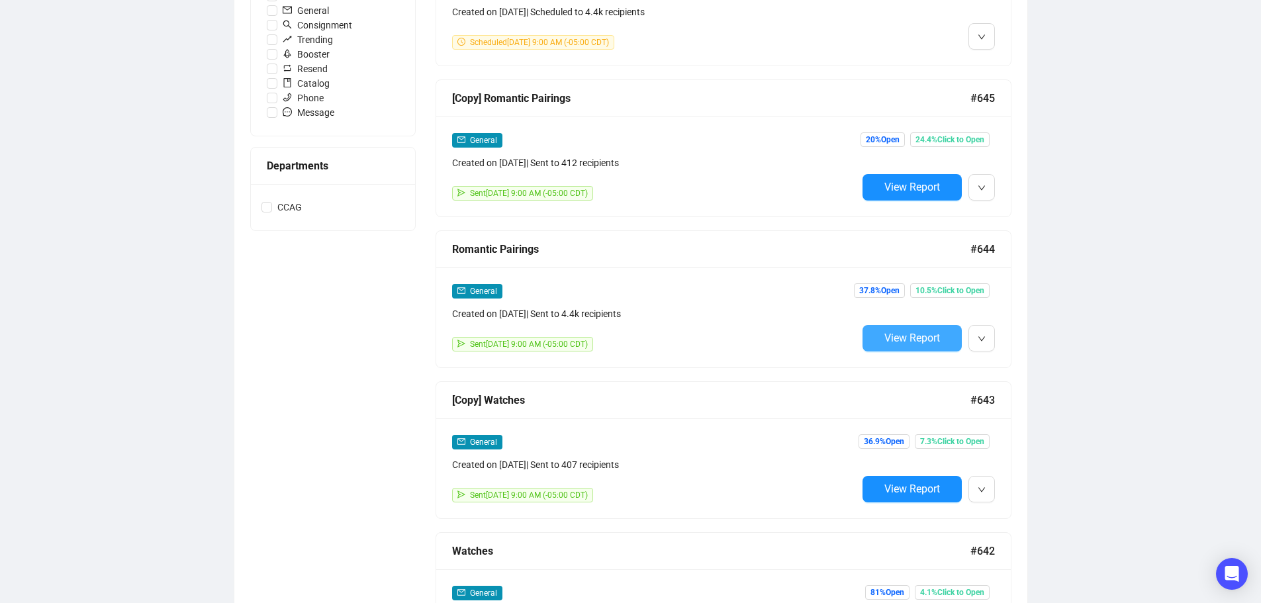
click at [913, 336] on span "View Report" at bounding box center [912, 338] width 56 height 13
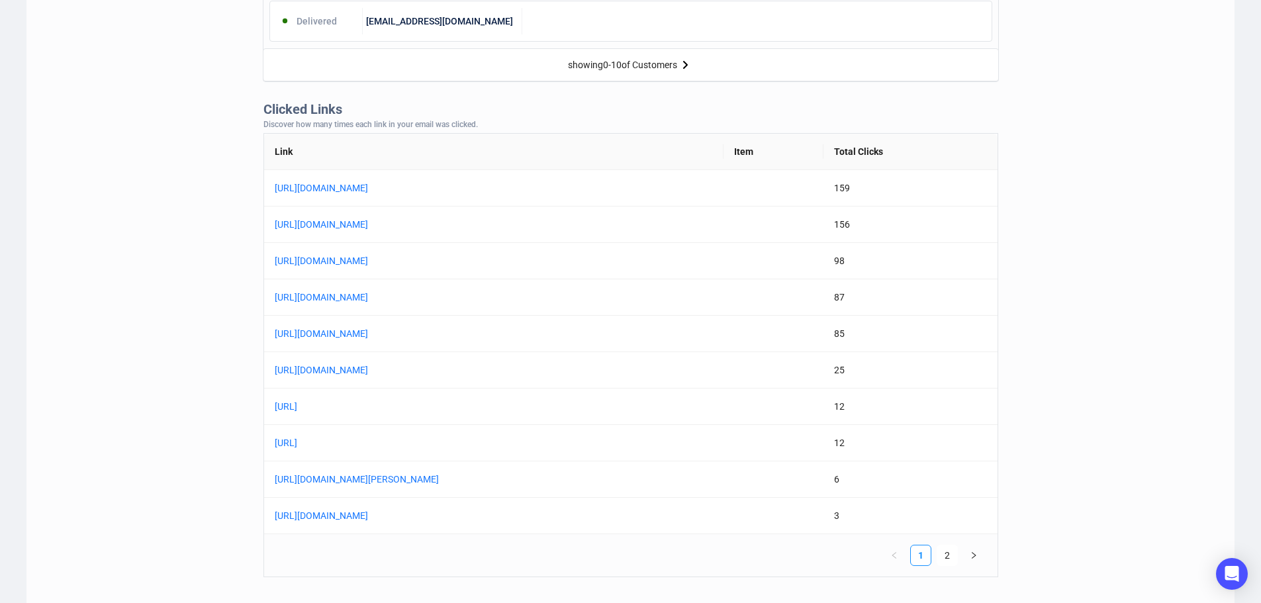
scroll to position [993, 0]
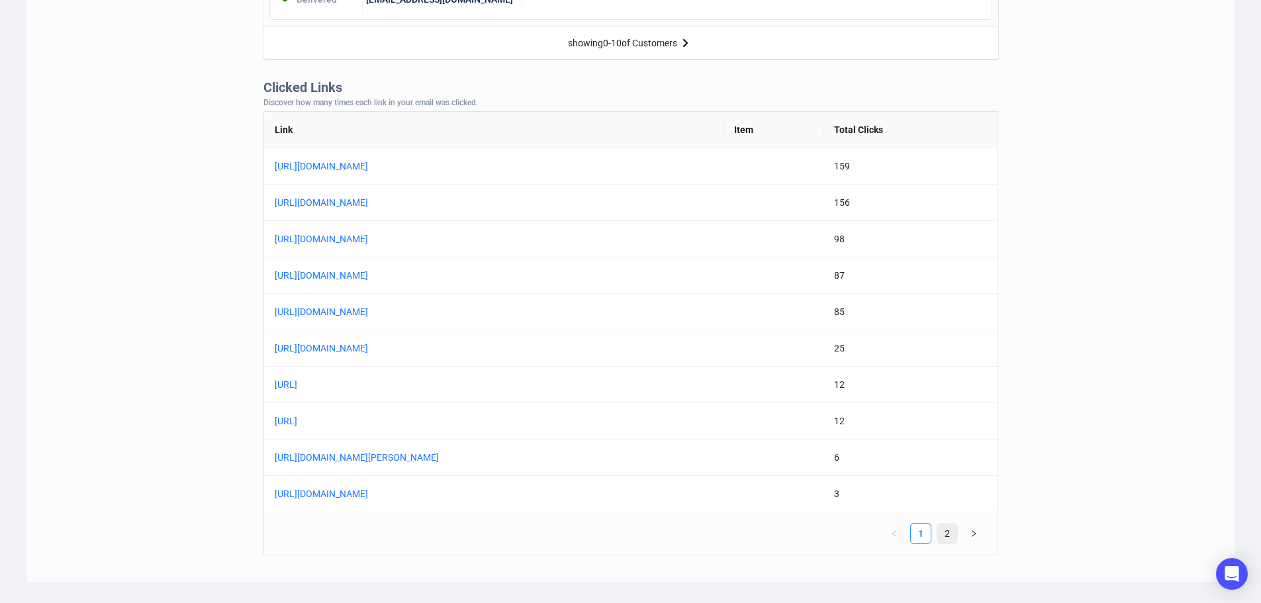
click at [945, 533] on link "2" at bounding box center [947, 534] width 20 height 20
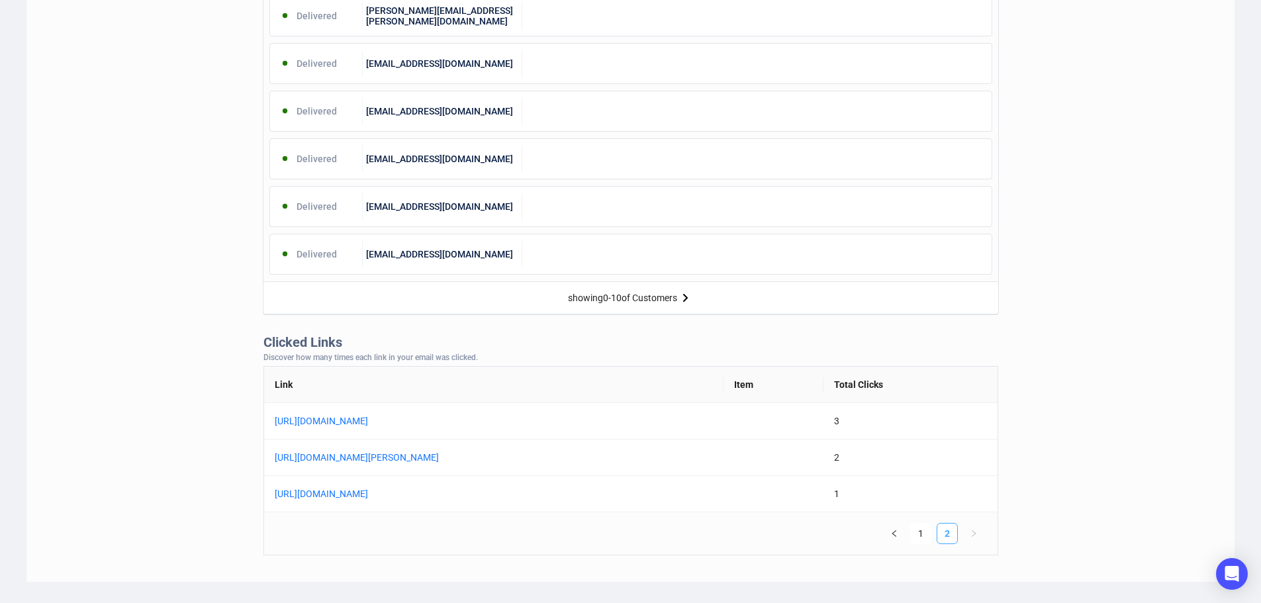
scroll to position [738, 0]
click at [569, 420] on link "[URL][DOMAIN_NAME]" at bounding box center [440, 421] width 331 height 15
click at [550, 458] on link "[URL][DOMAIN_NAME][PERSON_NAME]" at bounding box center [440, 457] width 331 height 15
click at [571, 497] on link "[URL][DOMAIN_NAME]" at bounding box center [440, 493] width 331 height 15
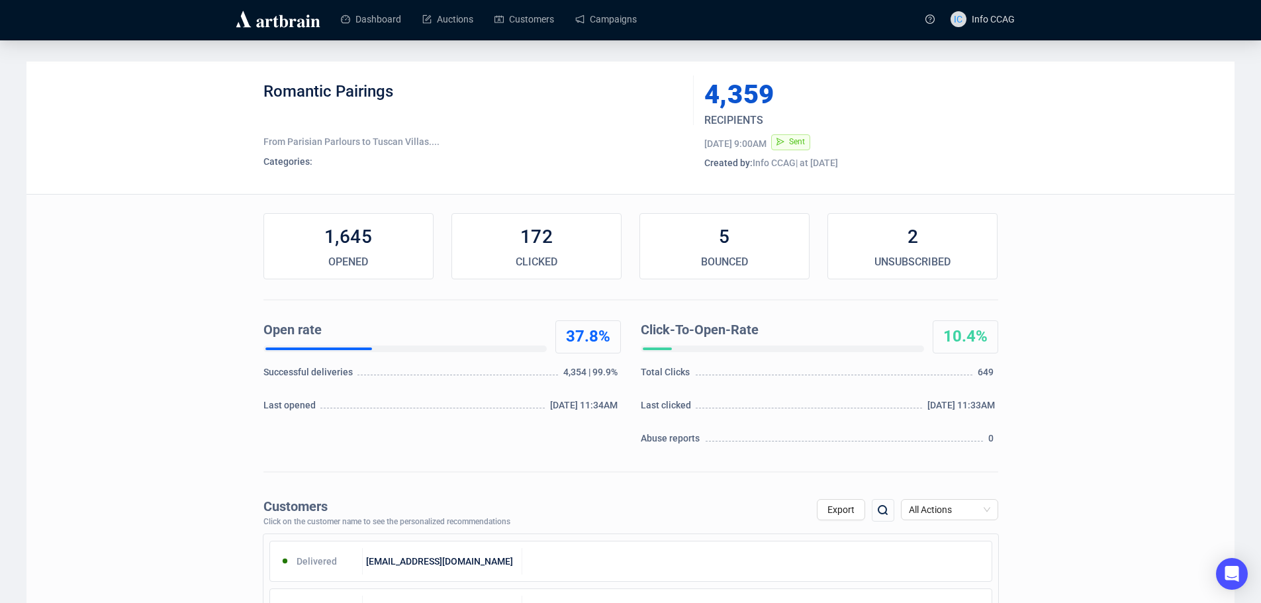
scroll to position [0, 0]
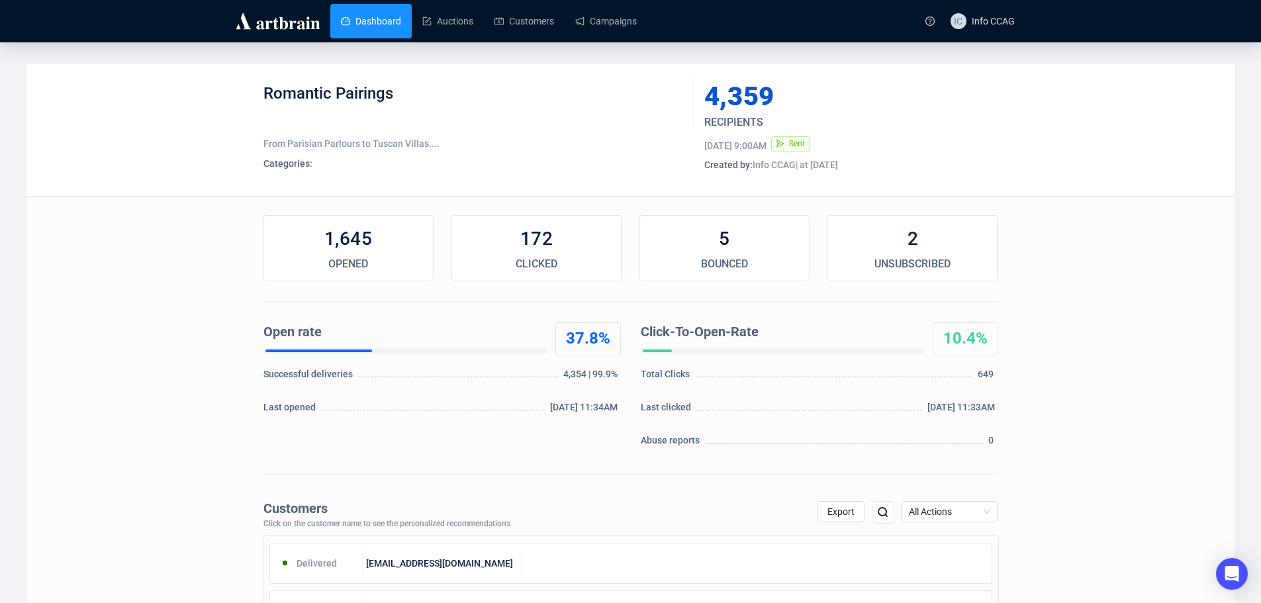
click at [359, 17] on link "Dashboard" at bounding box center [371, 21] width 60 height 34
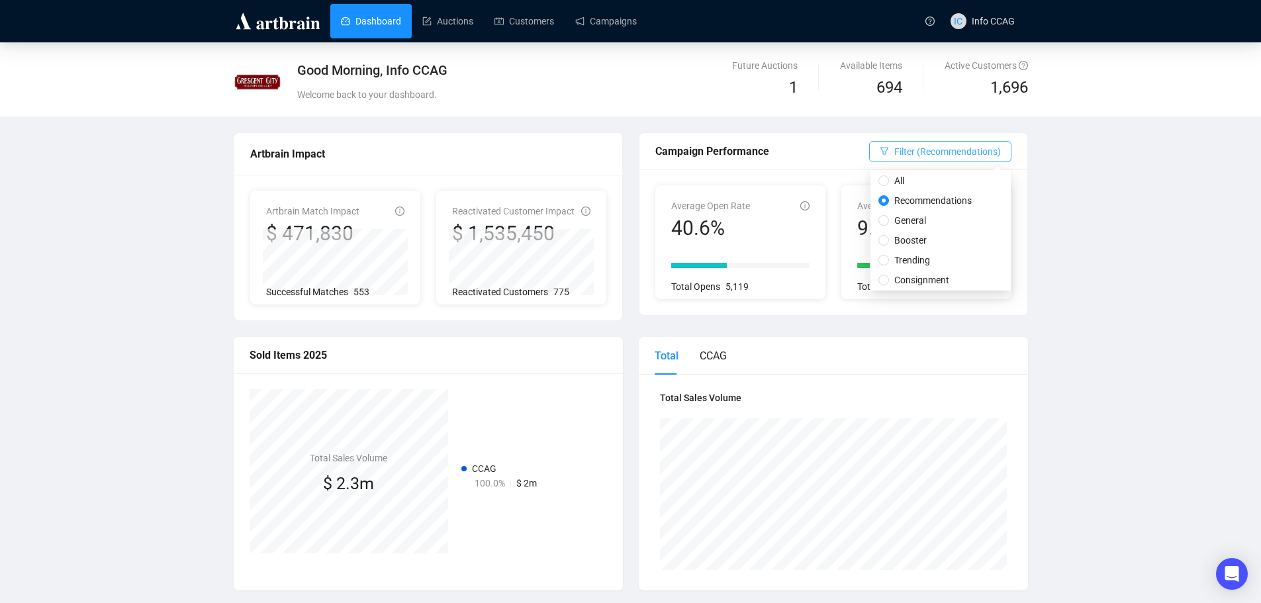
click at [986, 159] on button "Filter (Recommendations)" at bounding box center [940, 151] width 142 height 21
click at [909, 219] on span "General" at bounding box center [910, 220] width 42 height 15
click at [889, 219] on input "General" at bounding box center [883, 220] width 11 height 11
radio input "true"
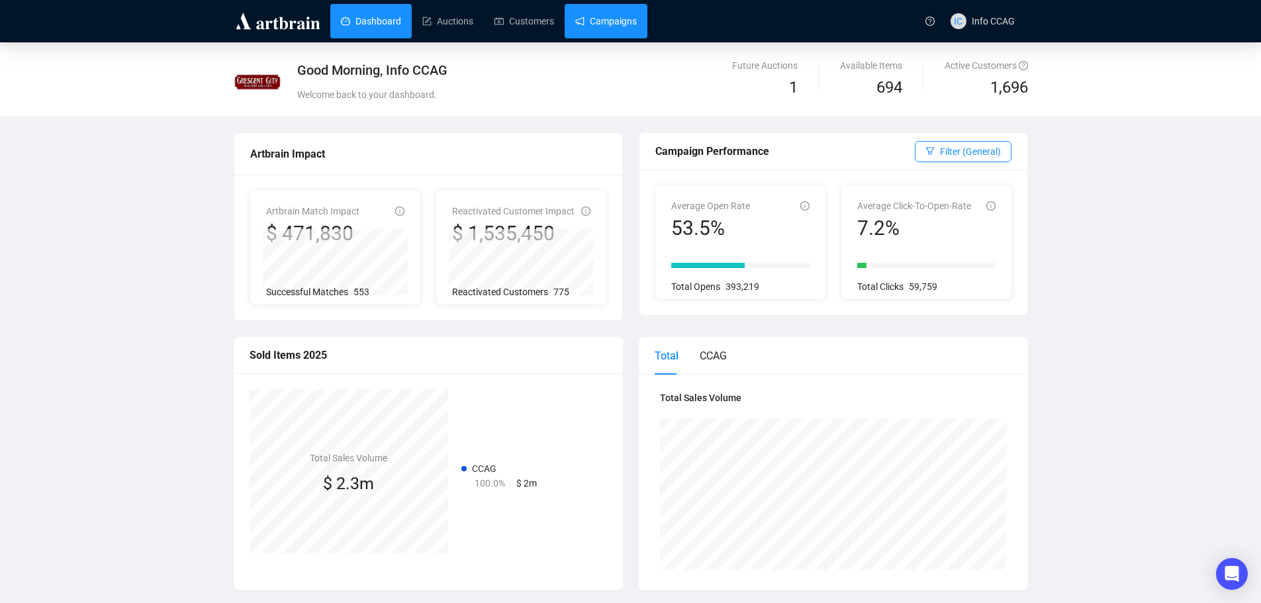
click at [575, 19] on link "Campaigns" at bounding box center [606, 21] width 62 height 34
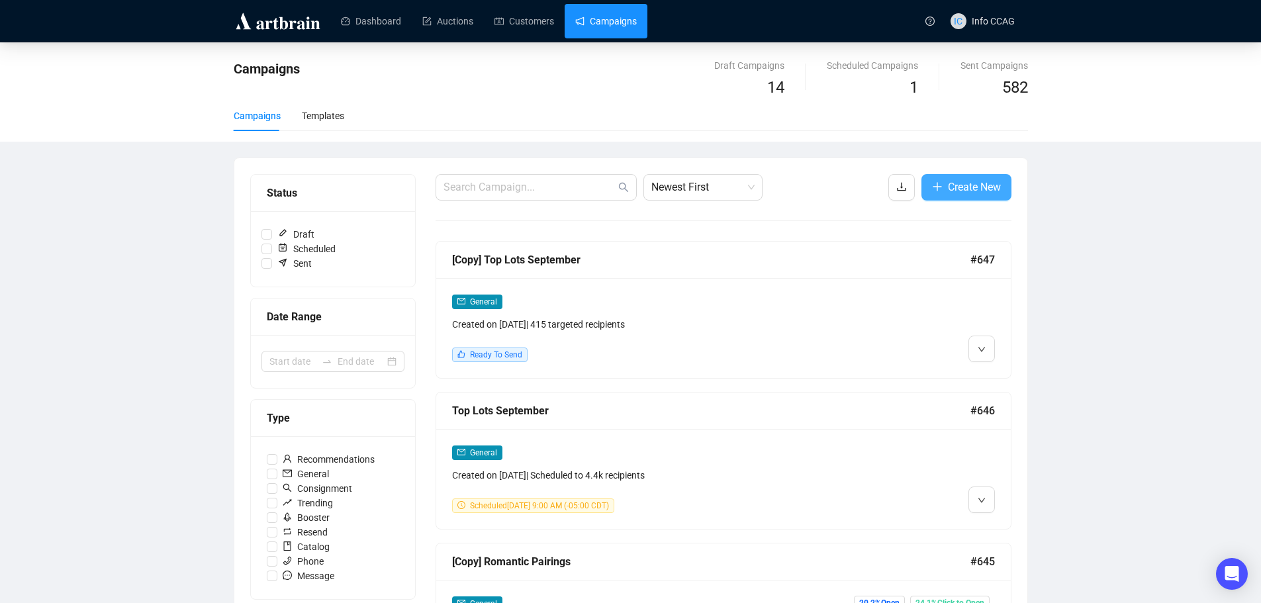
click at [964, 189] on span "Create New" at bounding box center [974, 187] width 53 height 17
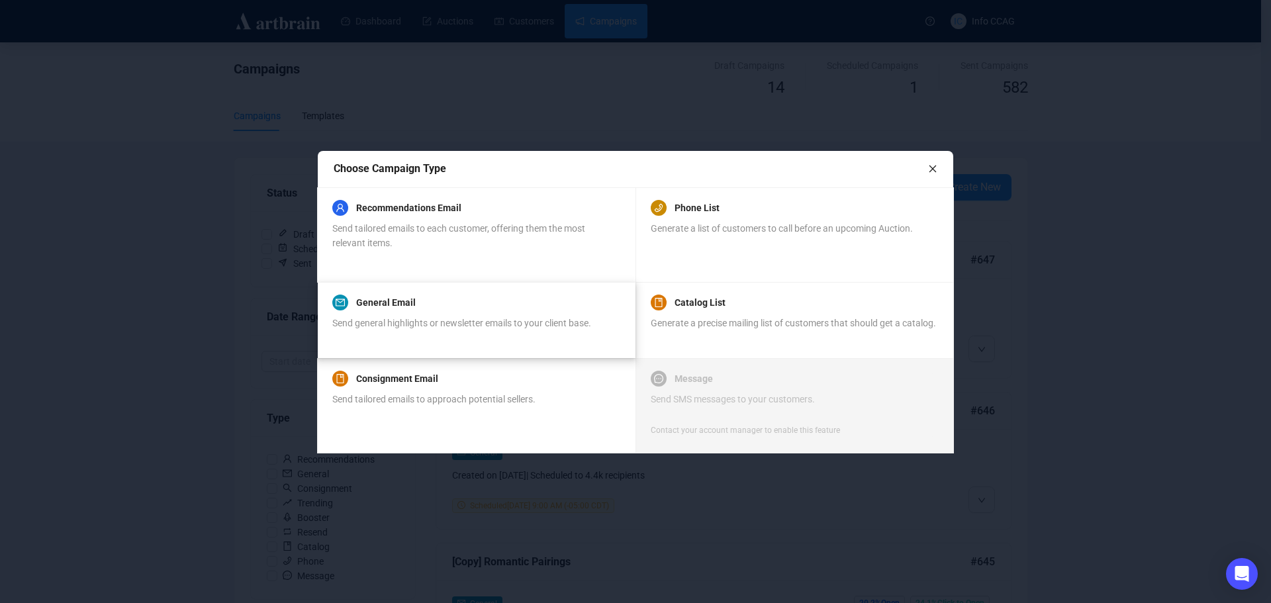
click at [423, 314] on div "General Email Send general highlights or newsletter emails to your client base." at bounding box center [461, 320] width 259 height 50
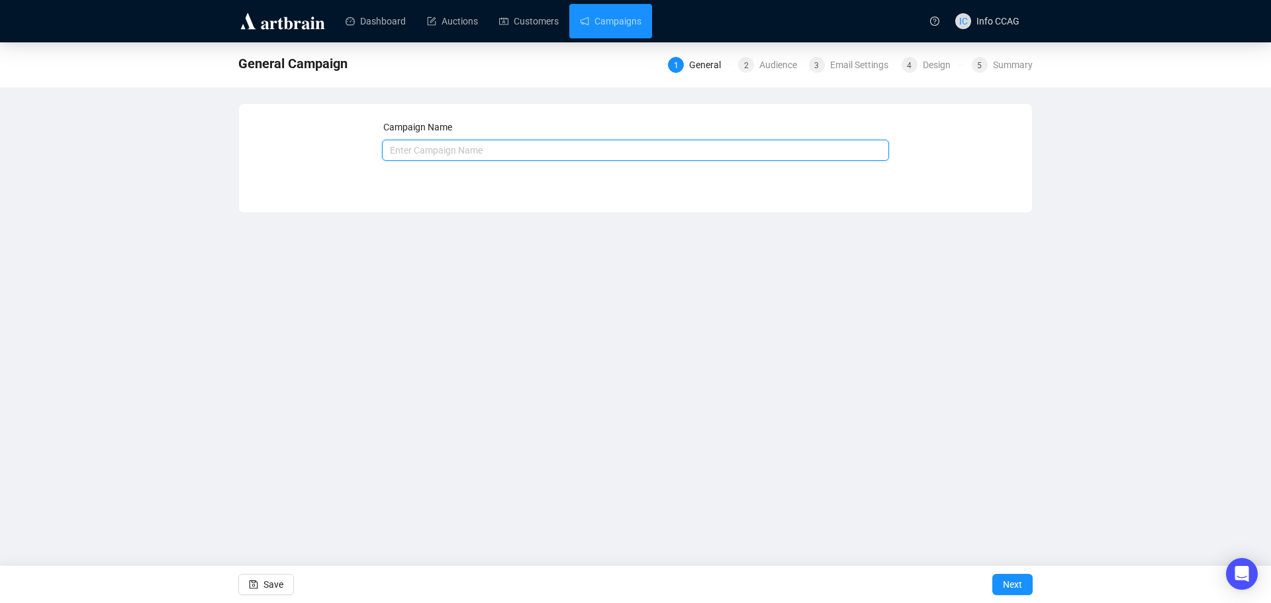
click at [523, 156] on input "text" at bounding box center [636, 150] width 508 height 21
type input "Session I starts now"
click at [1007, 582] on span "Next" at bounding box center [1012, 584] width 19 height 37
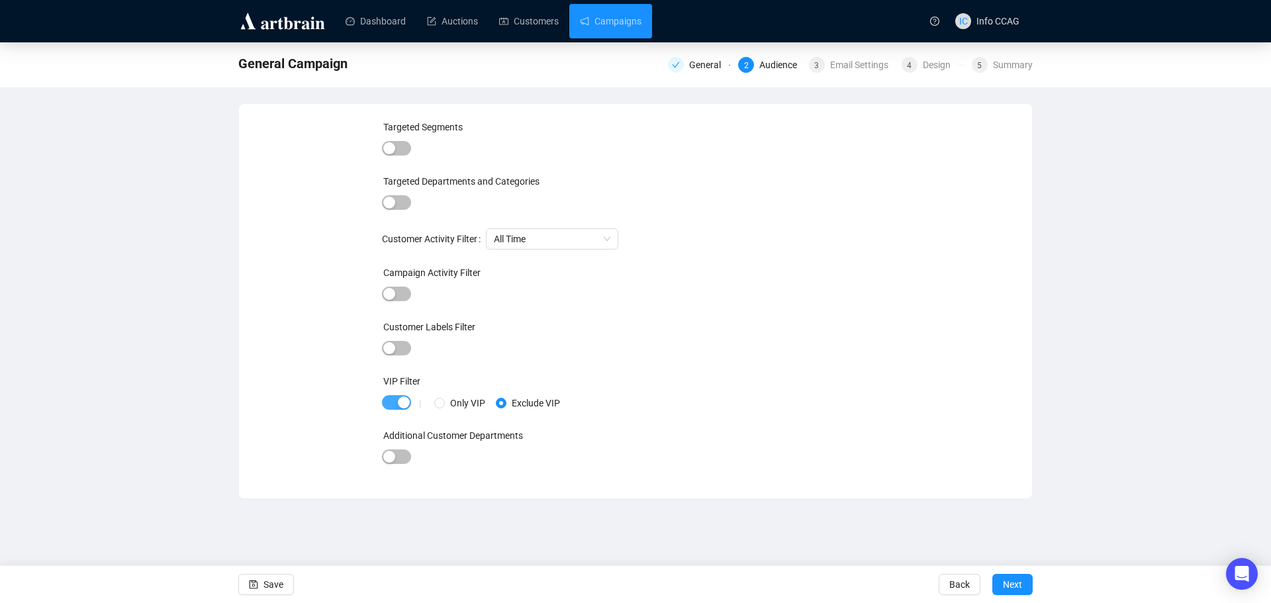
click at [391, 403] on span "button" at bounding box center [396, 402] width 29 height 15
click at [1012, 575] on span "Next" at bounding box center [1012, 584] width 19 height 37
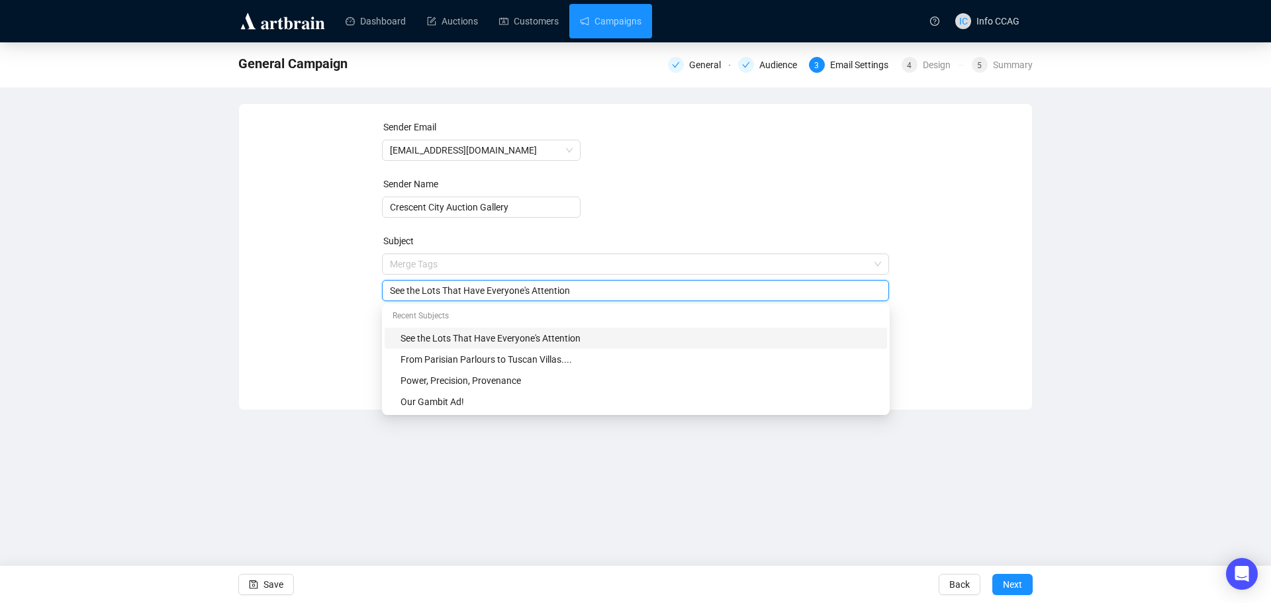
drag, startPoint x: 588, startPoint y: 267, endPoint x: 358, endPoint y: 285, distance: 231.0
click at [358, 285] on div "Sender Email [EMAIL_ADDRESS][DOMAIN_NAME] Sender Name Crescent City Auction Gal…" at bounding box center [635, 247] width 761 height 254
type input "Session I Starts Now!"
click at [682, 209] on form "Sender Email [EMAIL_ADDRESS][DOMAIN_NAME] Sender Name Crescent City Auction Gal…" at bounding box center [636, 239] width 508 height 238
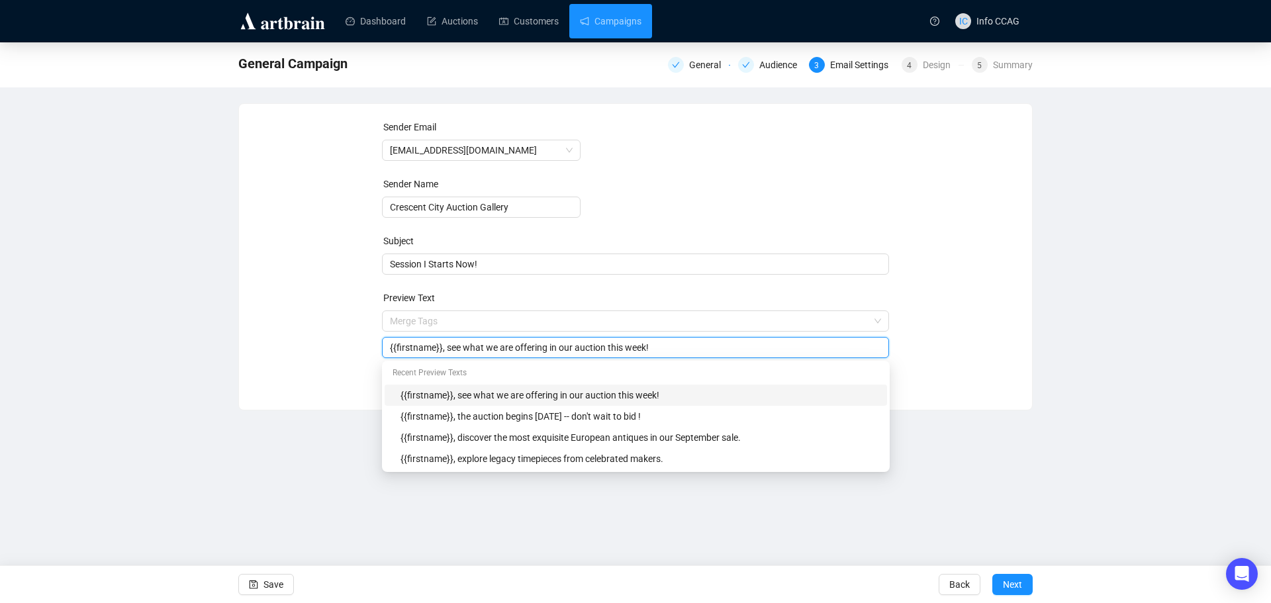
drag, startPoint x: 663, startPoint y: 350, endPoint x: 445, endPoint y: 351, distance: 218.4
click at [445, 351] on input "{{firstname}}, see what we are offering in our auction this week!" at bounding box center [636, 347] width 492 height 15
drag, startPoint x: 513, startPoint y: 349, endPoint x: 527, endPoint y: 402, distance: 54.7
click at [513, 350] on input "{{firstname}}, bid on lots 1-326 in our September Estates Auction" at bounding box center [636, 347] width 492 height 15
type input "{{firstname}}, bid on lots 1-325 in our September Estates Auction"
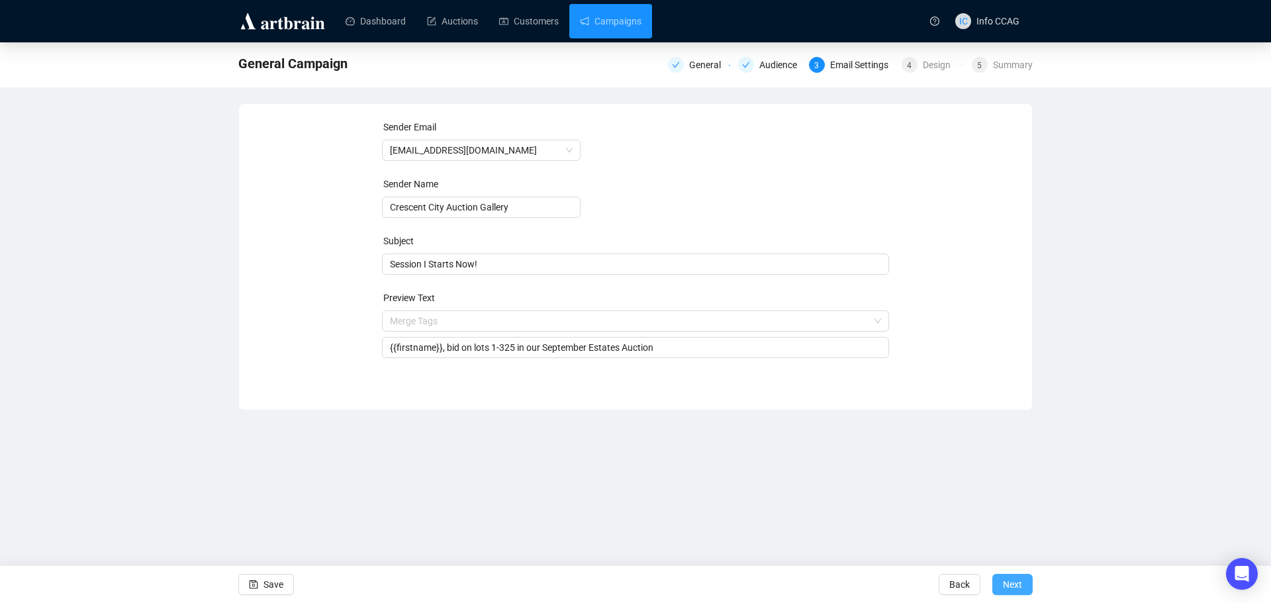
click at [1010, 587] on span "Next" at bounding box center [1012, 584] width 19 height 37
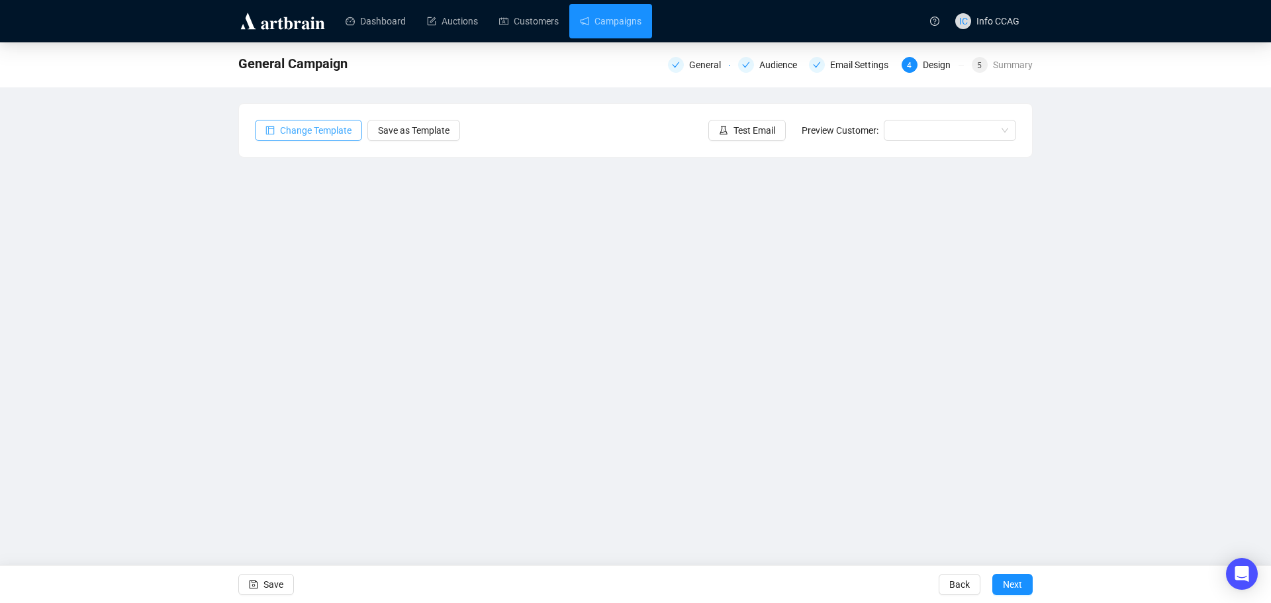
click at [312, 132] on span "Change Template" at bounding box center [315, 130] width 71 height 15
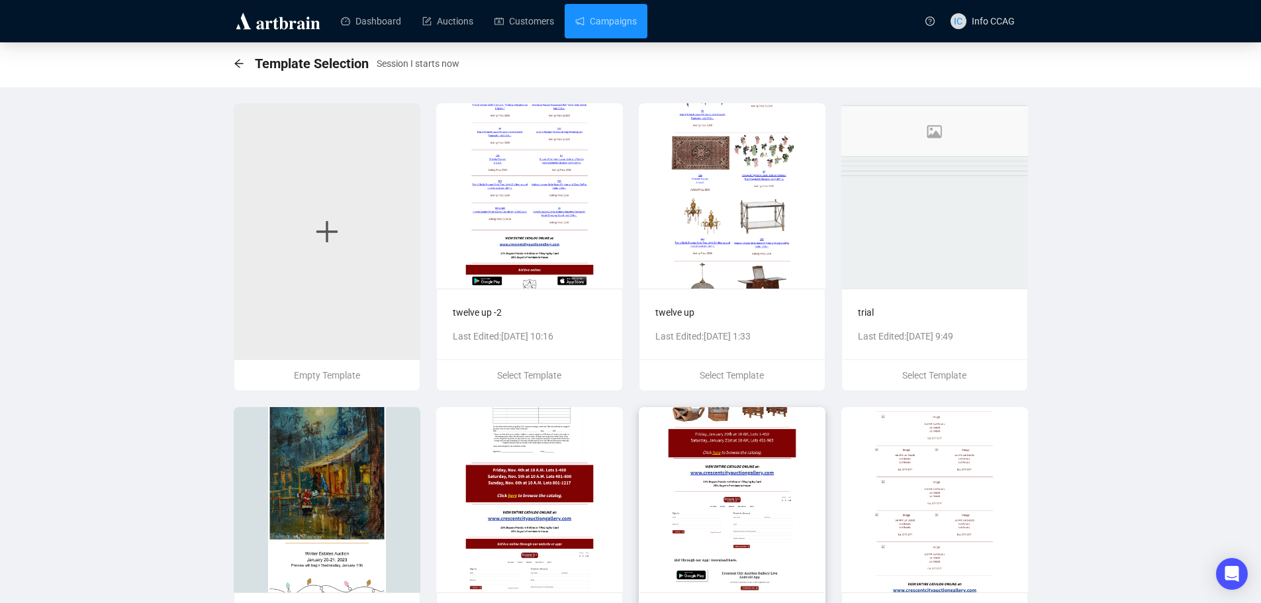
click at [752, 459] on img at bounding box center [732, 499] width 187 height 185
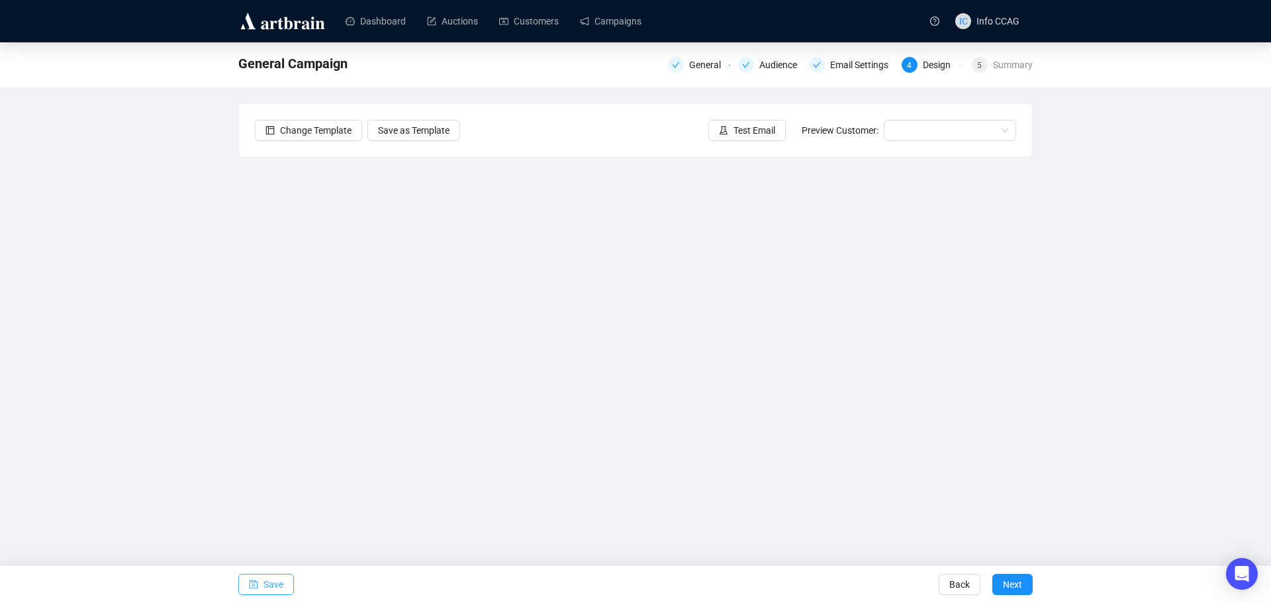
click at [250, 587] on icon "save" at bounding box center [253, 584] width 9 height 9
click at [259, 583] on button "Save" at bounding box center [266, 584] width 56 height 21
click at [261, 582] on button "Save" at bounding box center [266, 584] width 56 height 21
click at [271, 586] on span "Save" at bounding box center [273, 584] width 20 height 37
click at [410, 137] on span "Save as Template" at bounding box center [413, 130] width 71 height 15
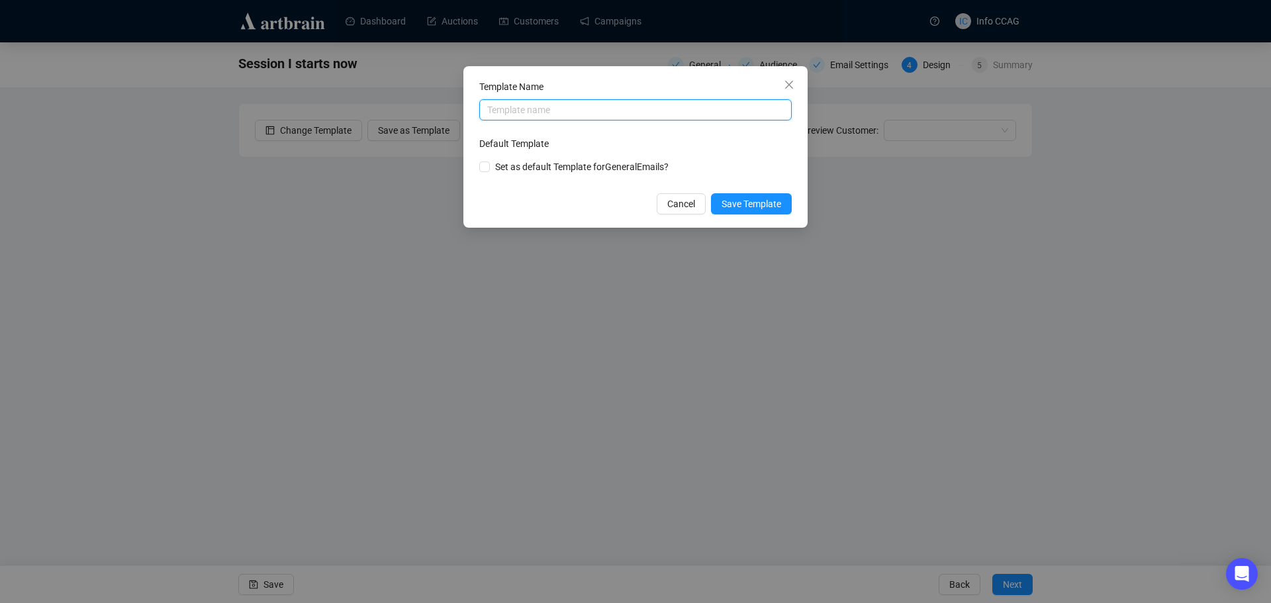
click at [541, 109] on input "text" at bounding box center [635, 109] width 312 height 21
type input "aUCTION BEGINS"
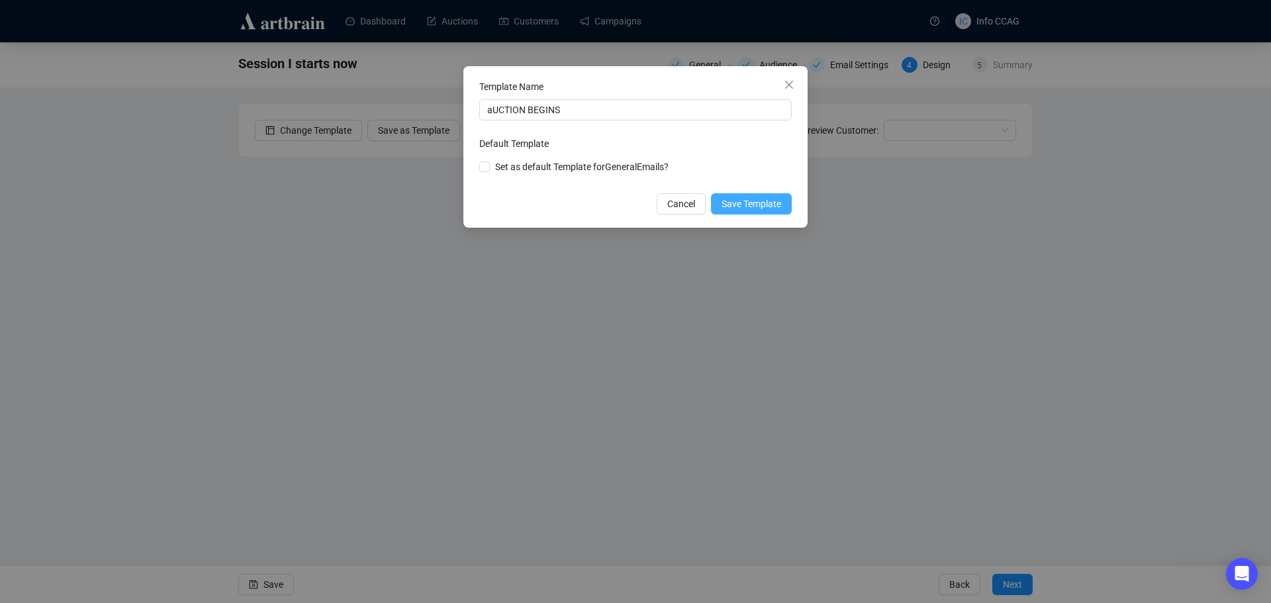
click at [775, 200] on span "Save Template" at bounding box center [751, 204] width 60 height 15
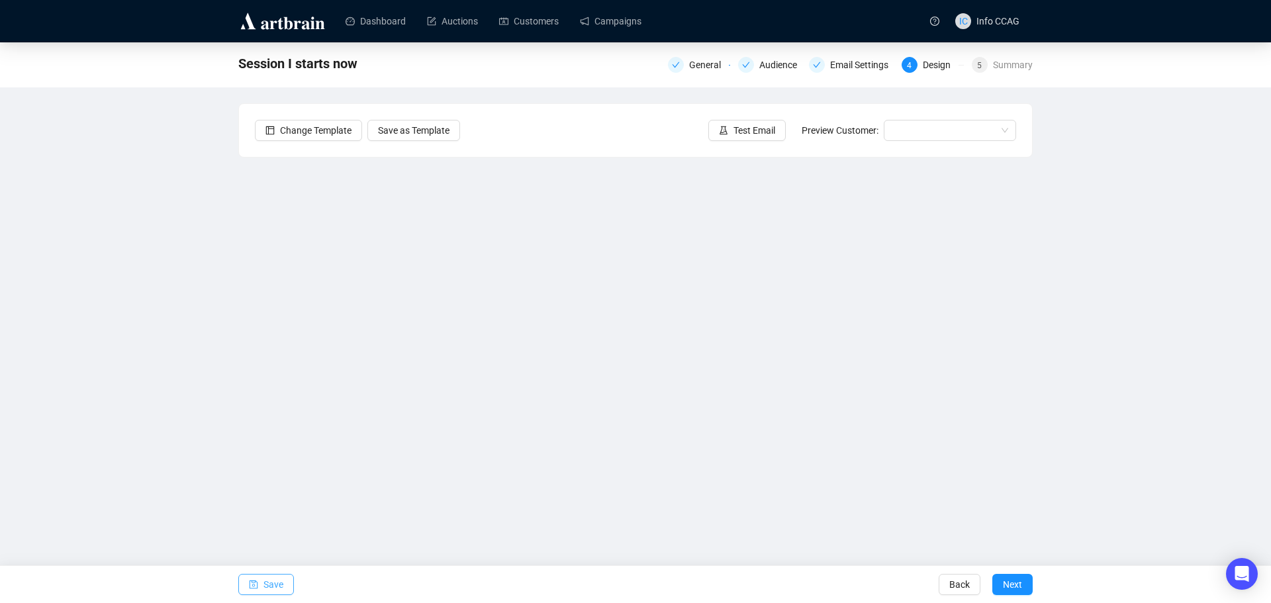
click at [259, 588] on button "Save" at bounding box center [266, 584] width 56 height 21
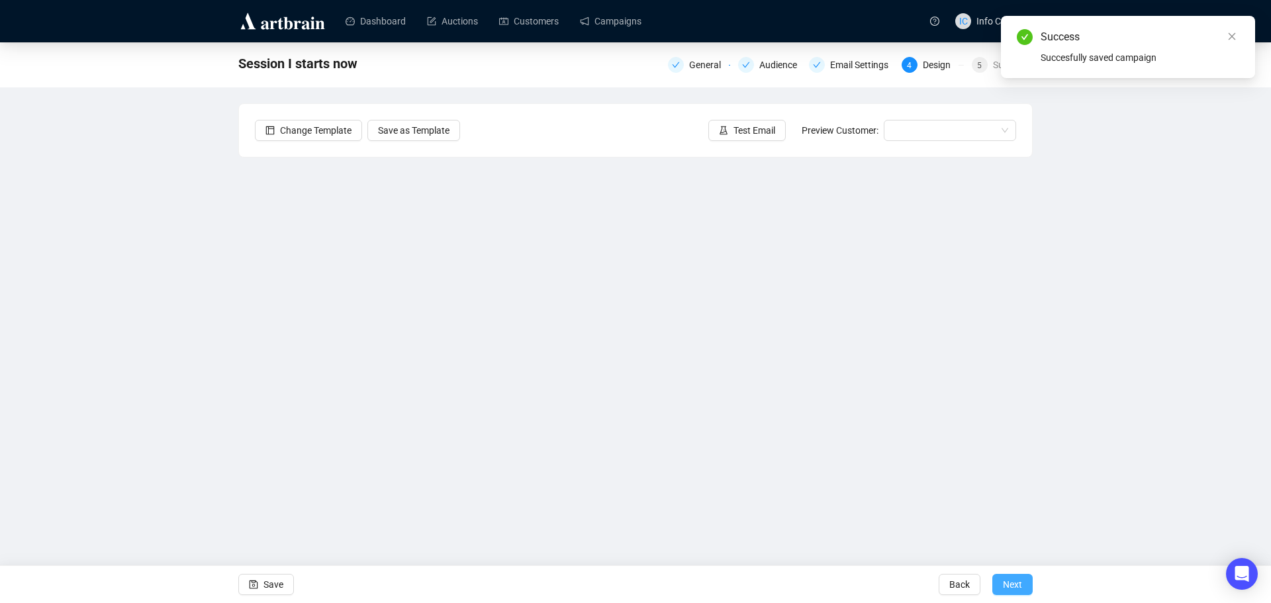
click at [1018, 588] on span "Next" at bounding box center [1012, 584] width 19 height 37
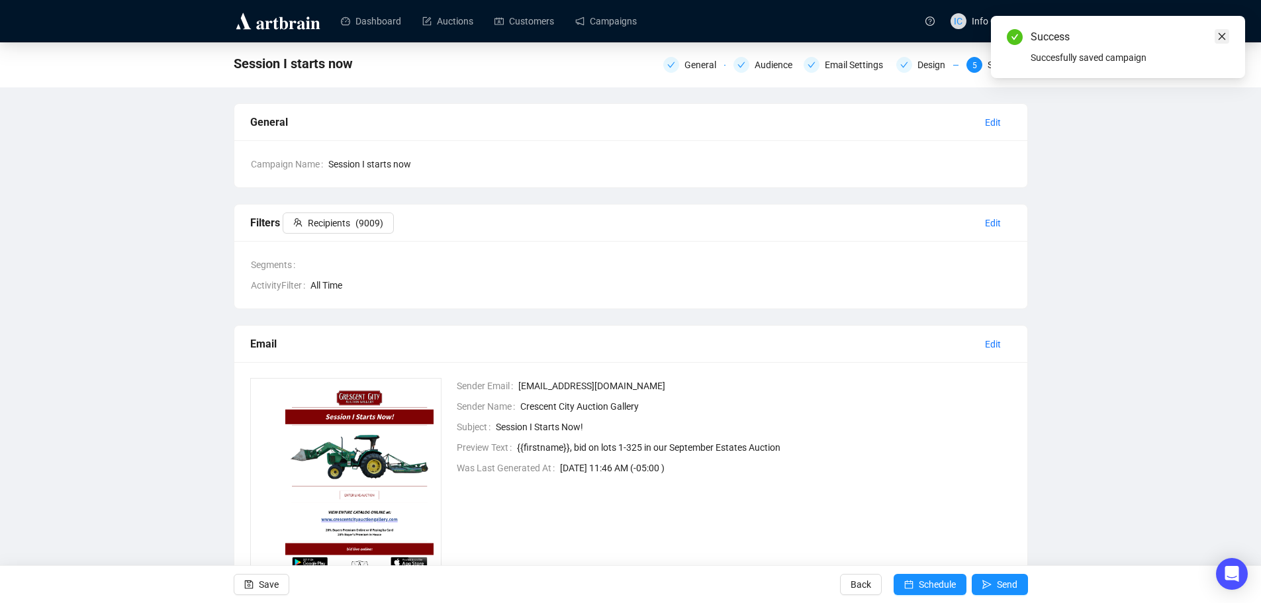
click at [1221, 38] on icon "close" at bounding box center [1222, 36] width 7 height 7
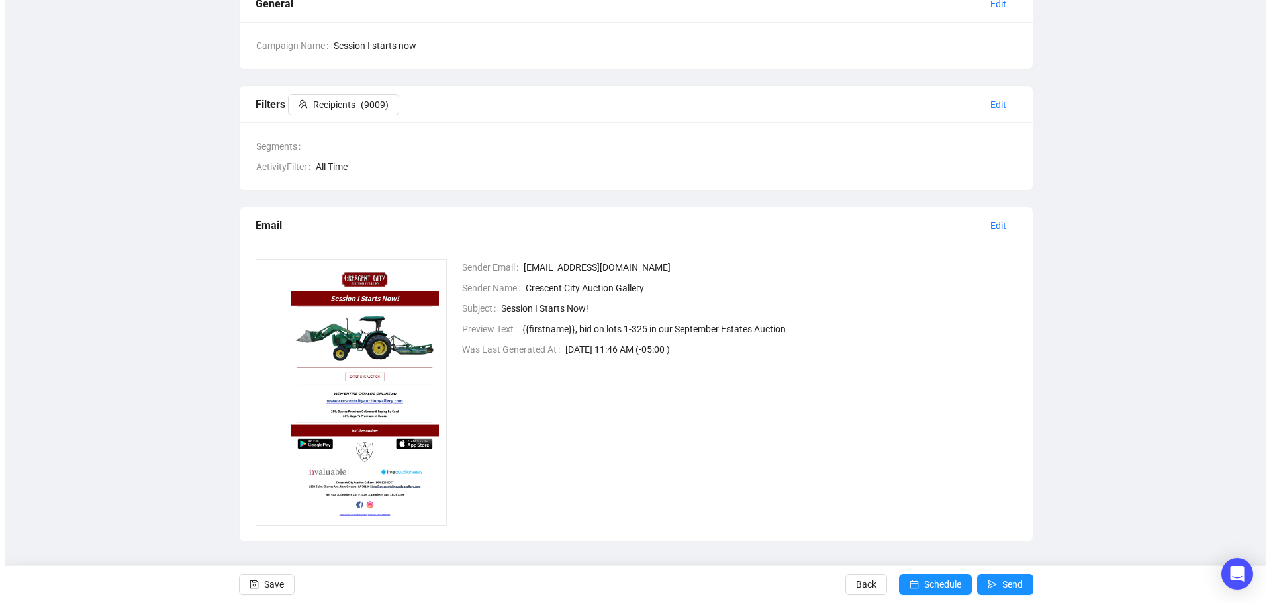
scroll to position [124, 0]
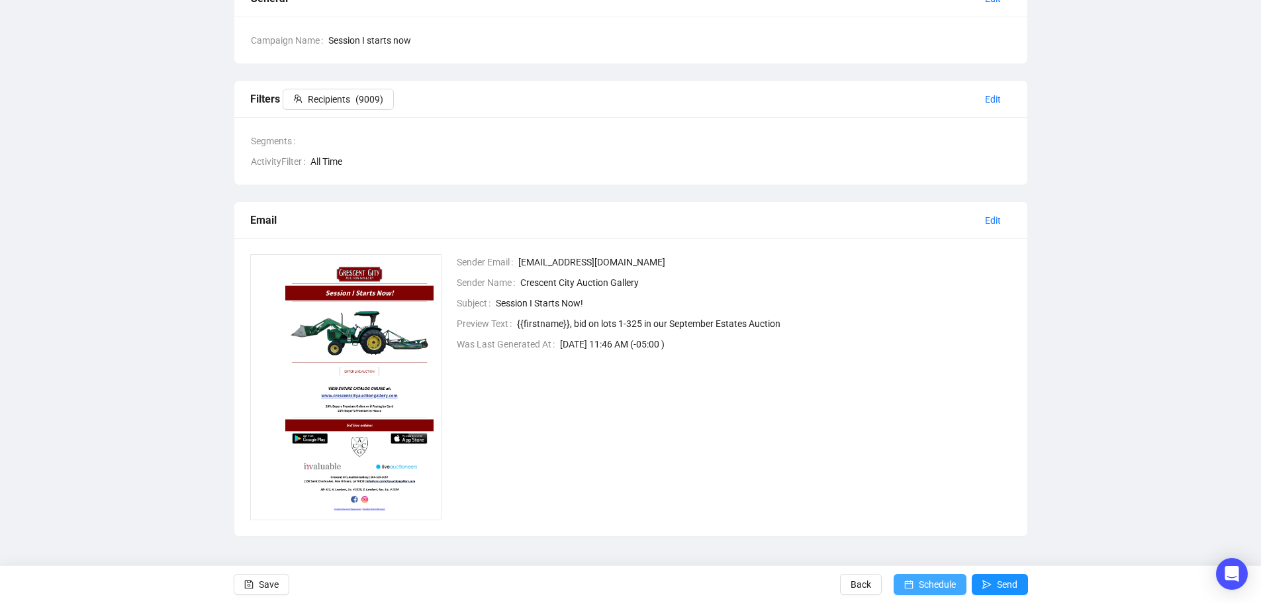
click at [915, 588] on button "Schedule" at bounding box center [930, 584] width 73 height 21
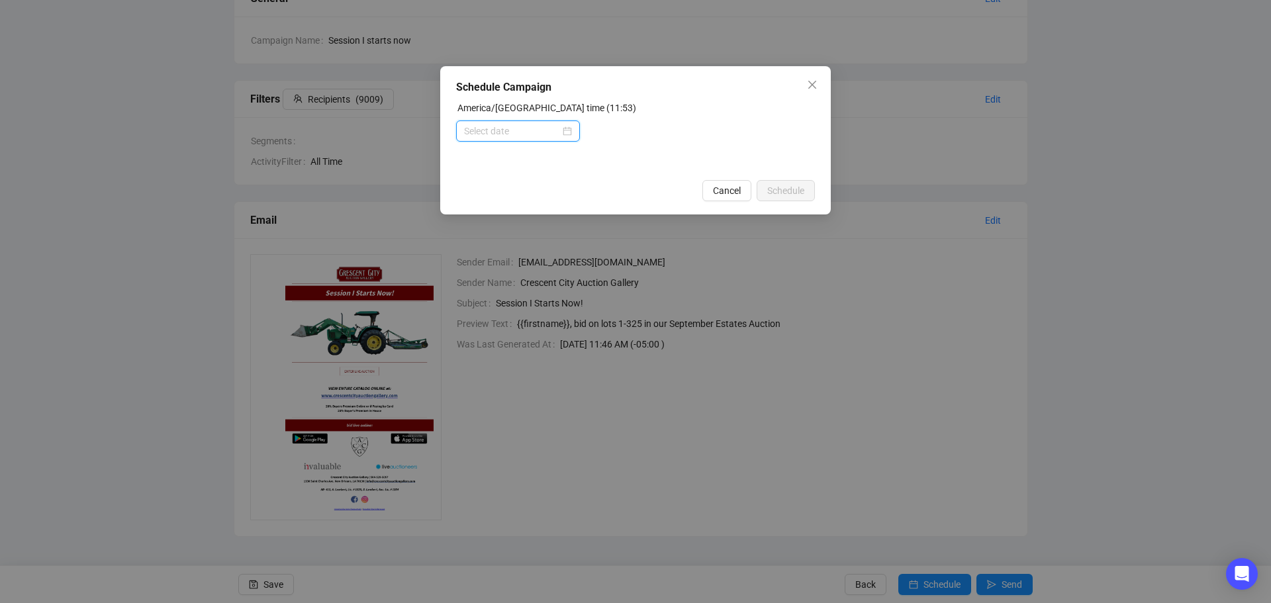
click at [532, 132] on input at bounding box center [512, 131] width 96 height 15
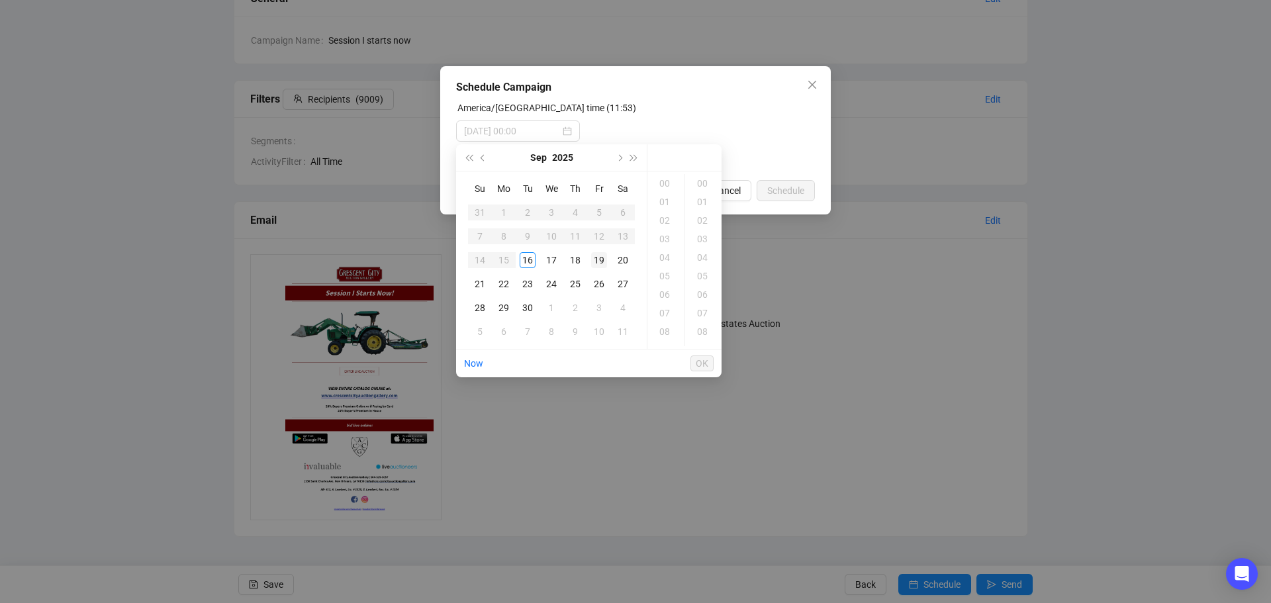
click at [598, 264] on div "19" at bounding box center [599, 260] width 16 height 16
click at [670, 231] on div "10" at bounding box center [666, 236] width 32 height 19
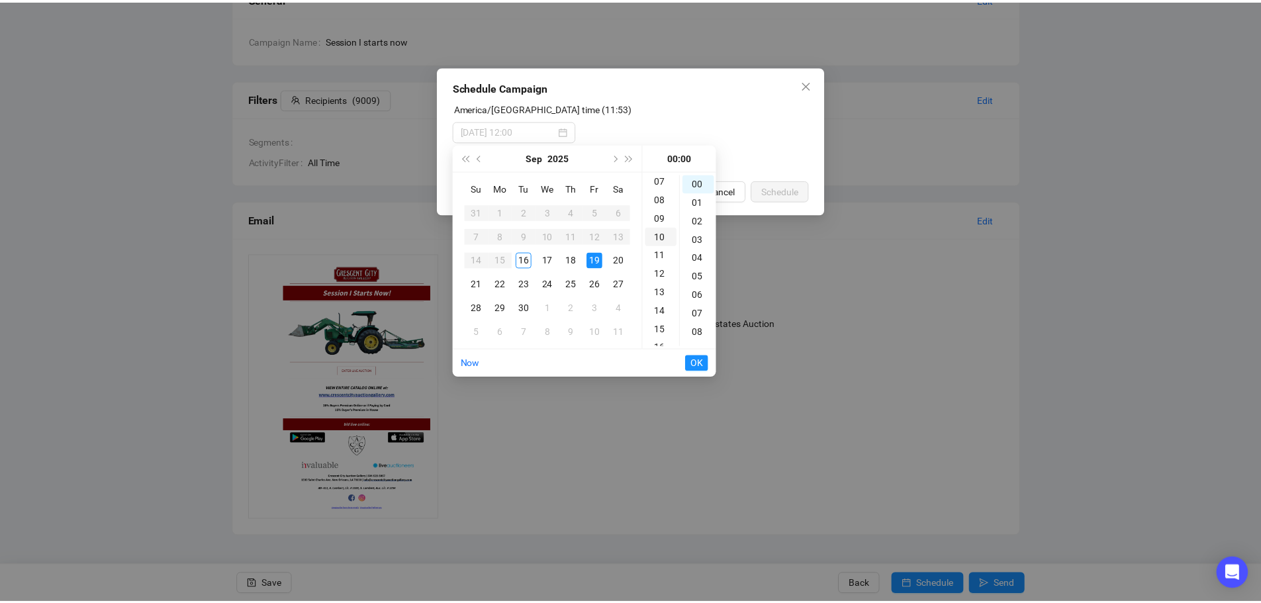
scroll to position [185, 0]
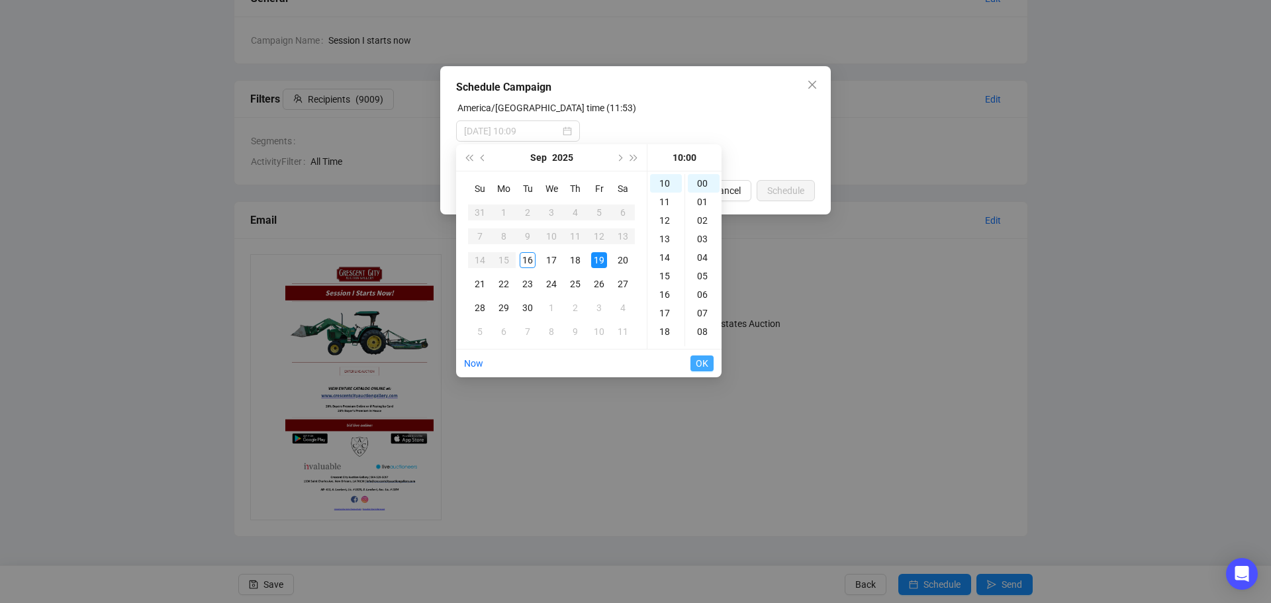
type input "[DATE] 10:00"
click at [702, 363] on span "OK" at bounding box center [702, 363] width 13 height 25
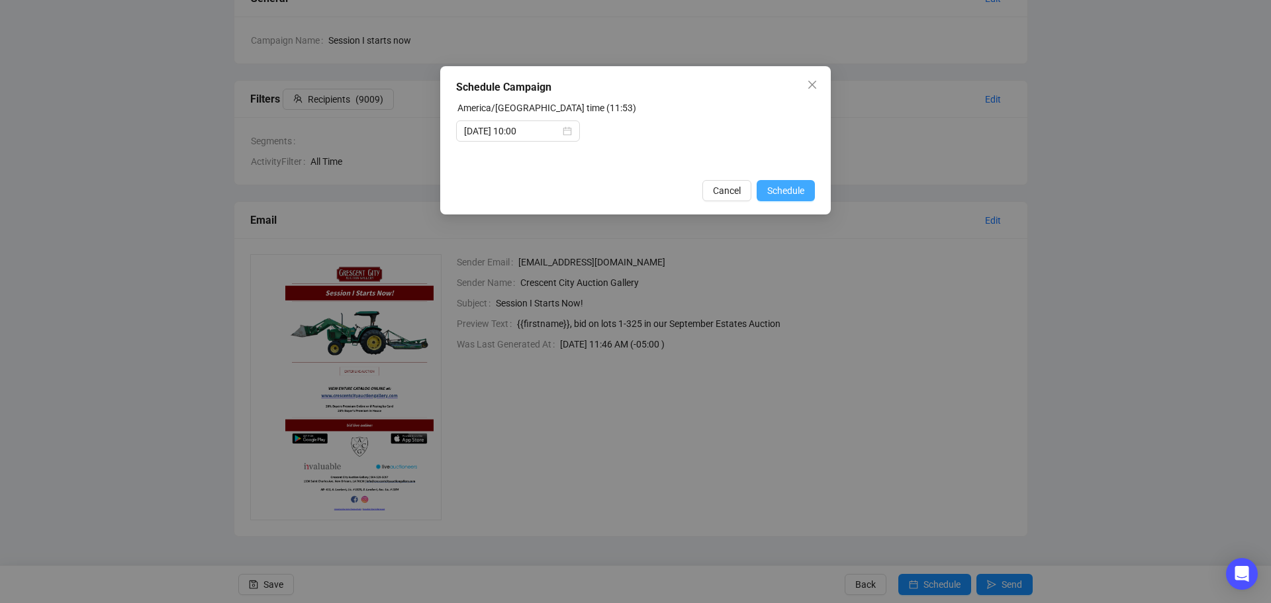
click at [796, 185] on span "Schedule" at bounding box center [785, 190] width 37 height 15
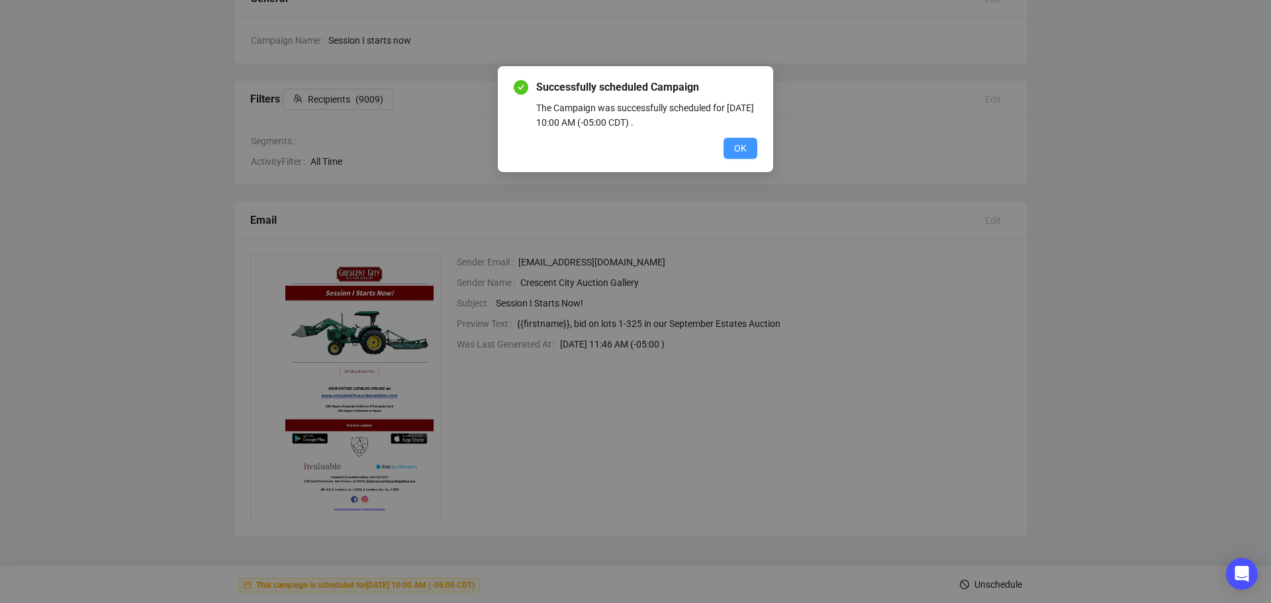
click at [747, 148] on button "OK" at bounding box center [740, 148] width 34 height 21
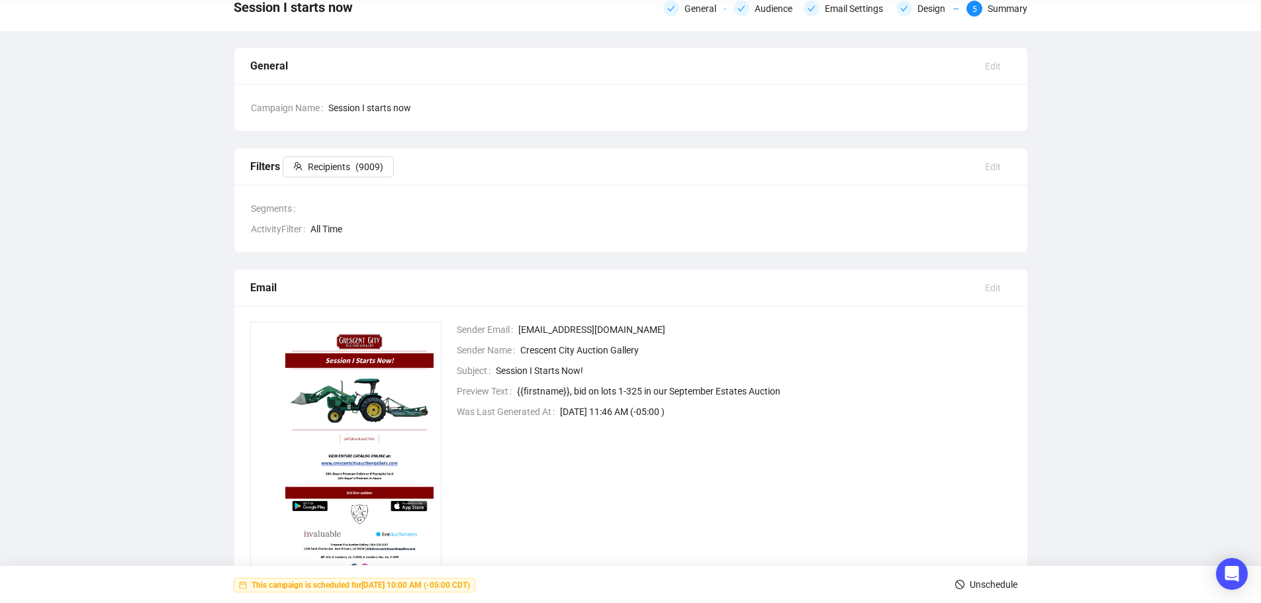
scroll to position [0, 0]
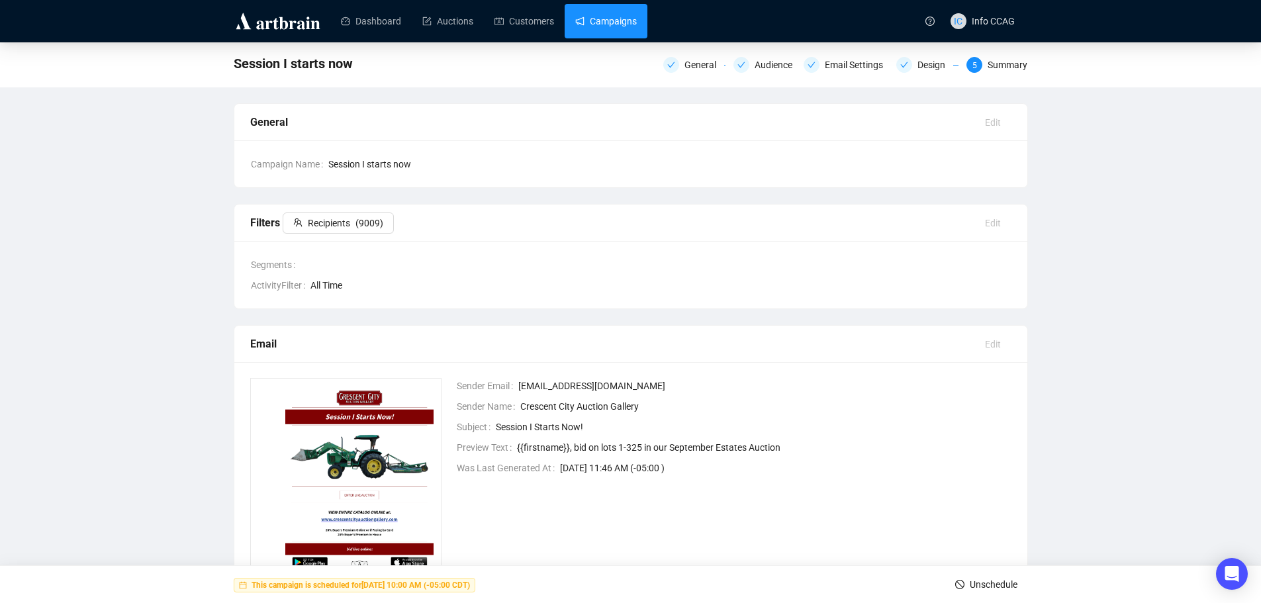
click at [598, 26] on link "Campaigns" at bounding box center [606, 21] width 62 height 34
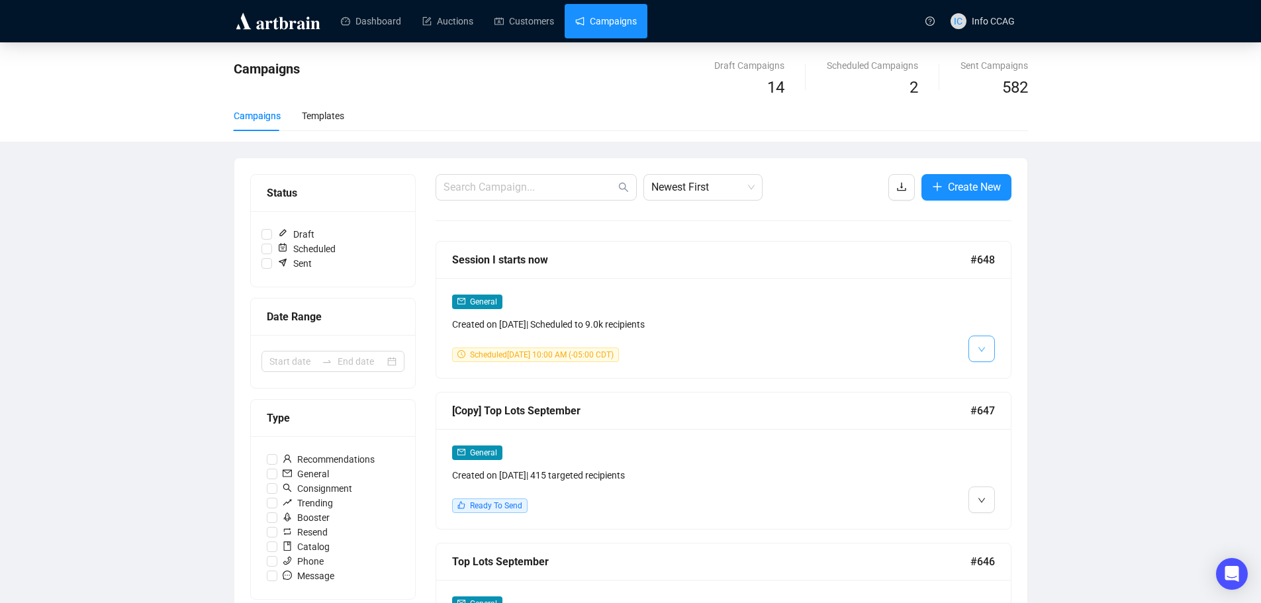
click at [985, 352] on icon "down" at bounding box center [982, 350] width 8 height 8
click at [997, 420] on span "Duplicate" at bounding box center [1014, 419] width 38 height 11
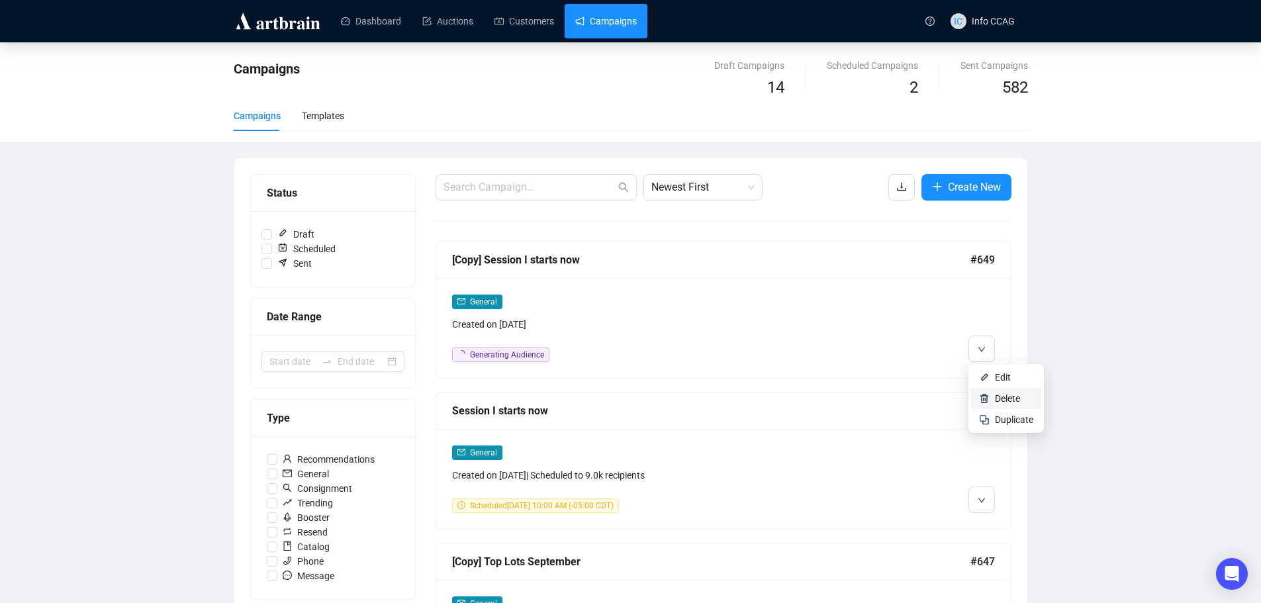
click at [992, 395] on li "Delete" at bounding box center [1006, 398] width 70 height 21
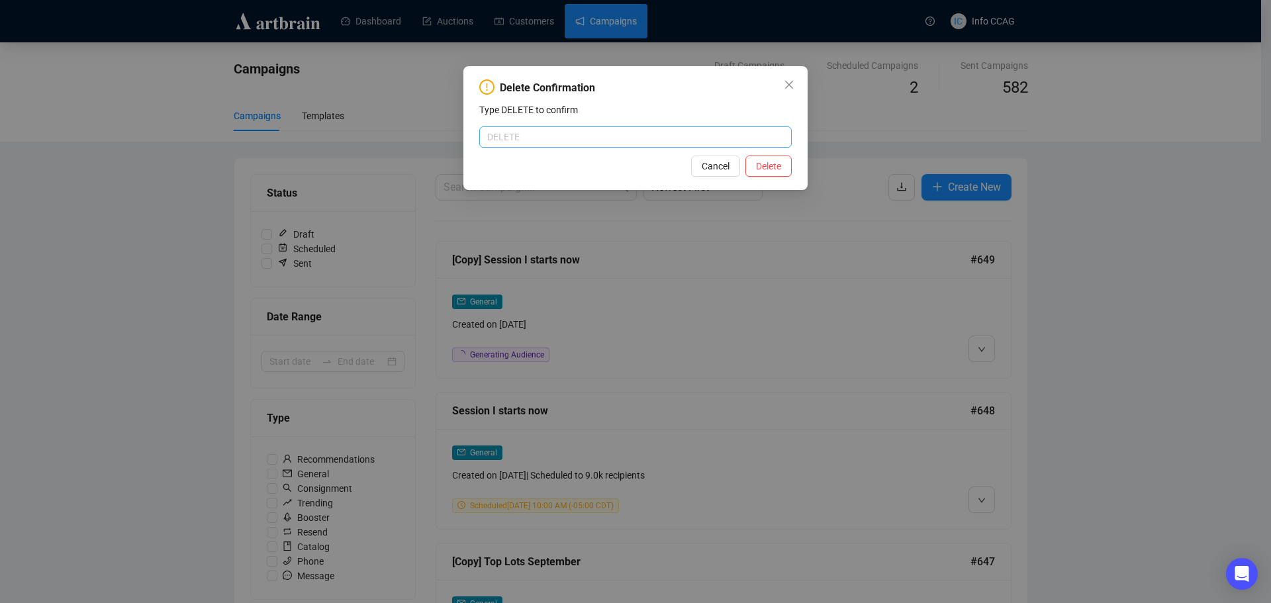
click at [550, 135] on input "text" at bounding box center [635, 136] width 312 height 21
type input "DELETE"
click at [759, 163] on span "Delete" at bounding box center [768, 166] width 25 height 15
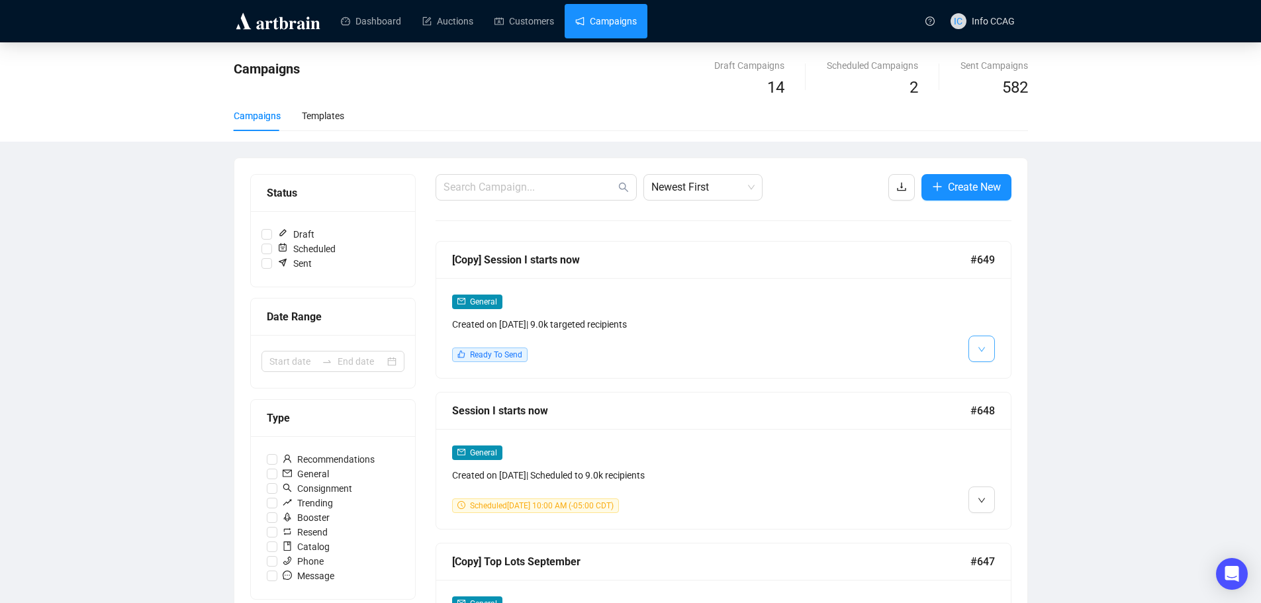
click at [984, 357] on button "button" at bounding box center [981, 349] width 26 height 26
click at [984, 384] on li "Edit" at bounding box center [1006, 377] width 70 height 21
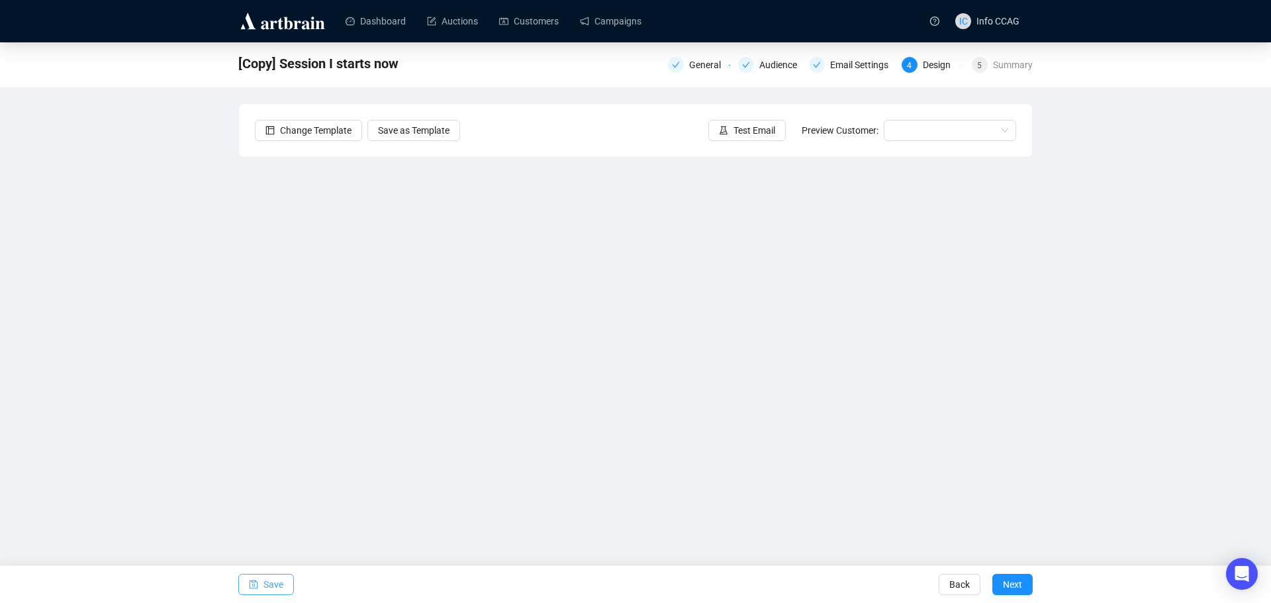
click at [269, 585] on span "Save" at bounding box center [273, 584] width 20 height 37
click at [253, 584] on icon "save" at bounding box center [254, 584] width 9 height 9
click at [254, 588] on icon "save" at bounding box center [254, 584] width 9 height 9
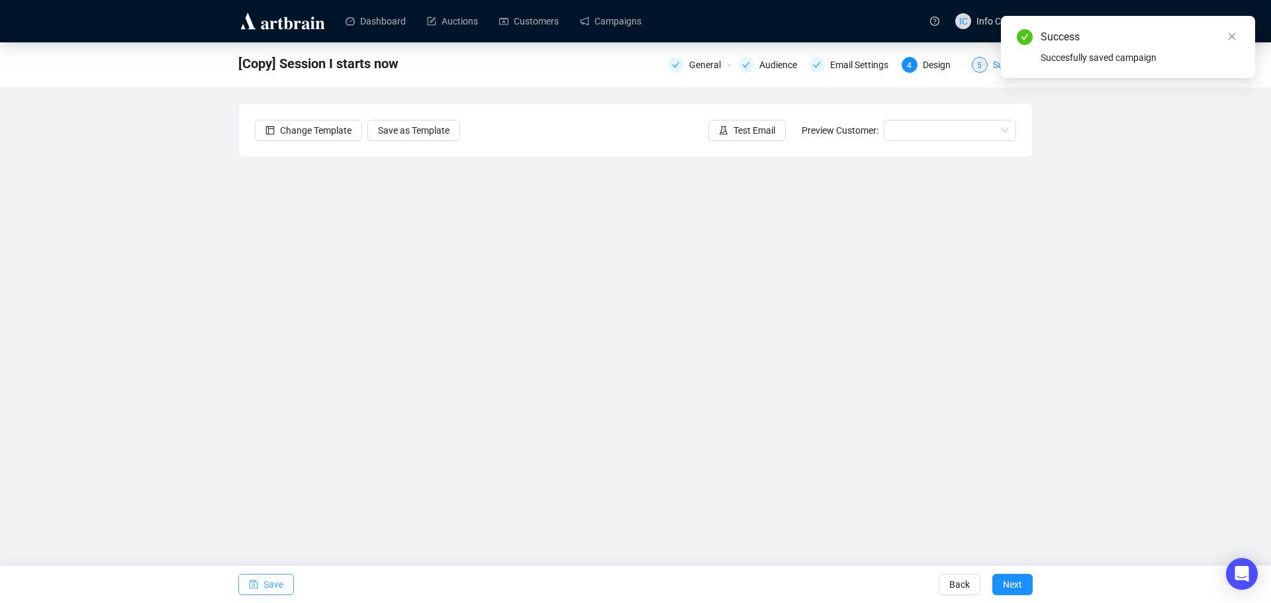
click at [983, 68] on div "5" at bounding box center [980, 65] width 16 height 16
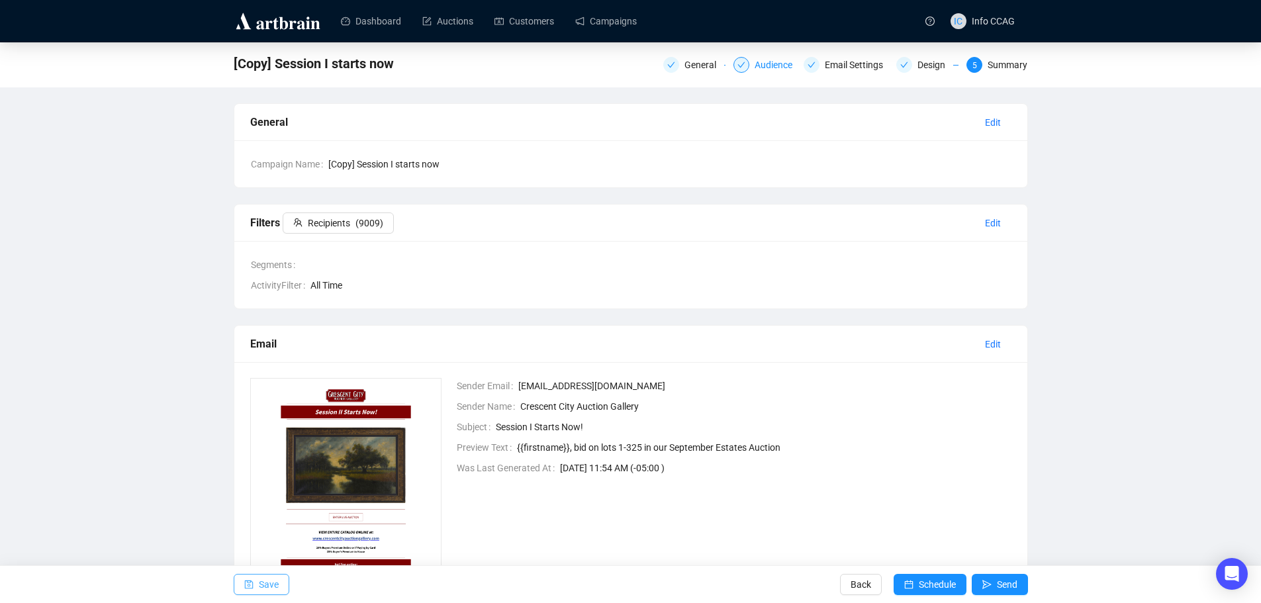
click at [778, 68] on div "Audience" at bounding box center [778, 65] width 46 height 16
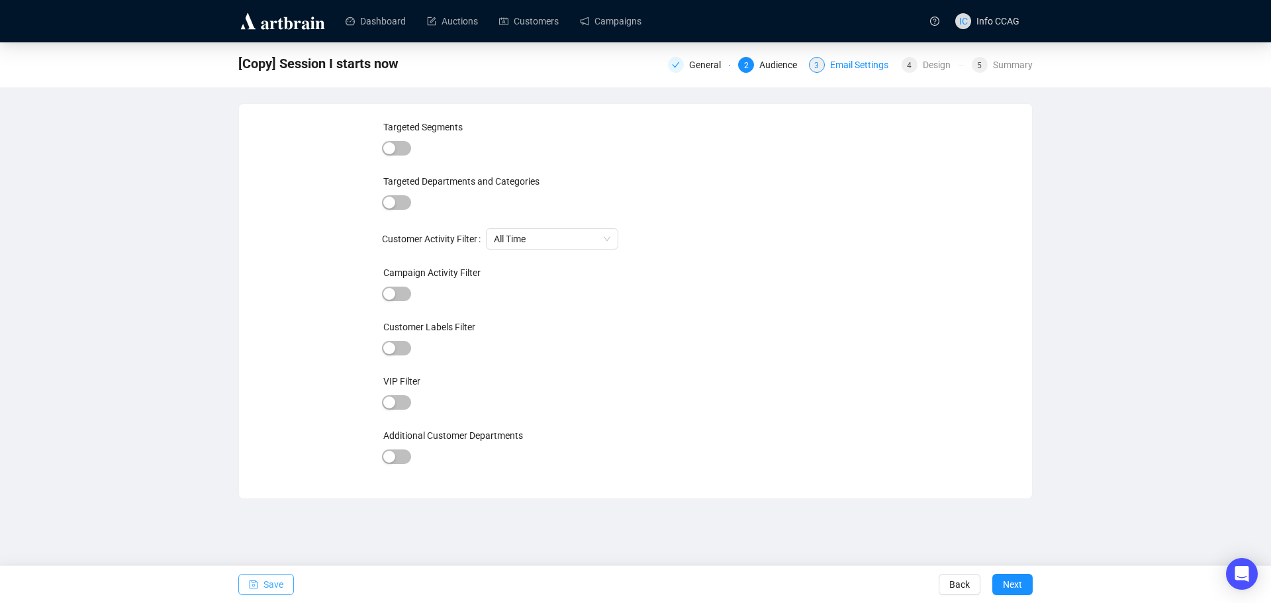
click at [839, 69] on div "Email Settings" at bounding box center [863, 65] width 66 height 16
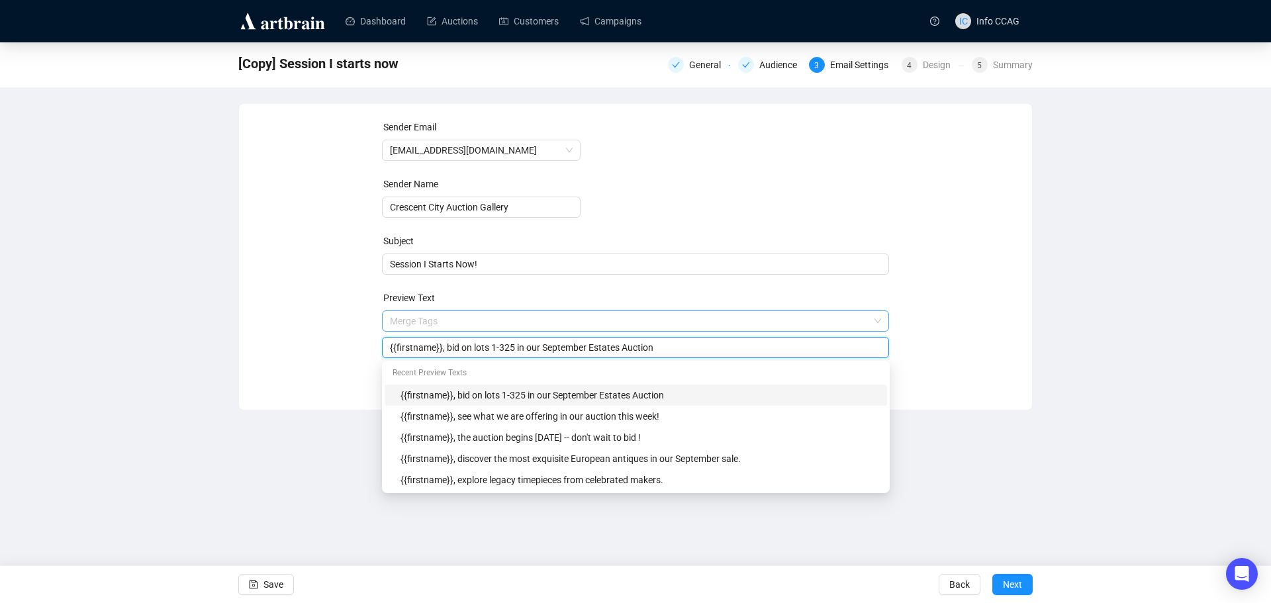
click at [506, 322] on span "Merge Tags {{firstname}}, bid on lots 1-325 in our September Estates Auction" at bounding box center [636, 334] width 508 height 37
click at [513, 344] on input "{{firstname}}, bid on lots 1-325 in our September Estates Auction" at bounding box center [636, 347] width 492 height 15
drag, startPoint x: 514, startPoint y: 348, endPoint x: 491, endPoint y: 347, distance: 22.5
click at [491, 347] on input "{{firstname}}, bid on lots 1-325 in our September Estates Auction" at bounding box center [636, 347] width 492 height 15
type input "{{firstname}}, bid on lots 326-696 in our September Estates Auction"
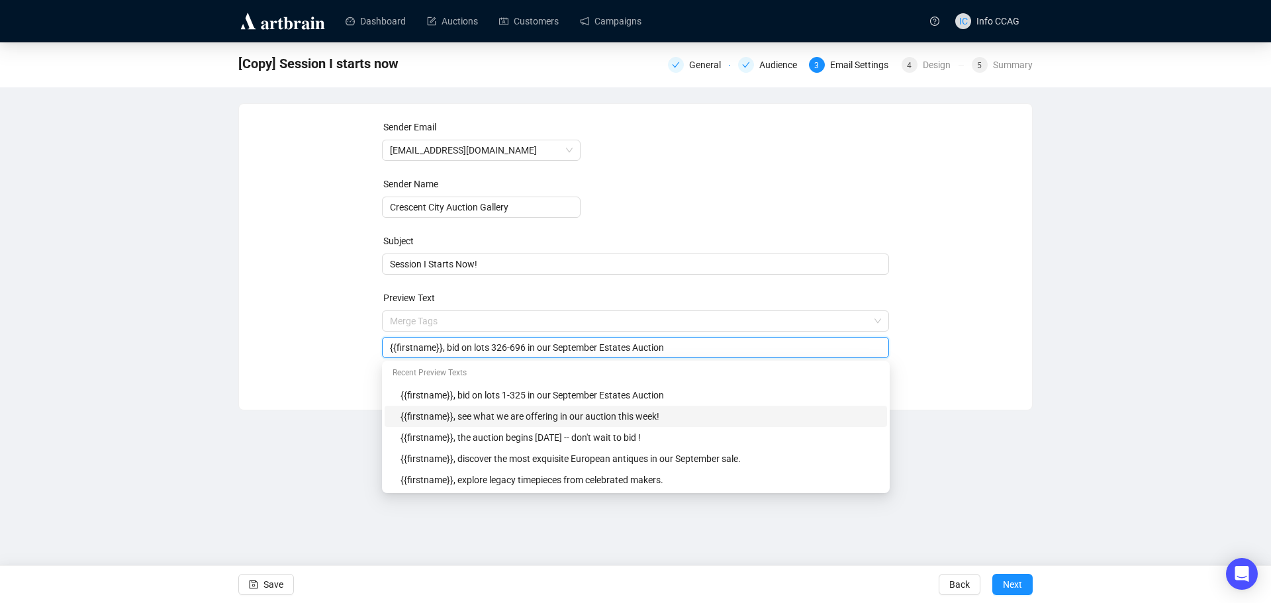
click at [943, 346] on div "Sender Email [EMAIL_ADDRESS][DOMAIN_NAME] Sender Name Crescent City Auction Gal…" at bounding box center [635, 247] width 761 height 254
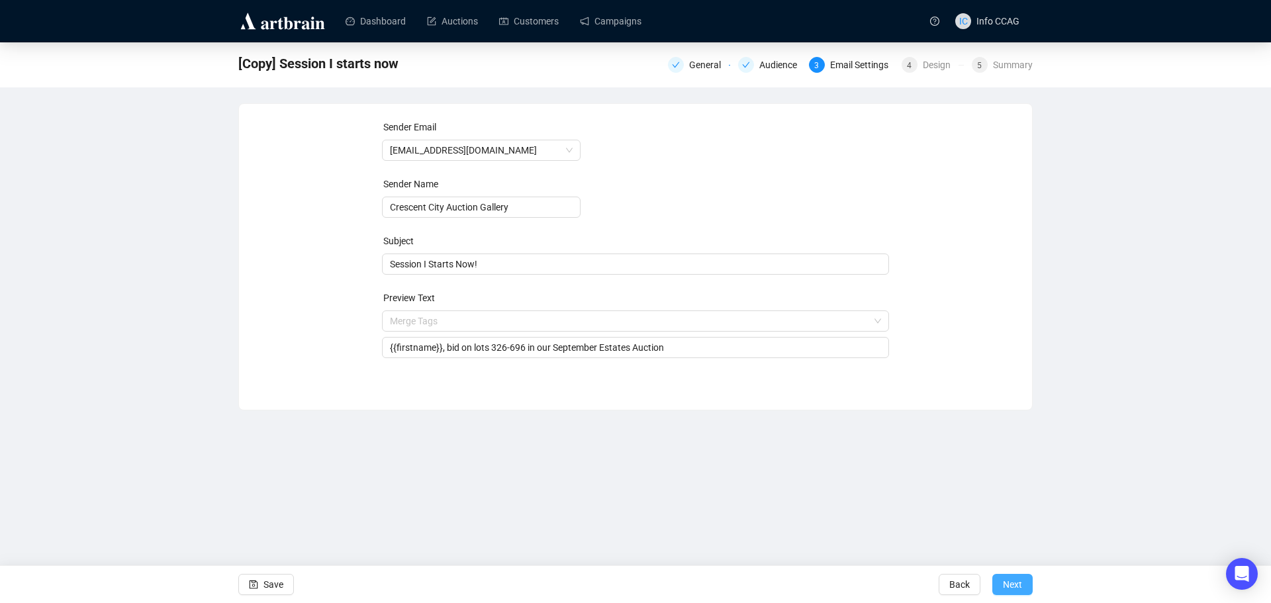
click at [1009, 582] on span "Next" at bounding box center [1012, 584] width 19 height 37
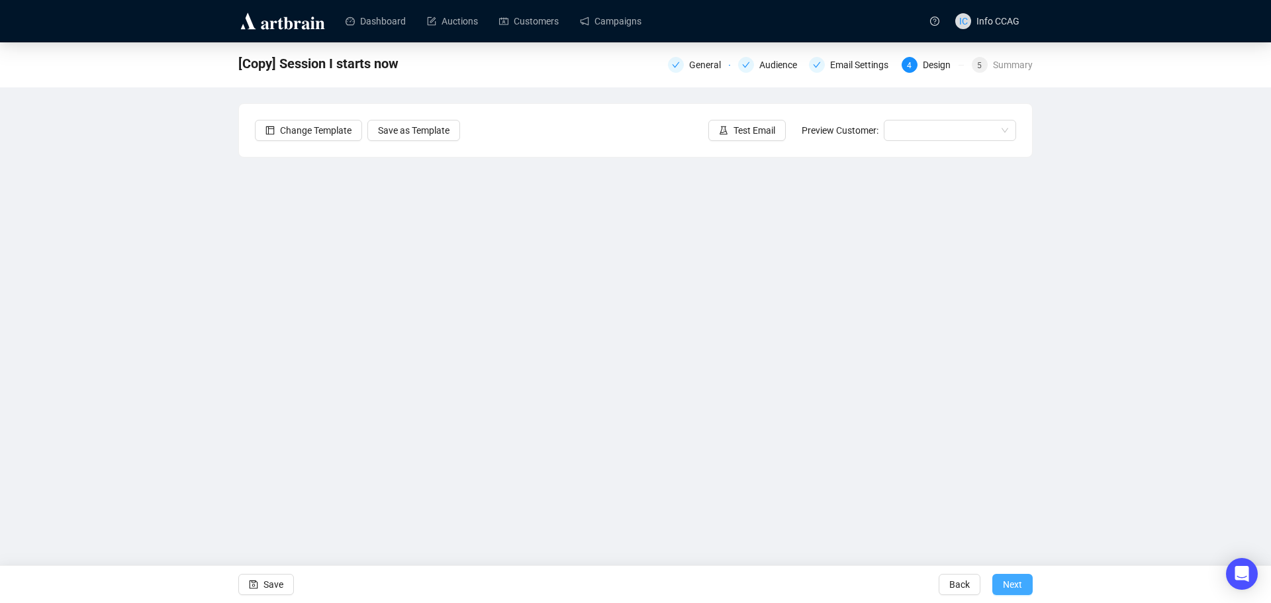
click at [1013, 584] on span "Next" at bounding box center [1012, 584] width 19 height 37
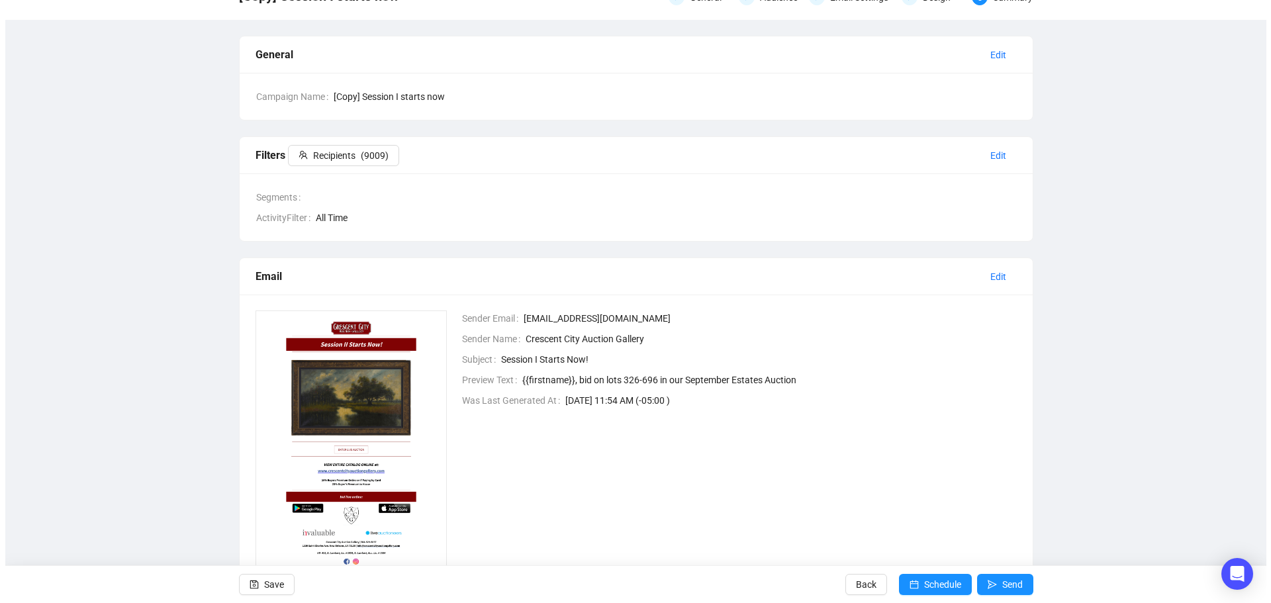
scroll to position [124, 0]
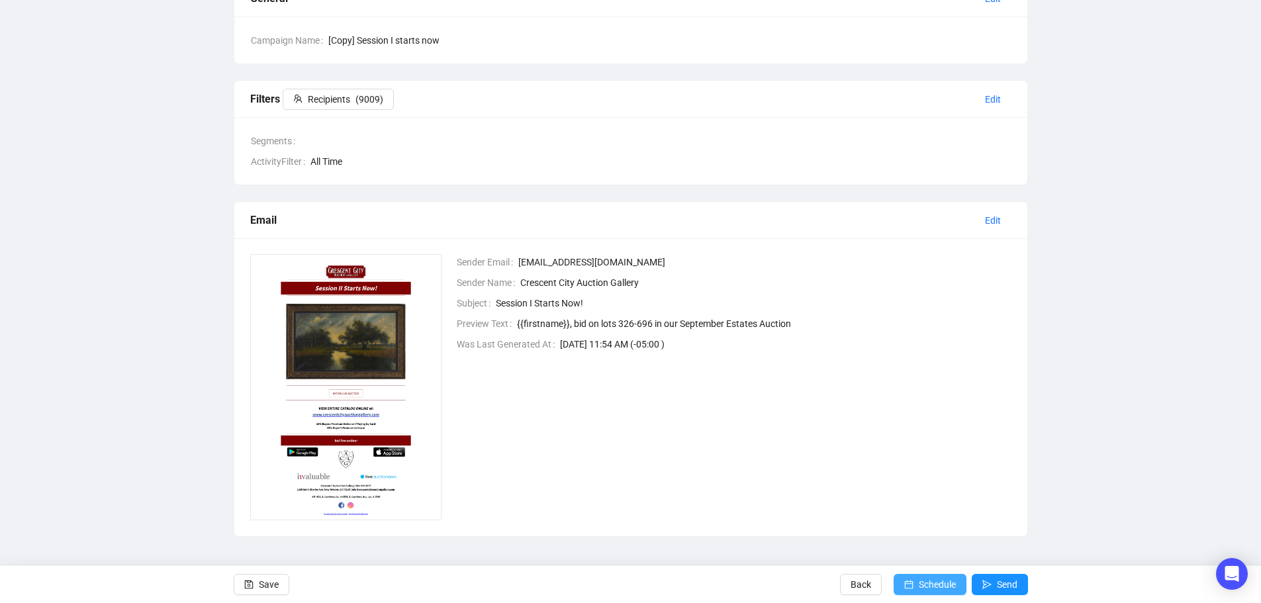
click at [937, 583] on span "Schedule" at bounding box center [937, 584] width 37 height 37
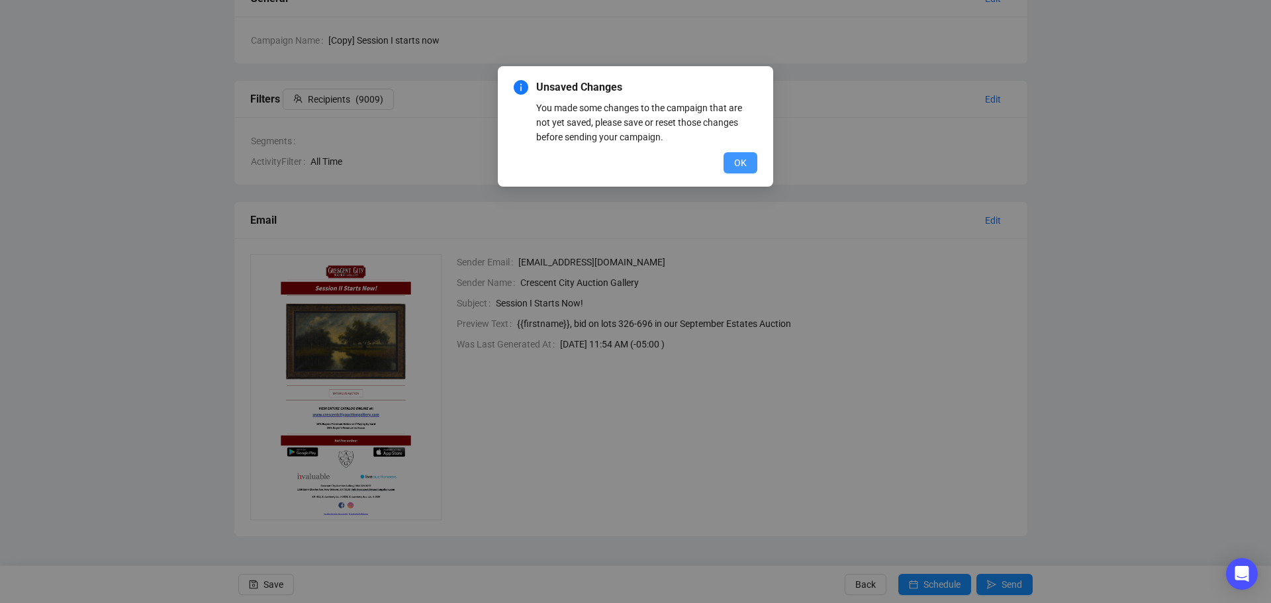
click at [736, 165] on span "OK" at bounding box center [740, 163] width 13 height 15
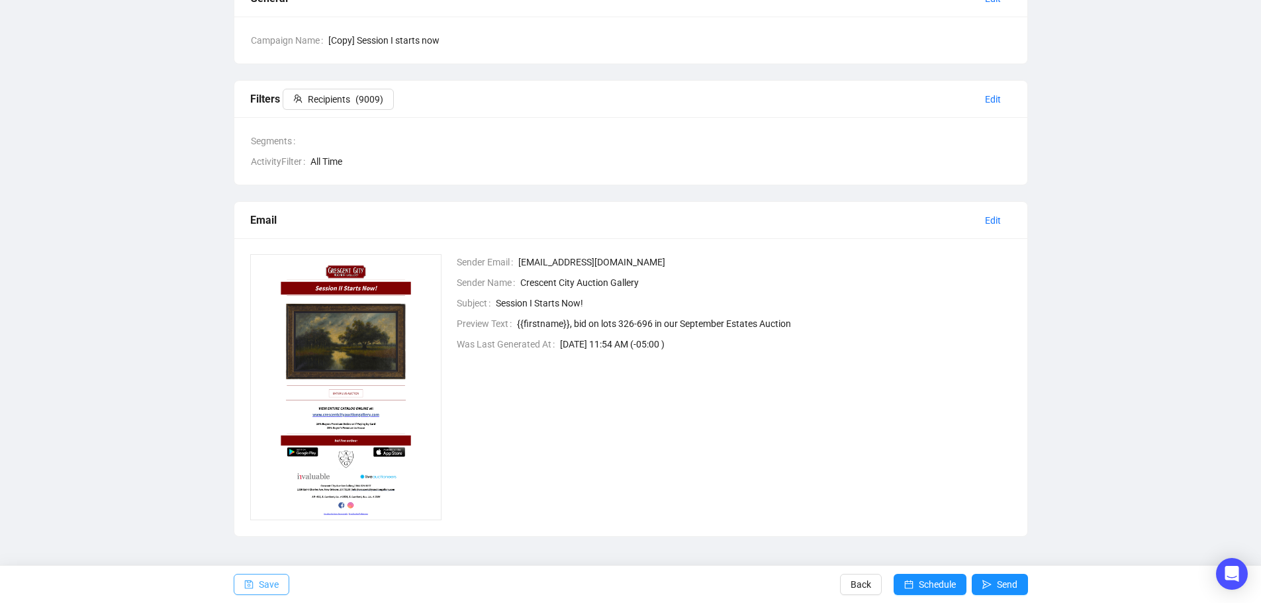
click at [266, 582] on span "Save" at bounding box center [269, 584] width 20 height 37
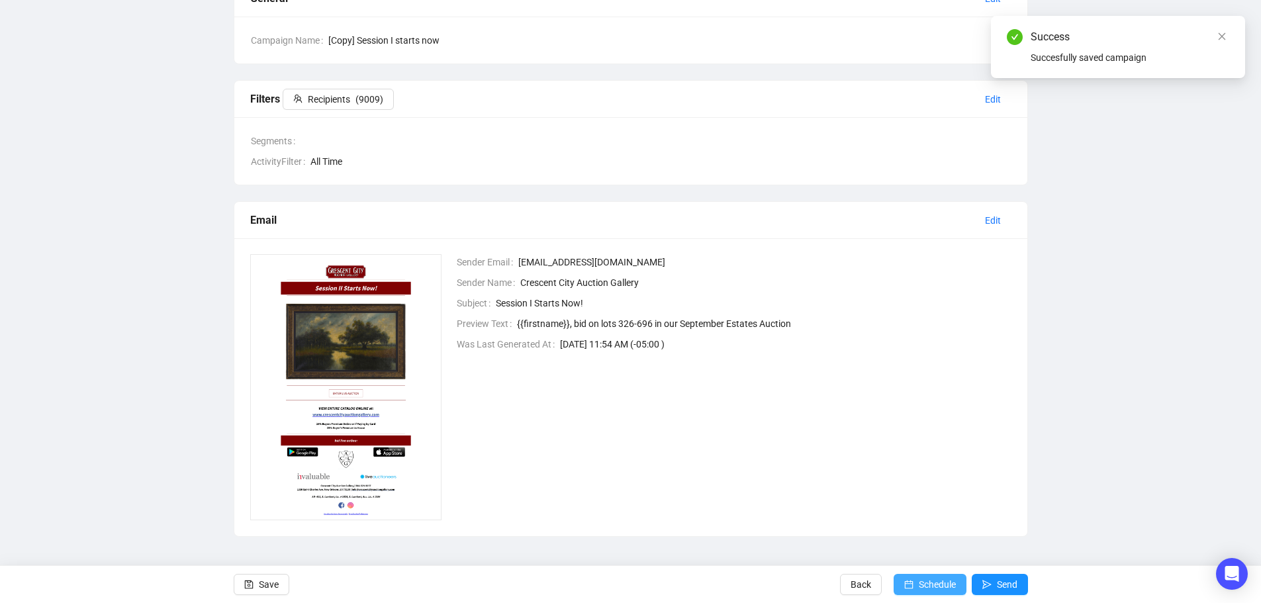
click at [921, 588] on span "Schedule" at bounding box center [937, 584] width 37 height 37
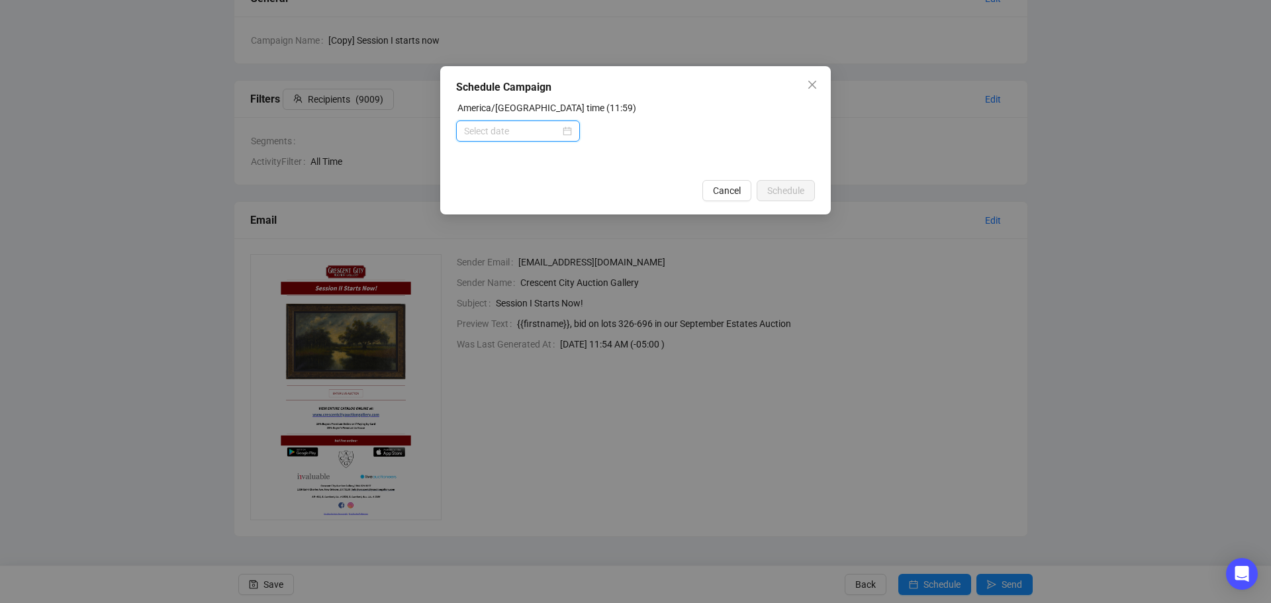
click at [531, 132] on input at bounding box center [512, 131] width 96 height 15
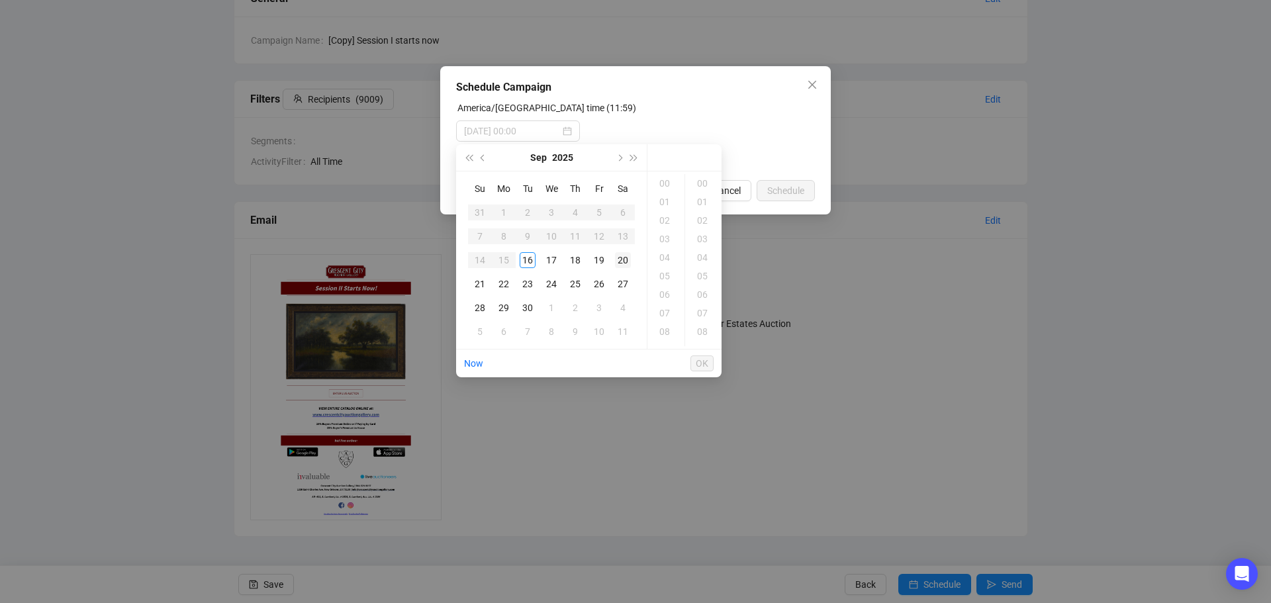
click at [622, 257] on div "20" at bounding box center [623, 260] width 16 height 16
click at [666, 299] on div "10" at bounding box center [666, 302] width 32 height 19
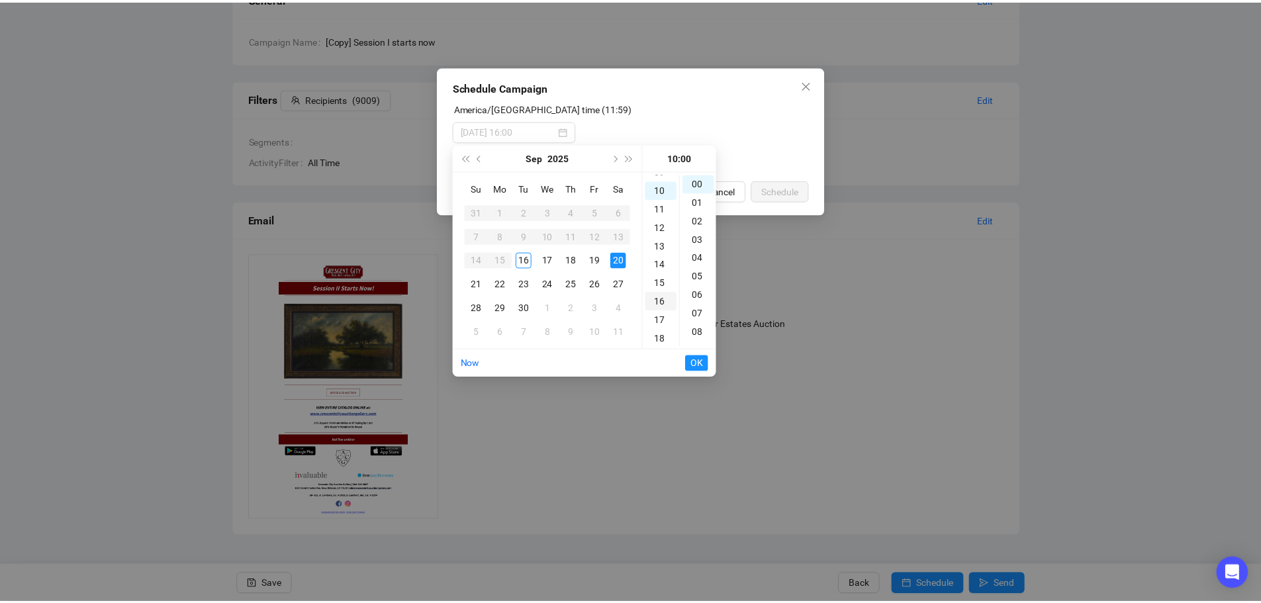
scroll to position [185, 0]
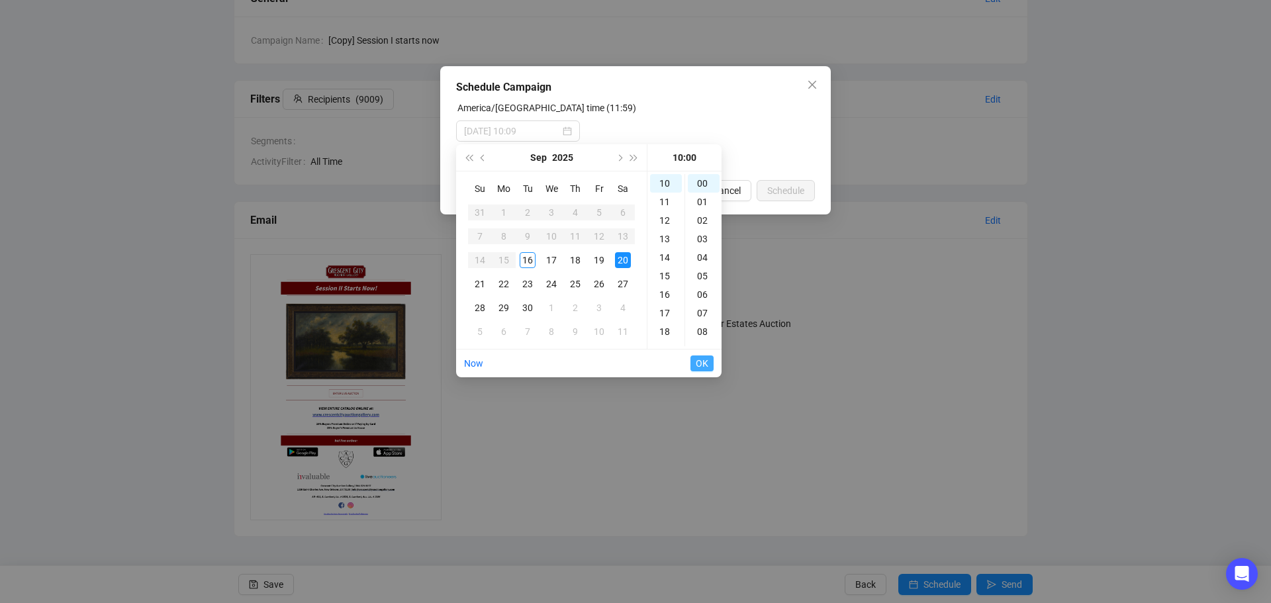
type input "[DATE] 10:00"
click at [706, 364] on span "OK" at bounding box center [702, 363] width 13 height 25
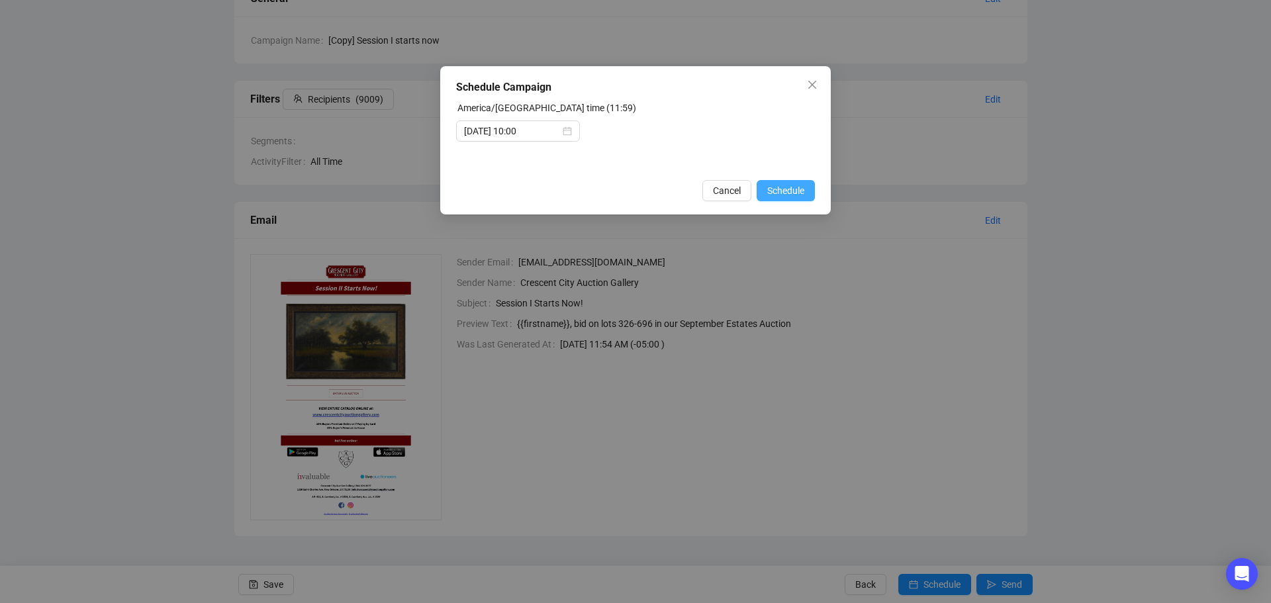
click at [780, 188] on span "Schedule" at bounding box center [785, 190] width 37 height 15
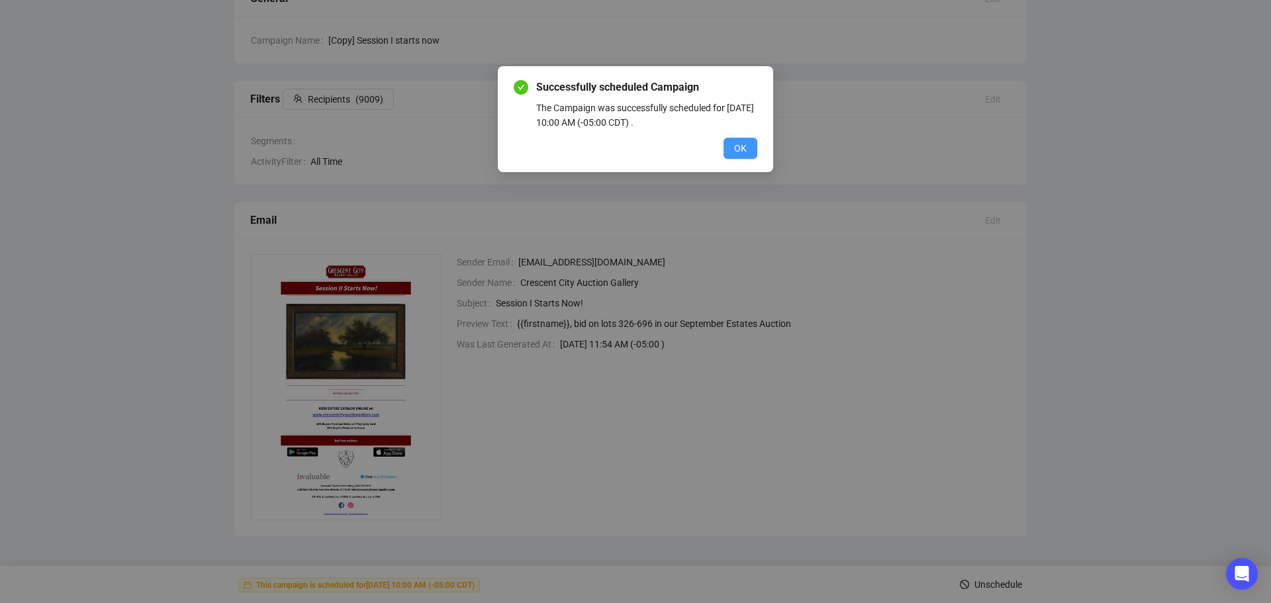
click at [741, 149] on span "OK" at bounding box center [740, 148] width 13 height 15
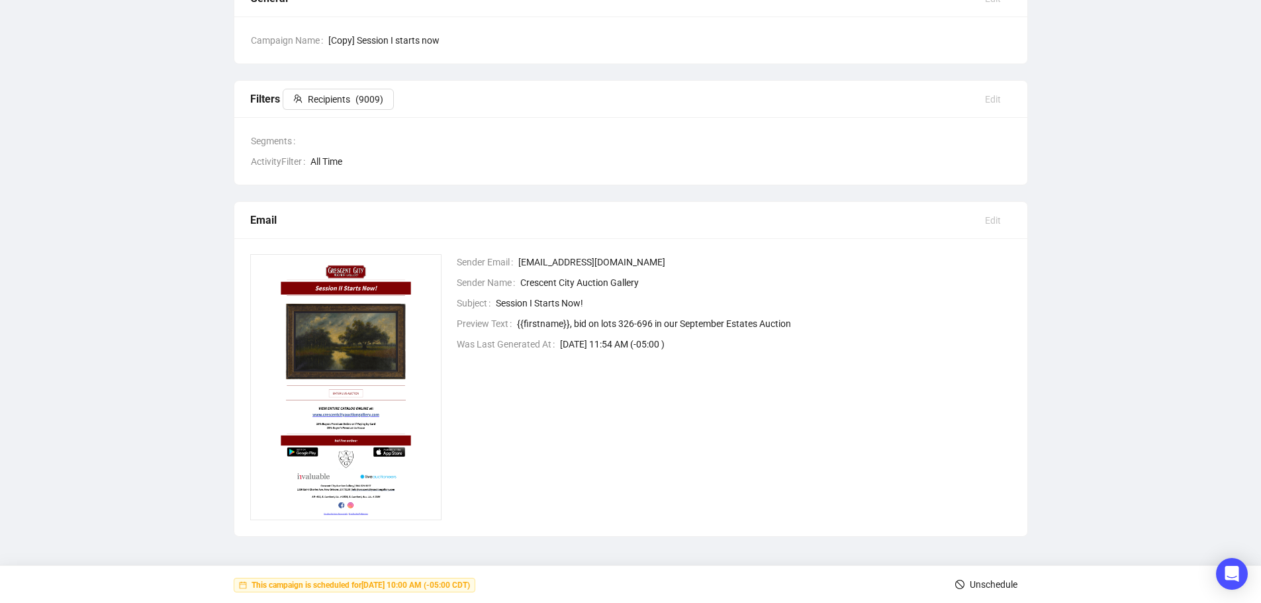
scroll to position [0, 0]
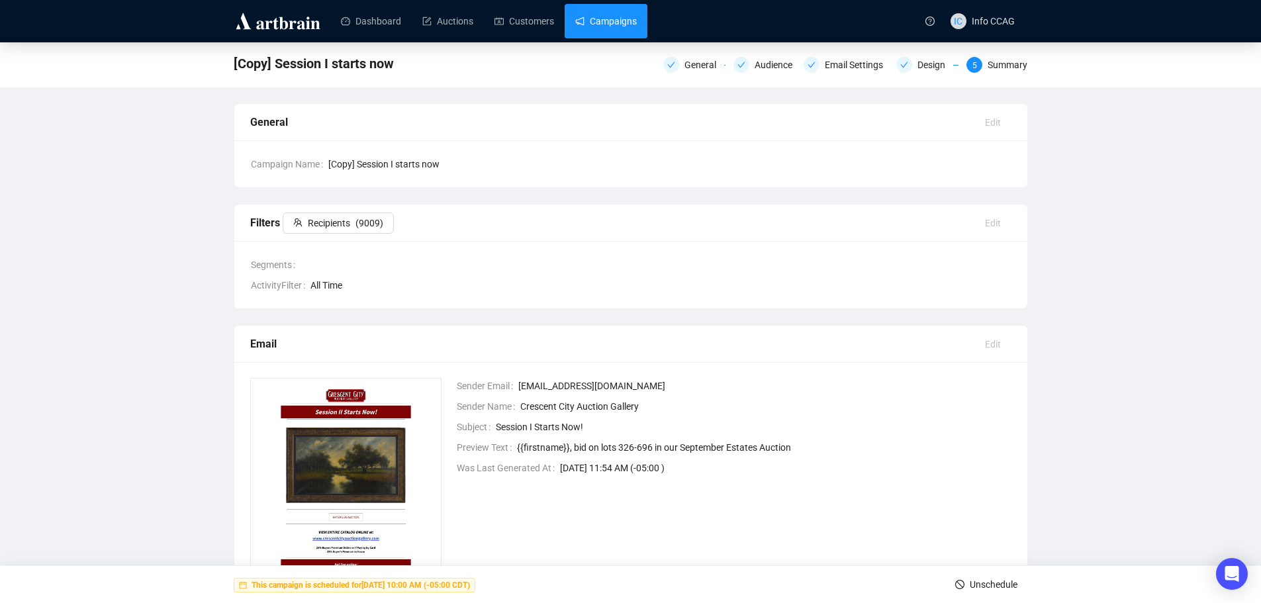
click at [584, 17] on link "Campaigns" at bounding box center [606, 21] width 62 height 34
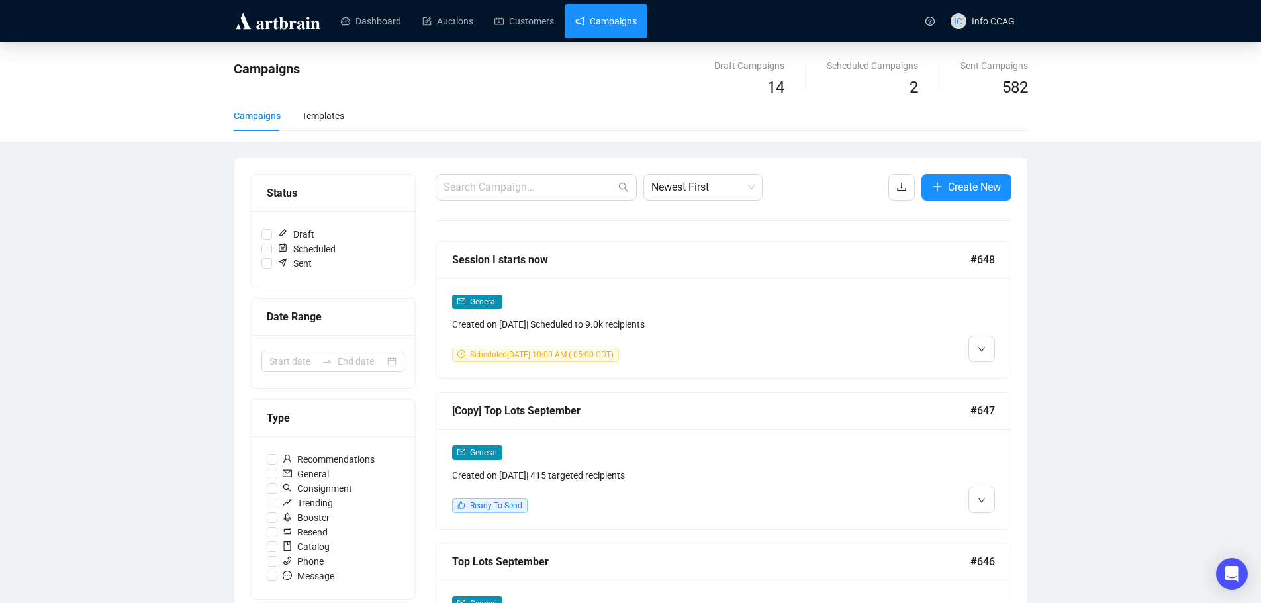
click at [608, 30] on link "Campaigns" at bounding box center [606, 21] width 62 height 34
click at [353, 21] on link "Dashboard" at bounding box center [371, 21] width 60 height 34
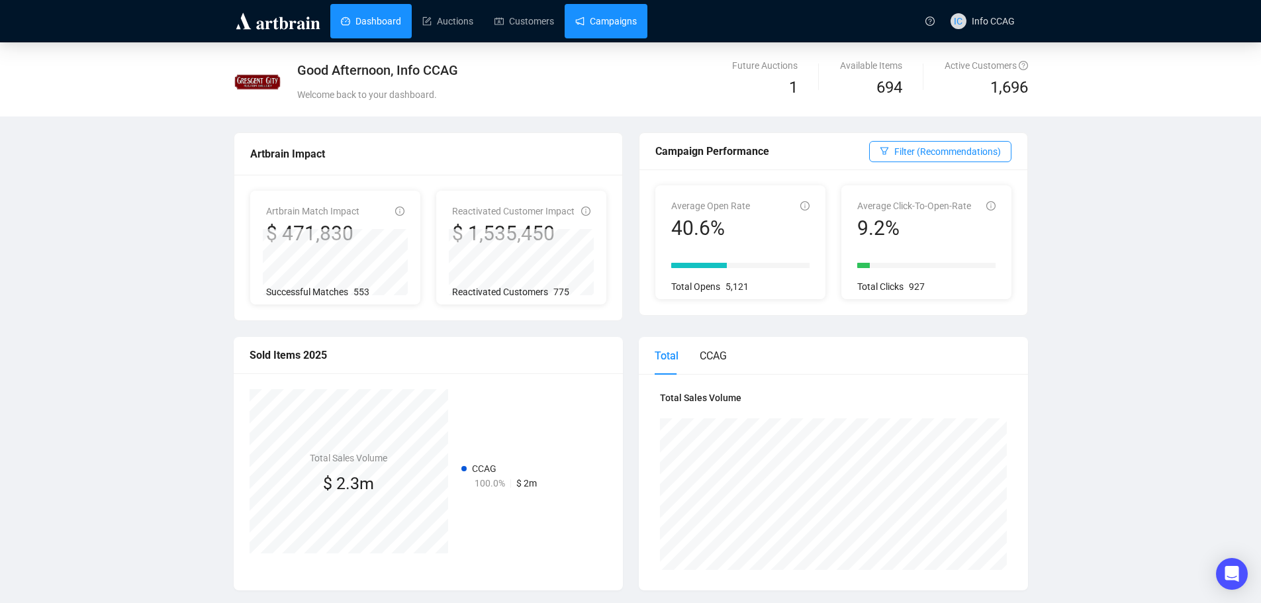
click at [609, 19] on link "Campaigns" at bounding box center [606, 21] width 62 height 34
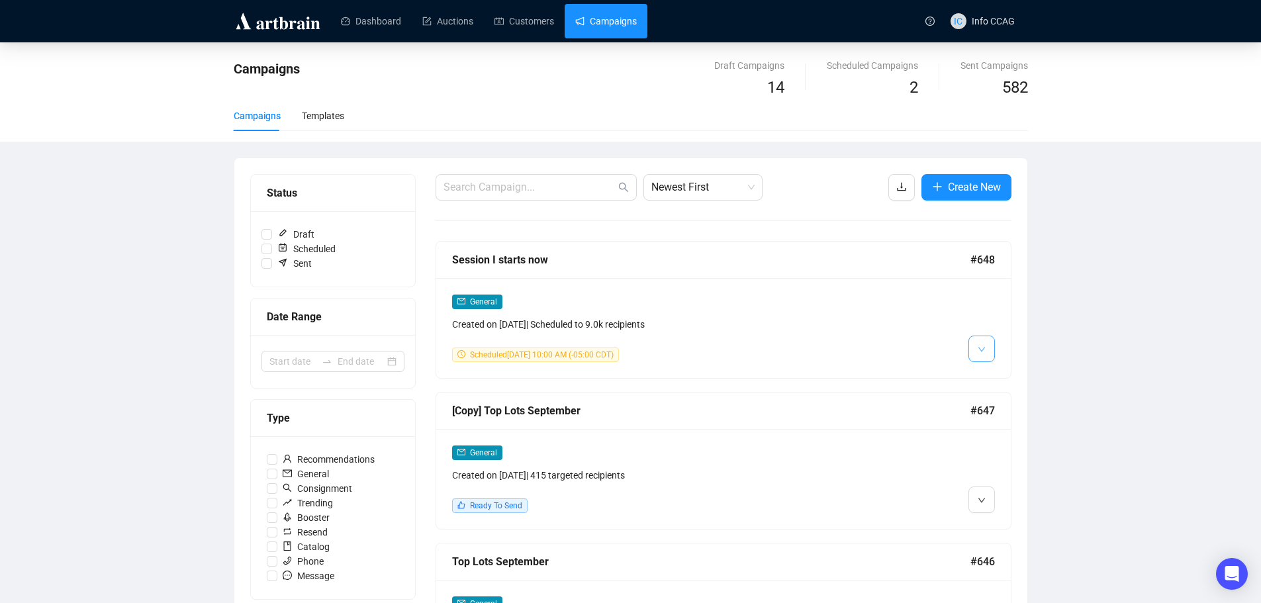
click at [988, 343] on button "button" at bounding box center [981, 349] width 26 height 26
click at [951, 181] on span "Create New" at bounding box center [974, 187] width 53 height 17
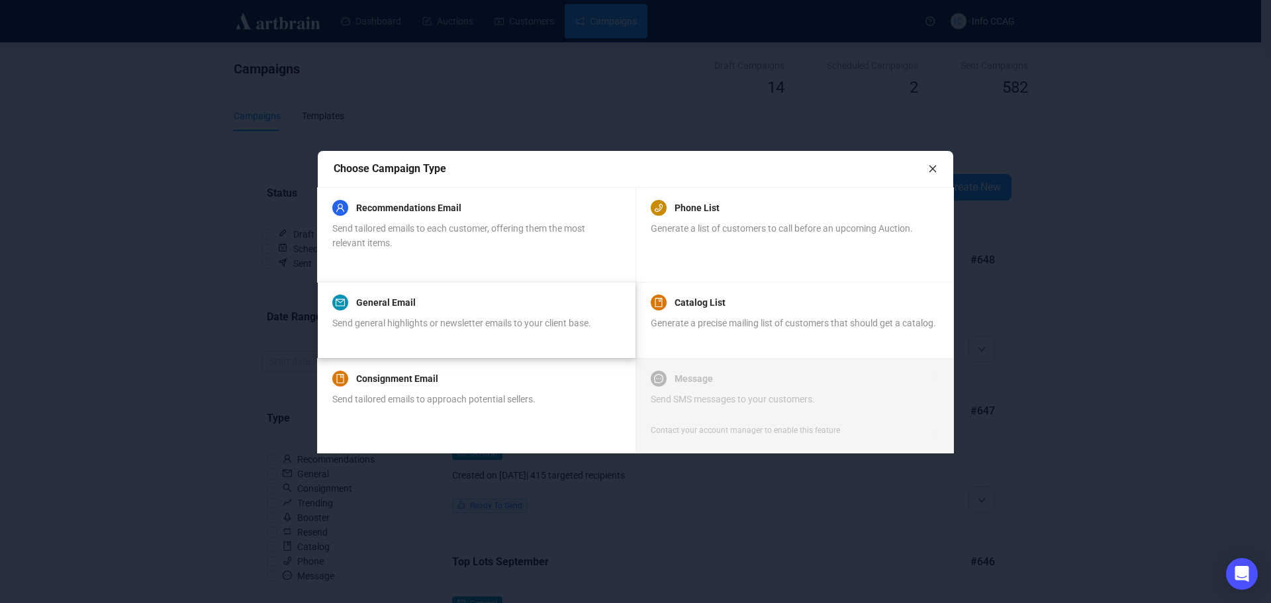
click at [422, 306] on div "General Email" at bounding box center [461, 303] width 259 height 16
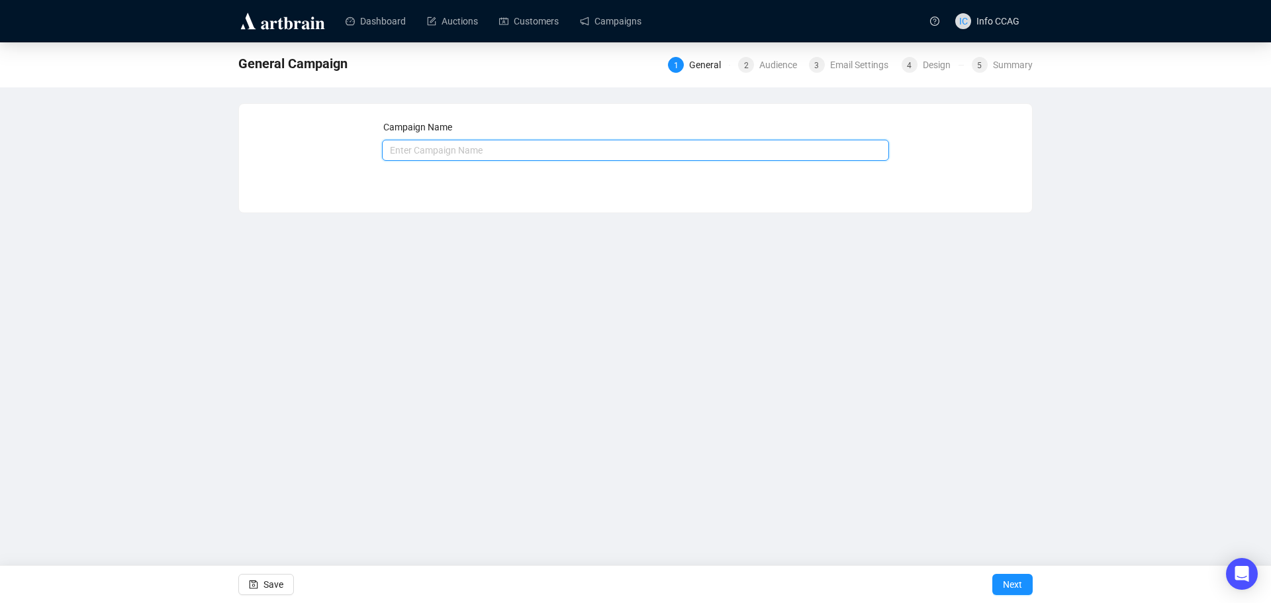
click at [414, 148] on input "text" at bounding box center [636, 150] width 508 height 21
type input "s"
click at [426, 148] on input "Session I starts now" at bounding box center [636, 150] width 508 height 21
type input "Session II starts now"
click at [1007, 584] on span "Next" at bounding box center [1012, 584] width 19 height 37
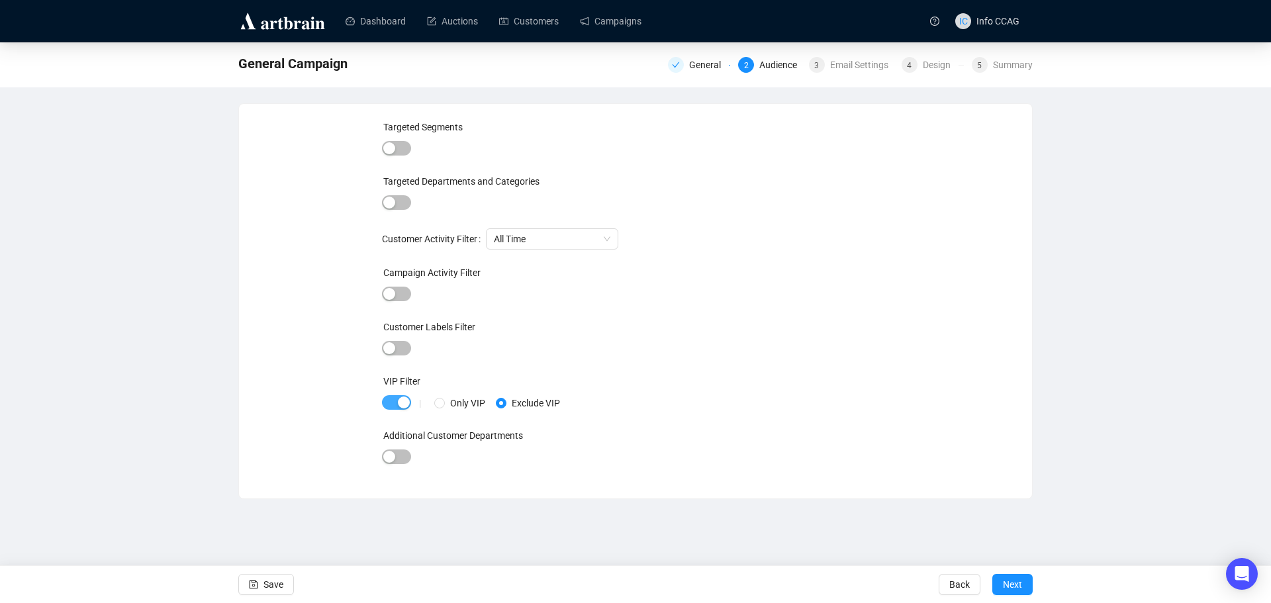
click at [394, 400] on span "button" at bounding box center [396, 402] width 29 height 15
click at [1010, 581] on span "Next" at bounding box center [1012, 584] width 19 height 37
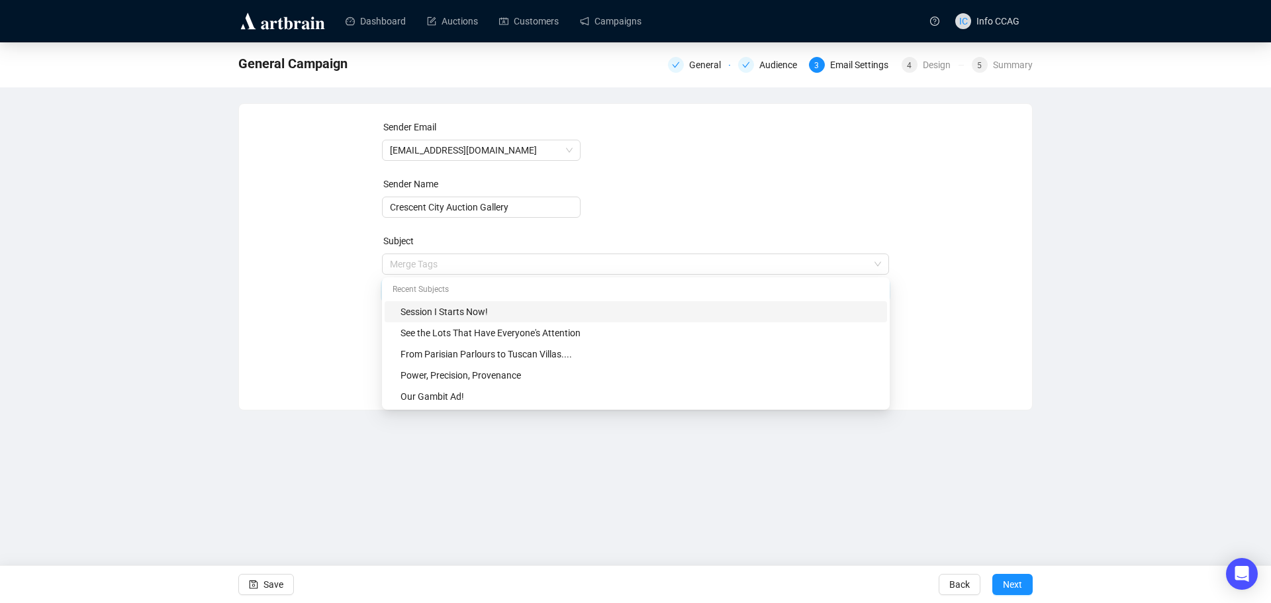
click at [424, 265] on span "Merge Tags Session I Starts Now!" at bounding box center [636, 277] width 508 height 37
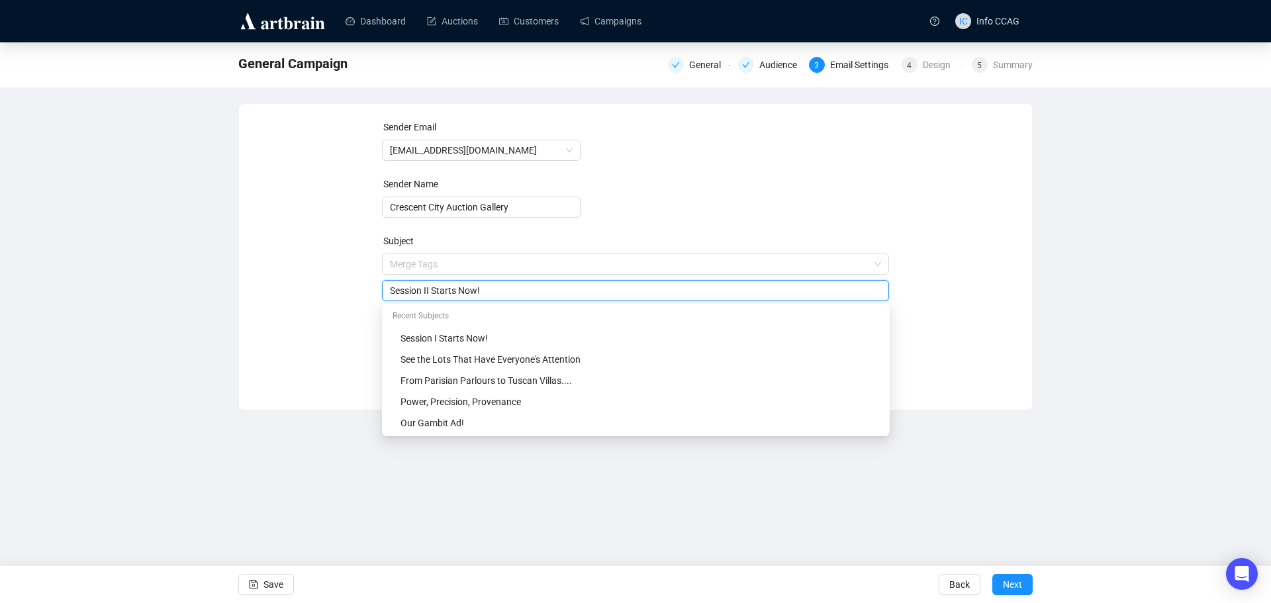
type input "Session II Starts Now!"
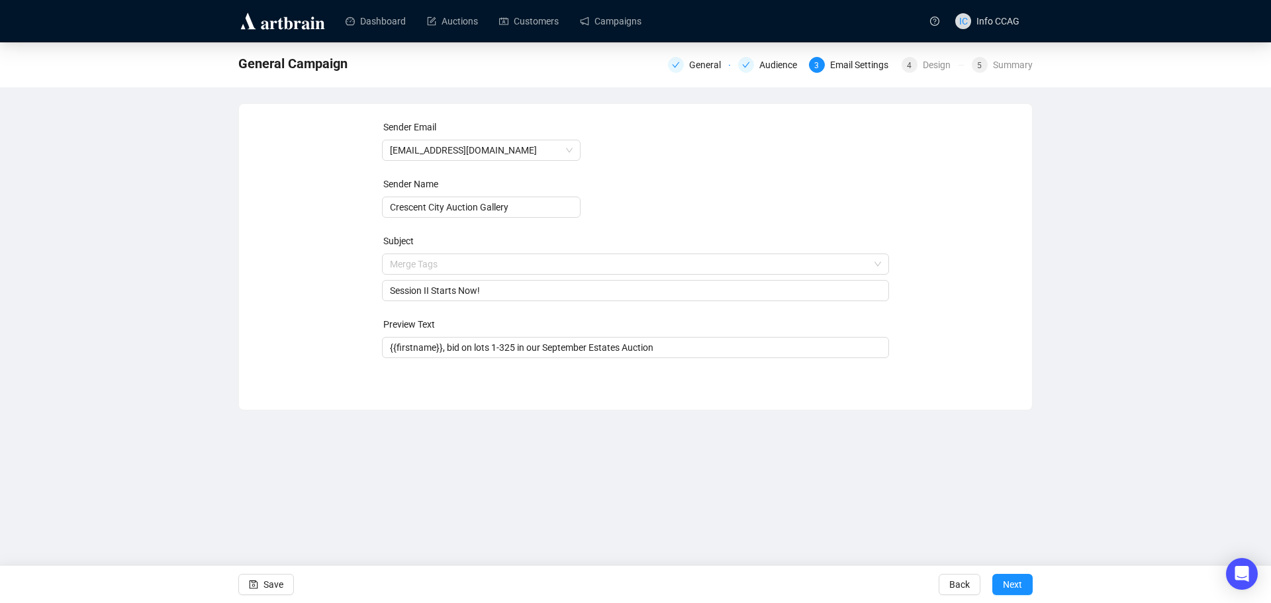
click at [683, 207] on form "Sender Email [EMAIL_ADDRESS][DOMAIN_NAME] Sender Name Crescent City Auction Gal…" at bounding box center [636, 239] width 508 height 238
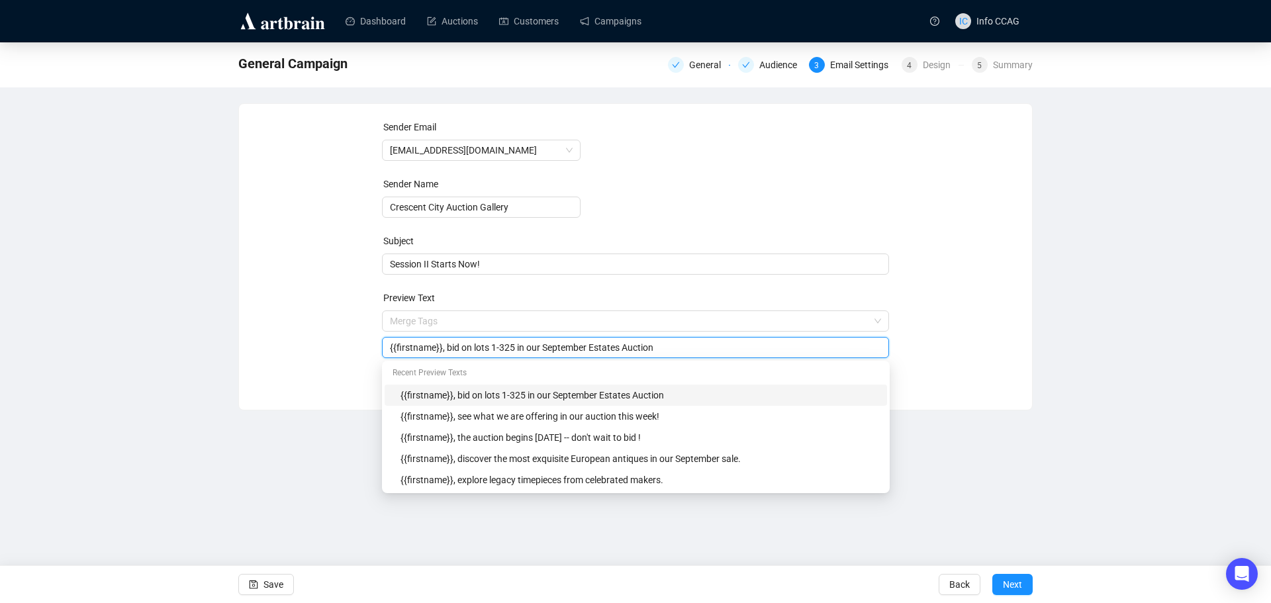
drag, startPoint x: 514, startPoint y: 350, endPoint x: 490, endPoint y: 350, distance: 23.2
click at [490, 350] on input "{{firstname}}, bid on lots 1-325 in our September Estates Auction" at bounding box center [636, 347] width 492 height 15
type input "{{firstname}}, bid on lots 326-696 in our September Estates Auction"
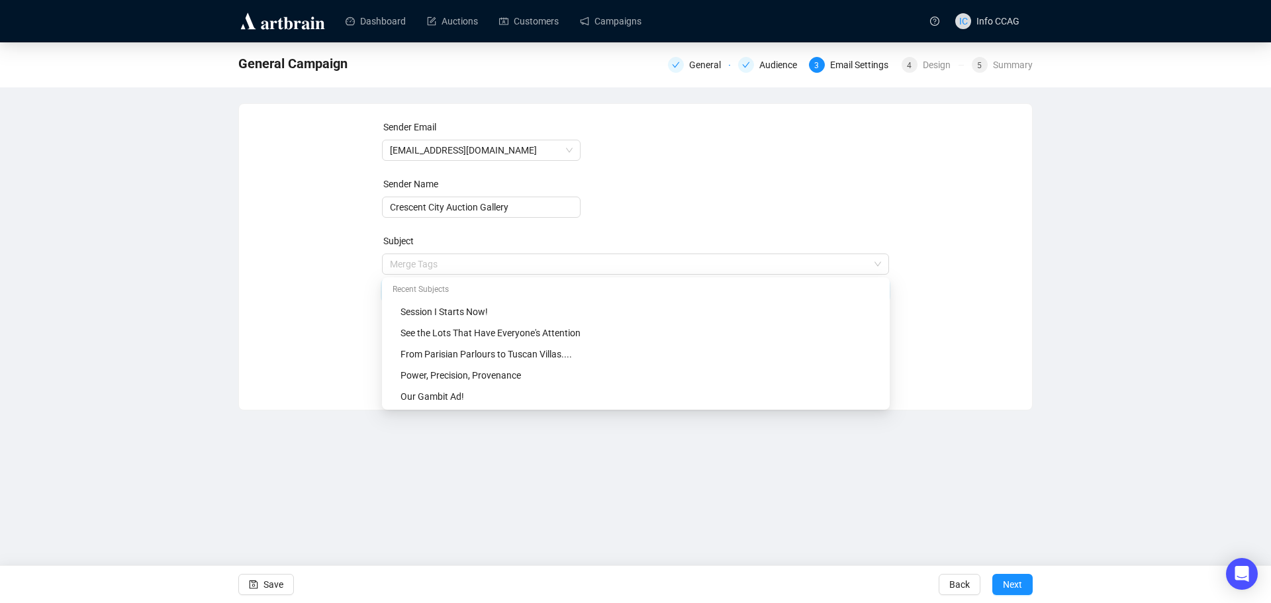
click at [859, 265] on span "Merge Tags Session II Starts Now!" at bounding box center [636, 277] width 508 height 37
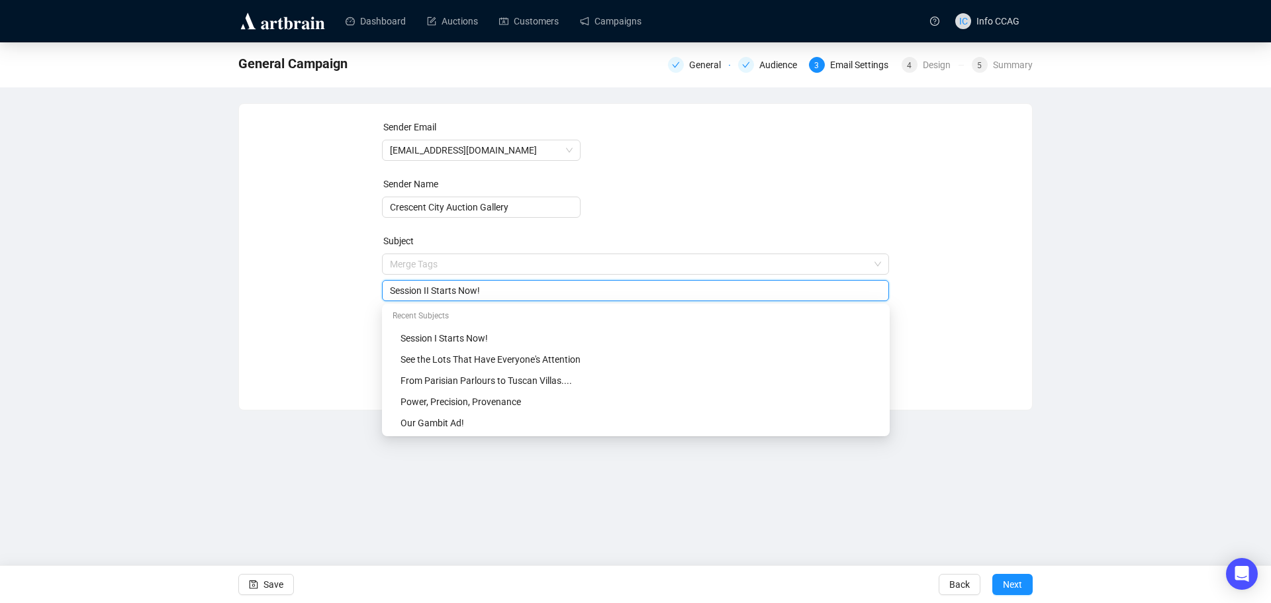
click at [925, 347] on div "Sender Email [EMAIL_ADDRESS][DOMAIN_NAME] Sender Name Crescent City Auction Gal…" at bounding box center [635, 247] width 761 height 254
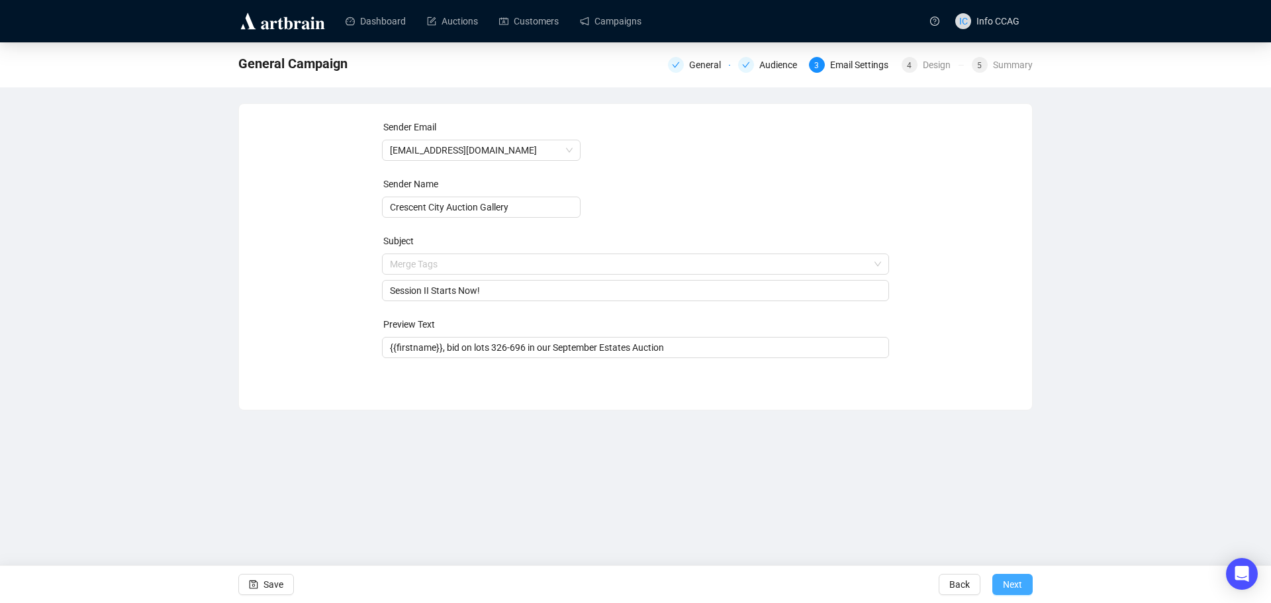
click at [1015, 581] on span "Next" at bounding box center [1012, 584] width 19 height 37
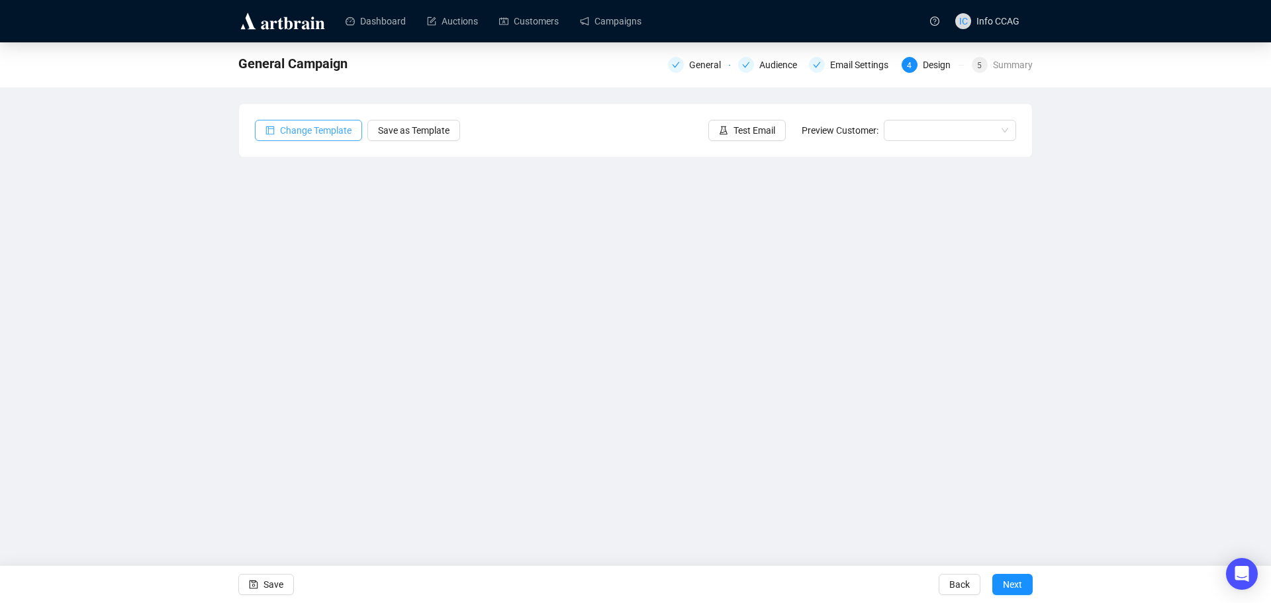
click at [327, 132] on span "Change Template" at bounding box center [315, 130] width 71 height 15
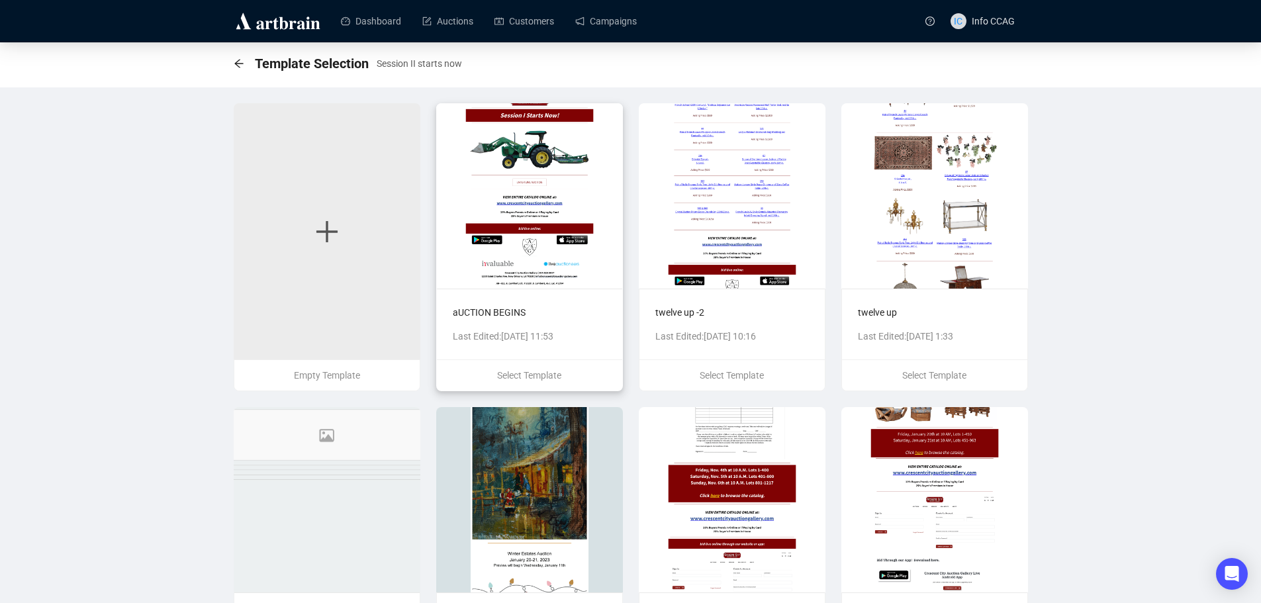
click at [588, 253] on img at bounding box center [529, 195] width 187 height 185
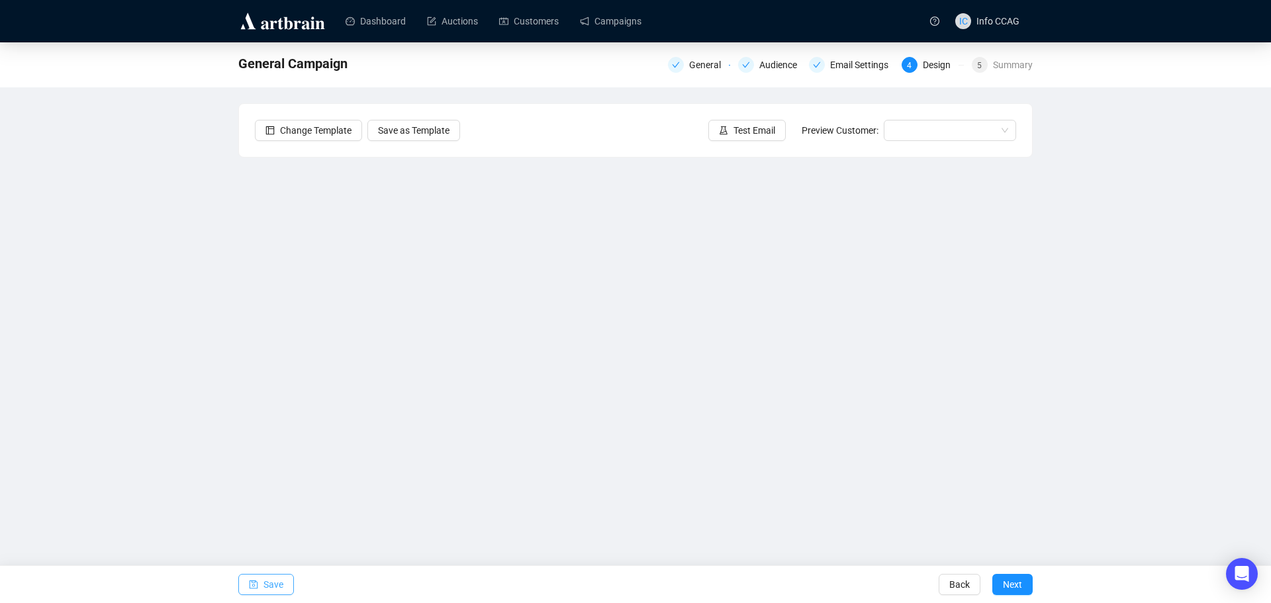
click at [273, 580] on span "Save" at bounding box center [273, 584] width 20 height 37
click at [1003, 582] on span "Next" at bounding box center [1012, 584] width 19 height 37
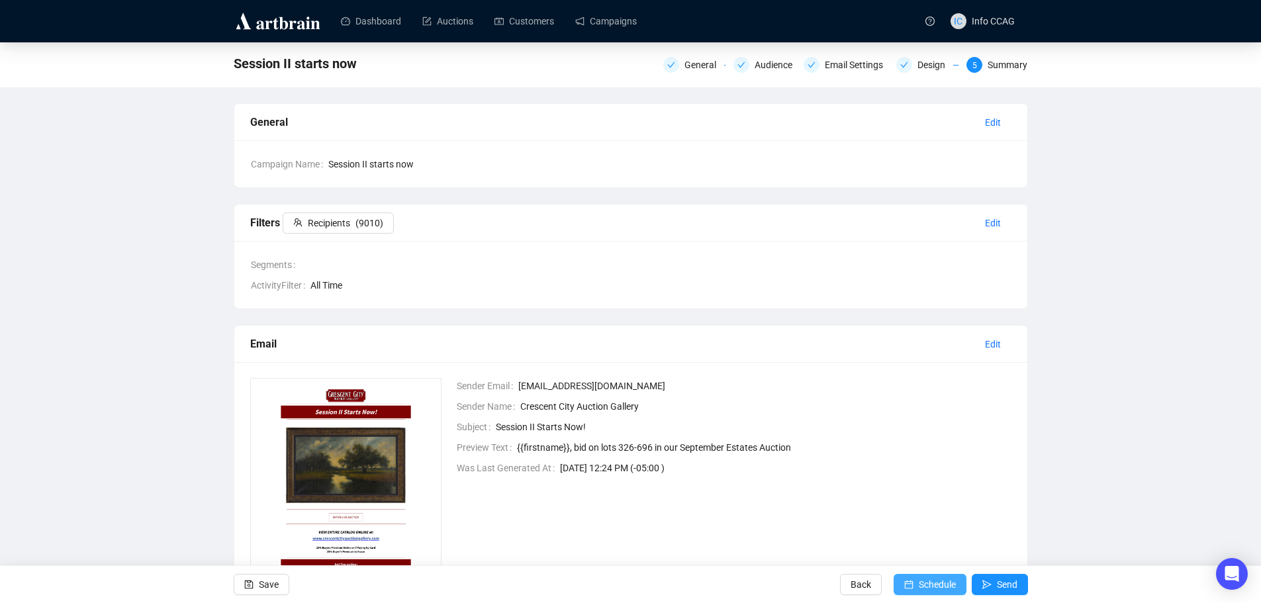
click at [937, 584] on span "Schedule" at bounding box center [937, 584] width 37 height 37
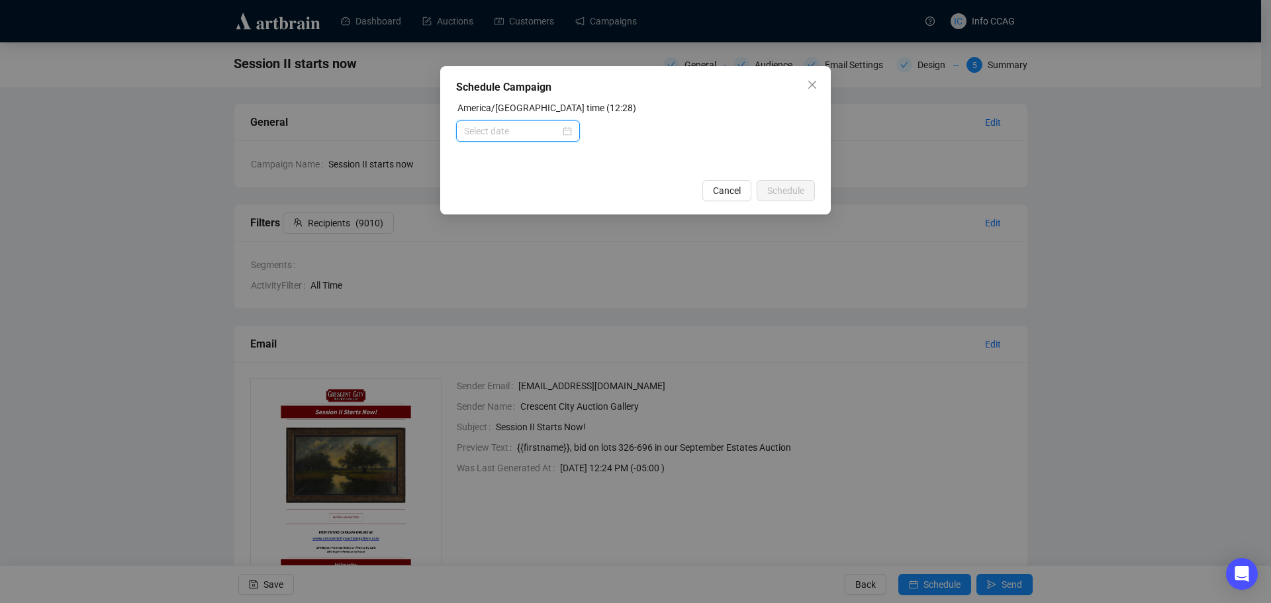
click at [524, 133] on input at bounding box center [512, 131] width 96 height 15
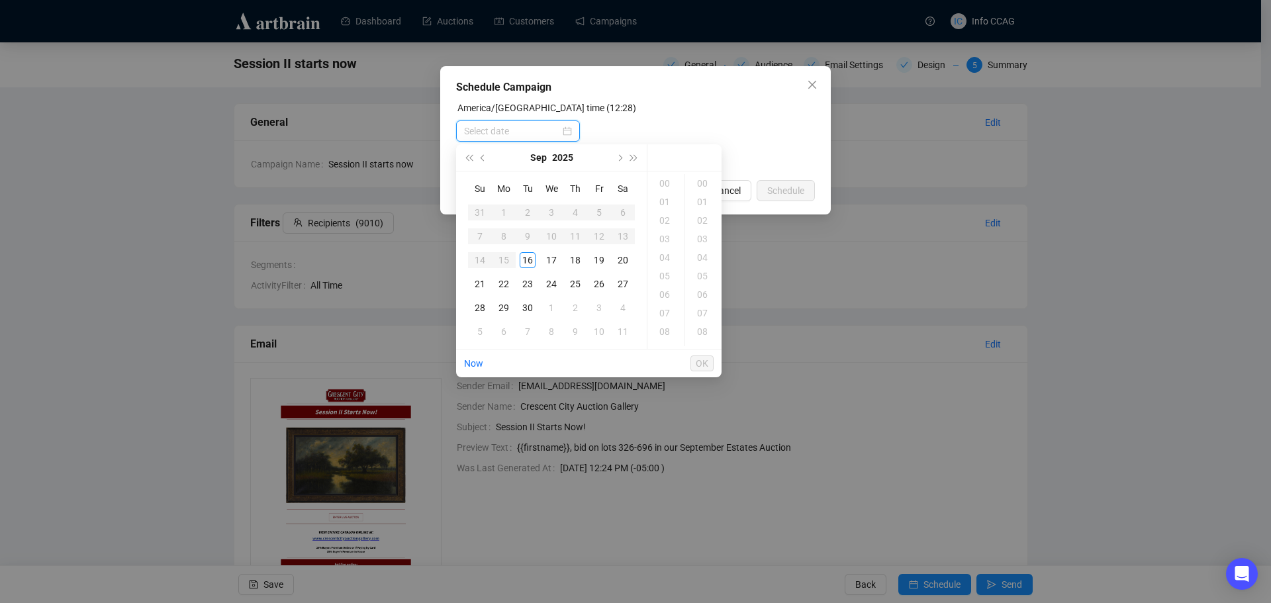
type input "[DATE] 00:00"
click at [626, 257] on div "20" at bounding box center [623, 260] width 16 height 16
click at [668, 283] on div "09" at bounding box center [666, 284] width 32 height 19
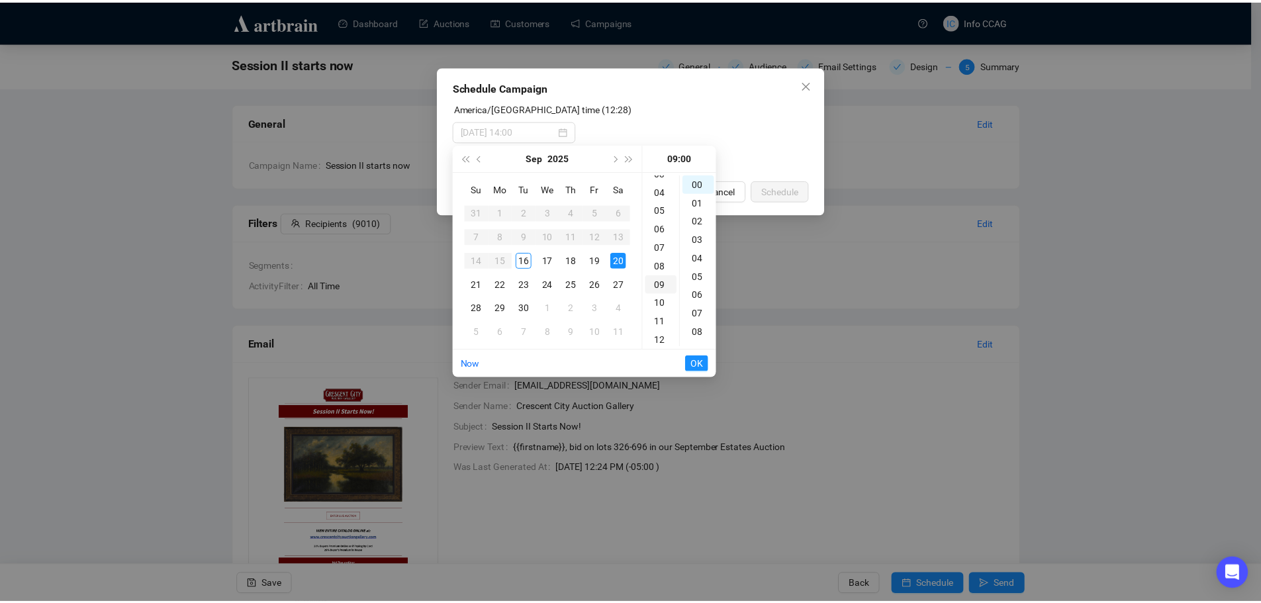
scroll to position [167, 0]
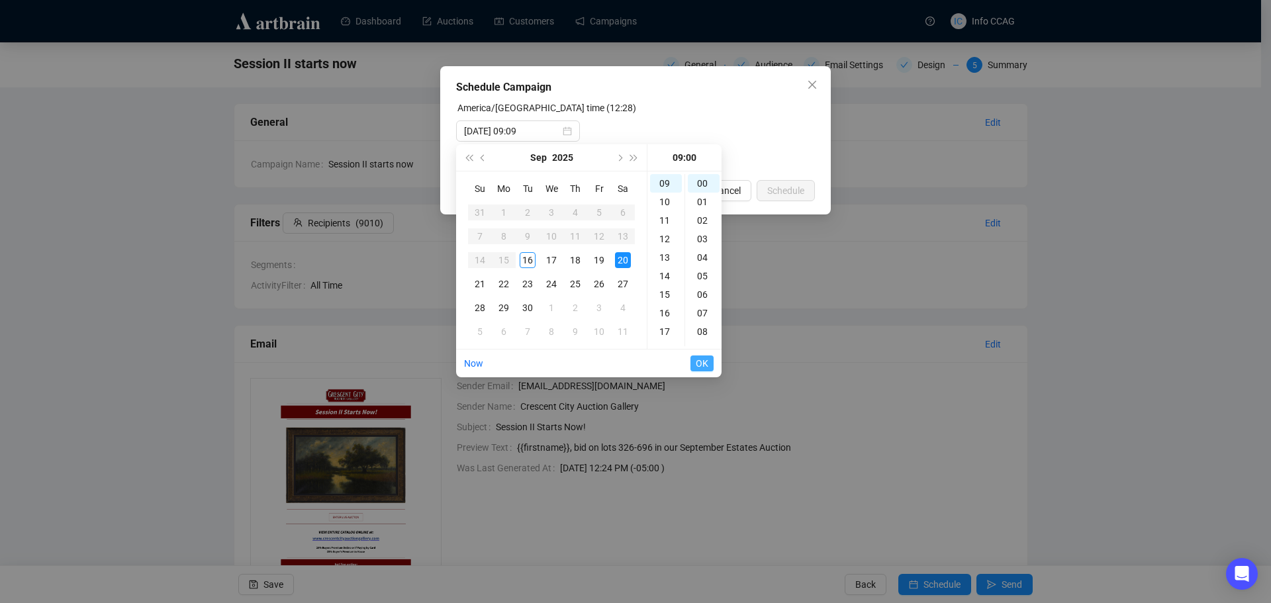
type input "[DATE] 09:00"
click at [705, 363] on span "OK" at bounding box center [702, 363] width 13 height 25
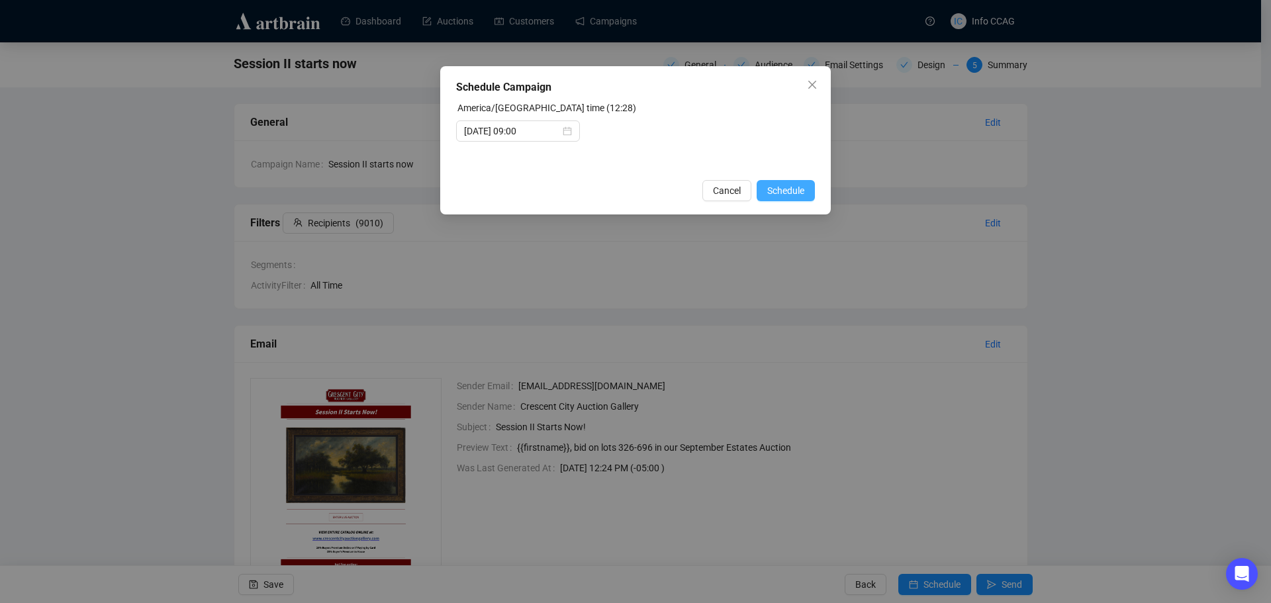
click at [792, 193] on span "Schedule" at bounding box center [785, 190] width 37 height 15
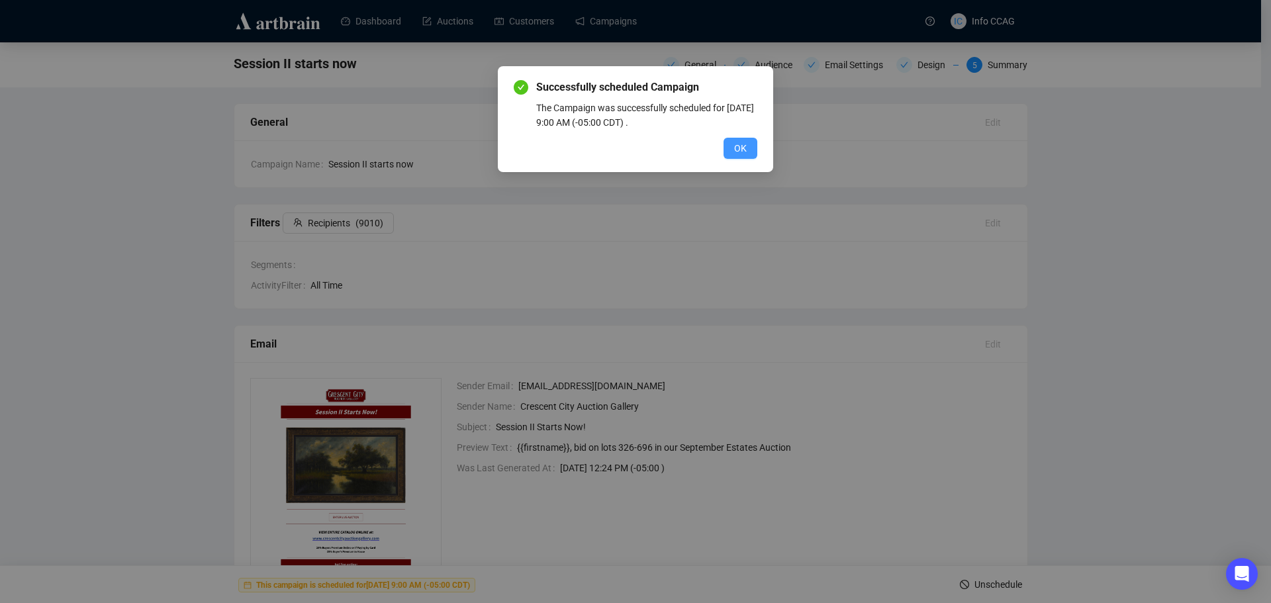
click at [748, 140] on button "OK" at bounding box center [740, 148] width 34 height 21
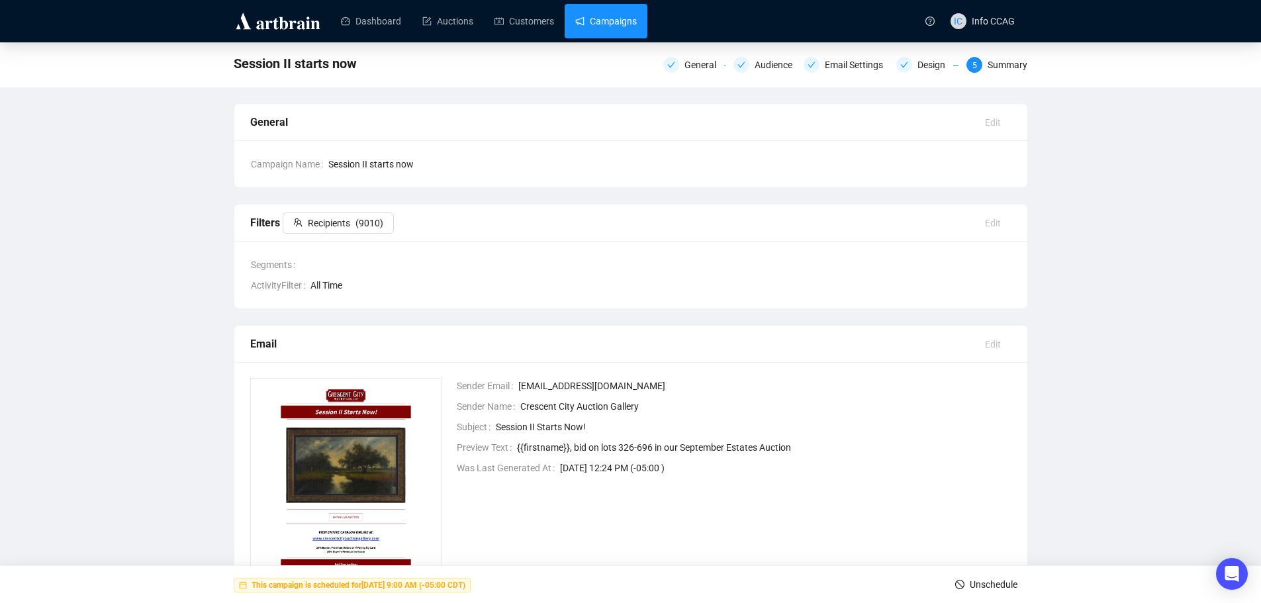
click at [596, 28] on link "Campaigns" at bounding box center [606, 21] width 62 height 34
